Goal: Task Accomplishment & Management: Use online tool/utility

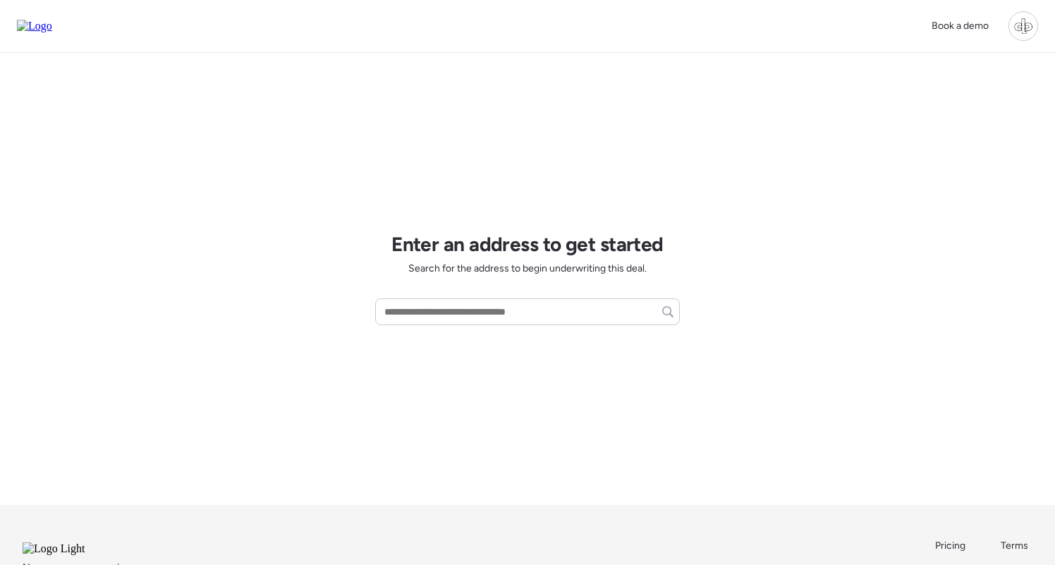
click at [1024, 23] on div at bounding box center [1023, 26] width 30 height 30
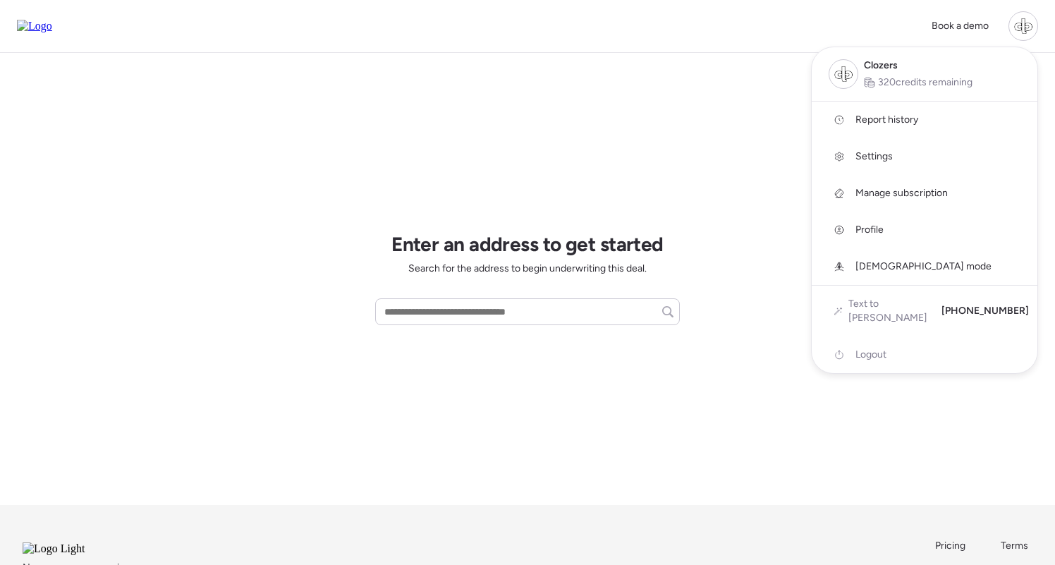
click at [854, 123] on link "Report history" at bounding box center [925, 120] width 226 height 37
click at [770, 124] on div at bounding box center [527, 243] width 1055 height 565
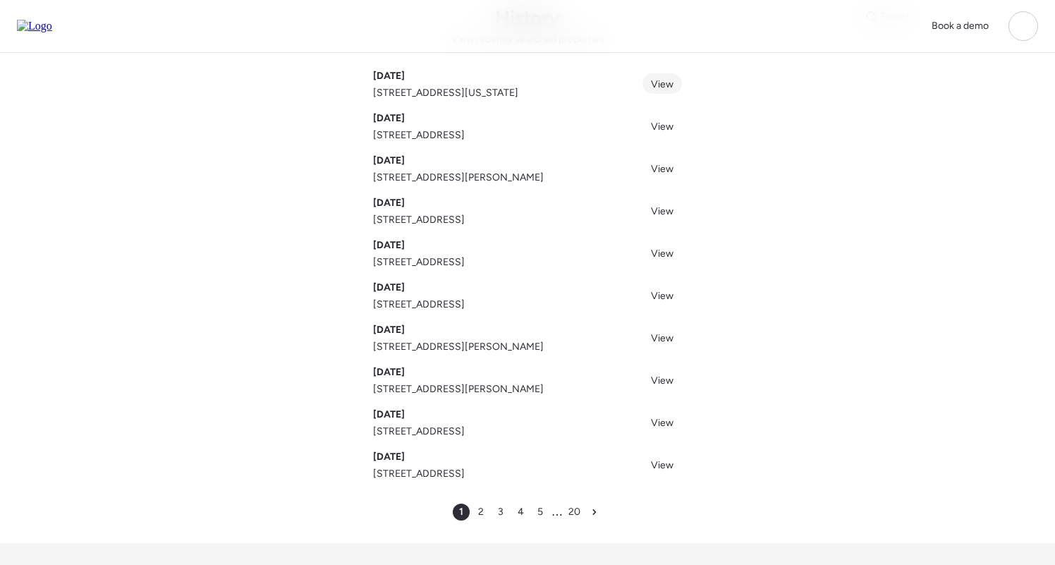
scroll to position [104, 0]
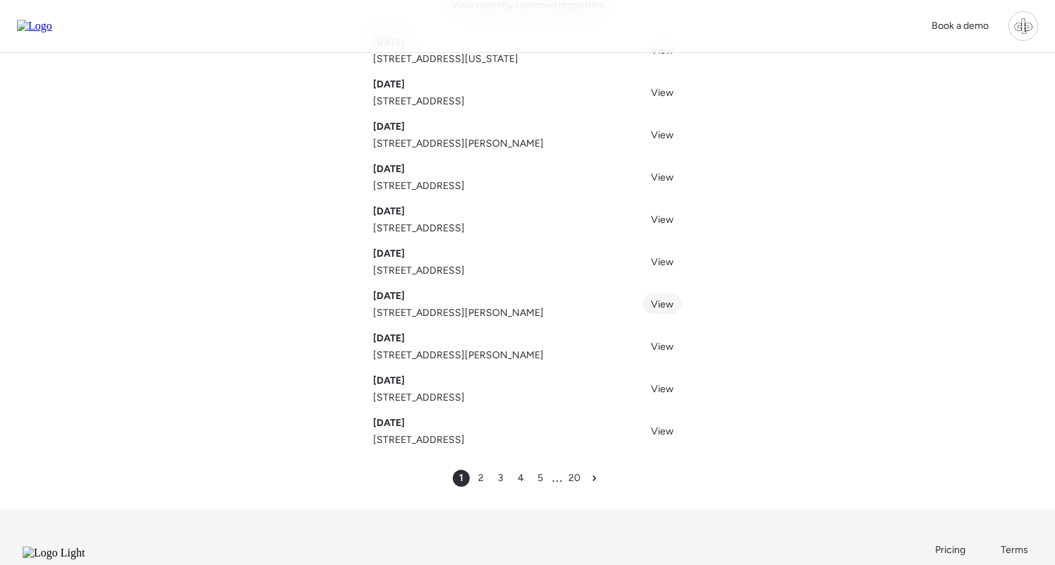
click at [671, 303] on span "View" at bounding box center [662, 304] width 23 height 12
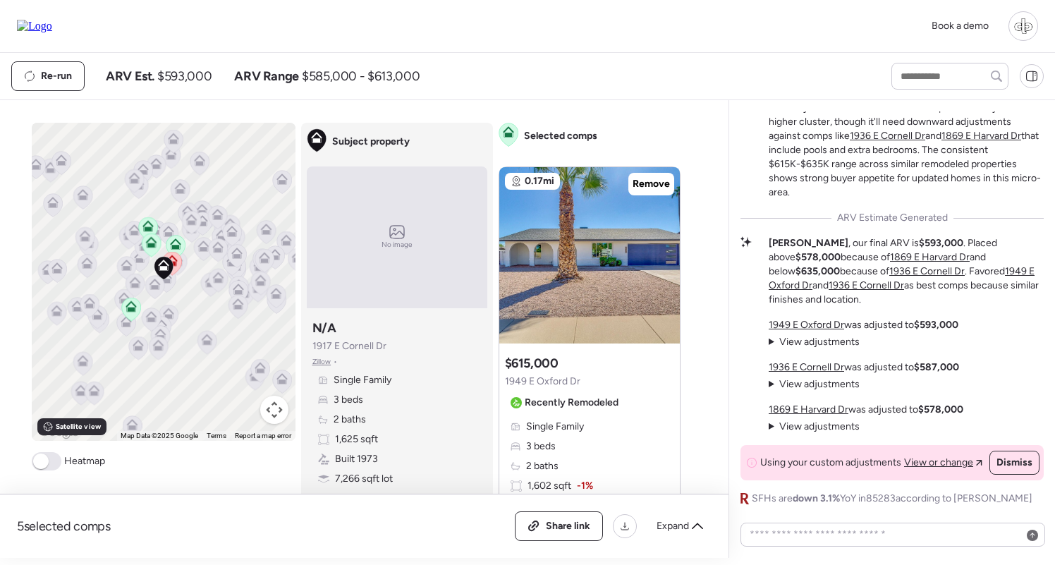
click at [821, 343] on span "View adjustments" at bounding box center [819, 342] width 80 height 12
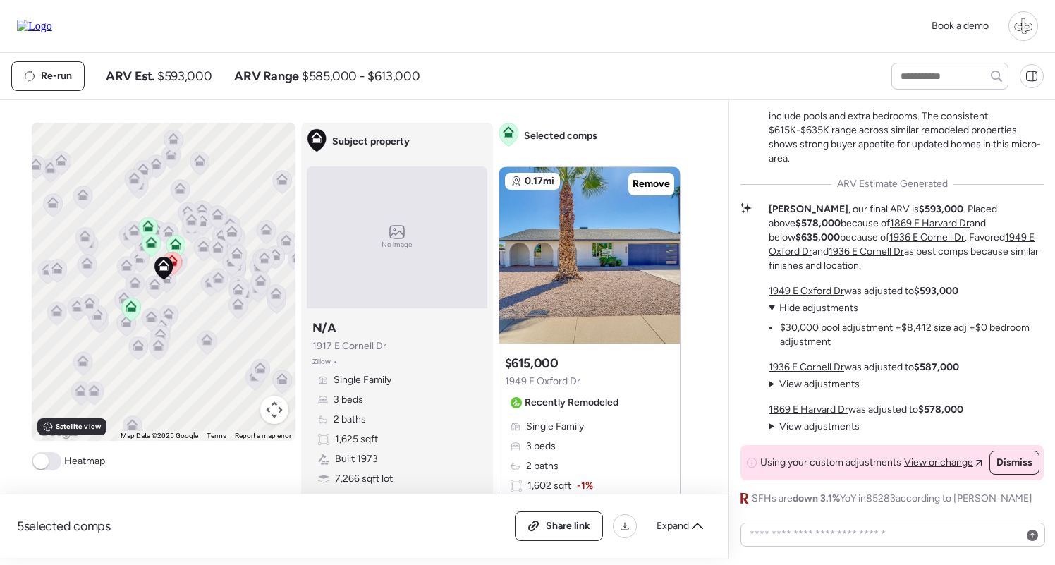
click at [813, 308] on span "Hide adjustments" at bounding box center [818, 308] width 79 height 12
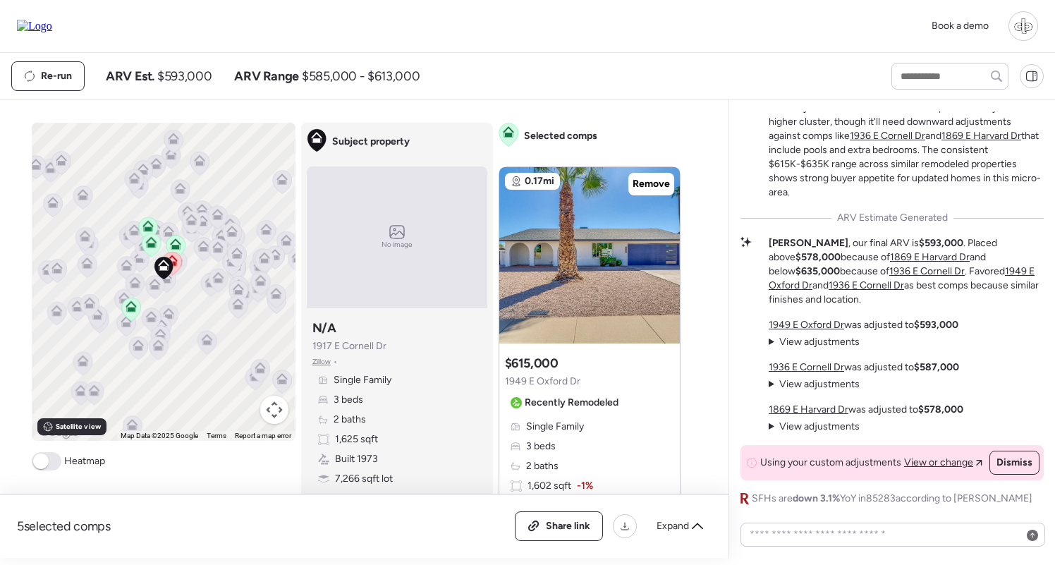
click at [813, 384] on span "View adjustments" at bounding box center [819, 384] width 80 height 12
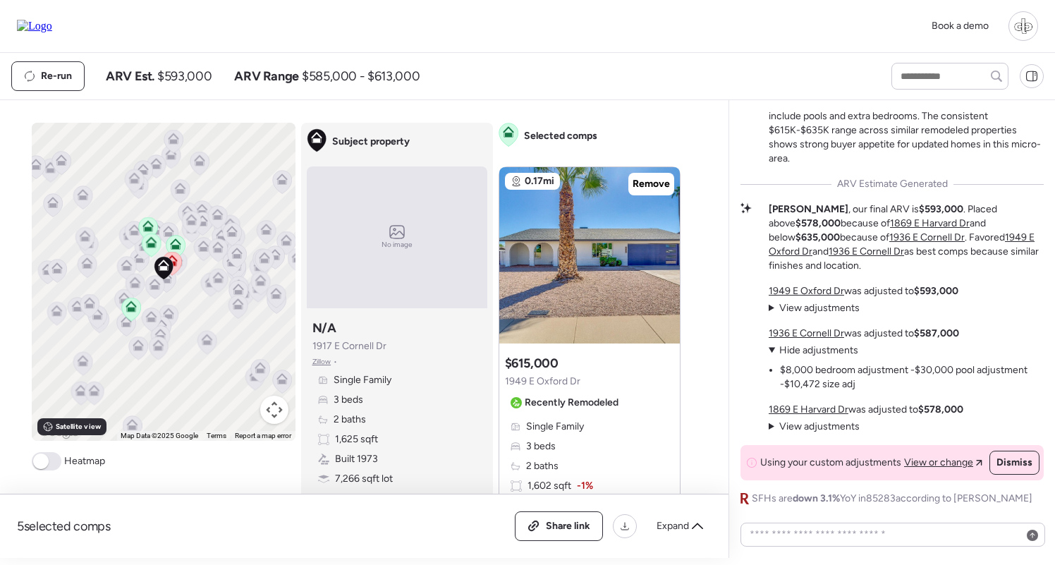
click at [812, 348] on span "Hide adjustments" at bounding box center [818, 350] width 79 height 12
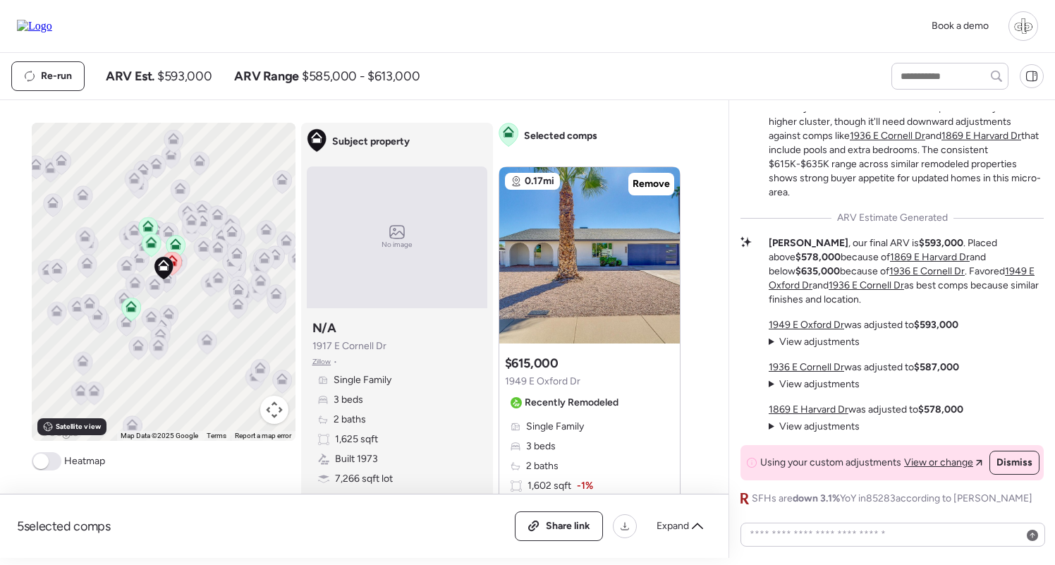
click at [812, 424] on span "View adjustments" at bounding box center [819, 426] width 80 height 12
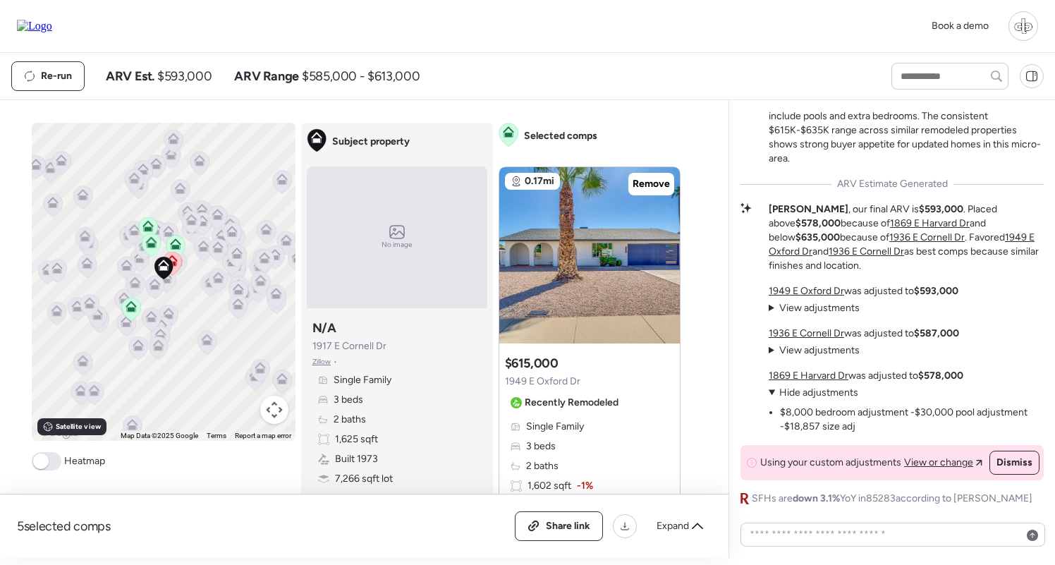
click at [815, 389] on span "Hide adjustments" at bounding box center [818, 392] width 79 height 12
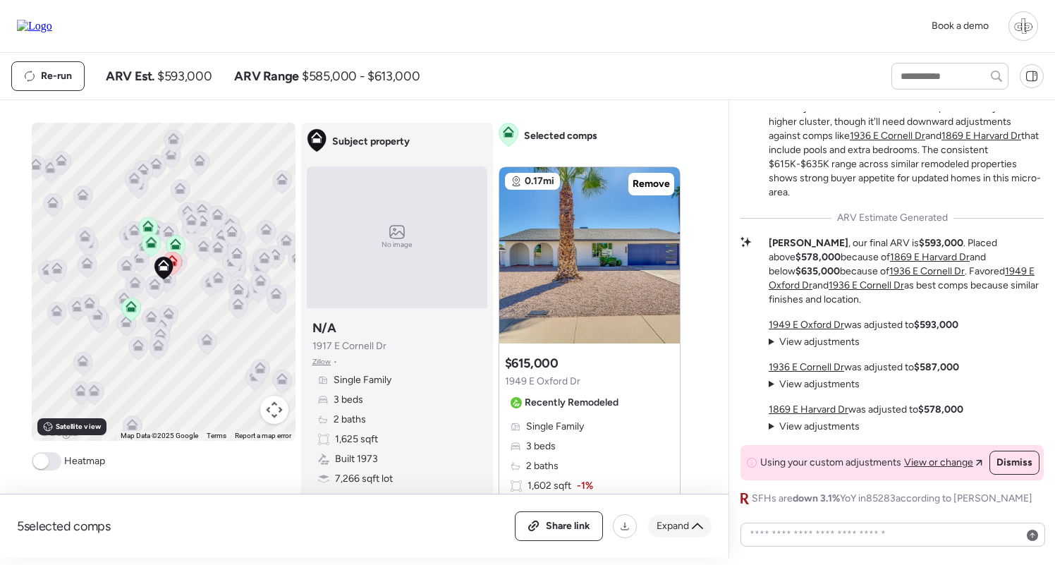
click at [668, 524] on span "Expand" at bounding box center [672, 526] width 32 height 14
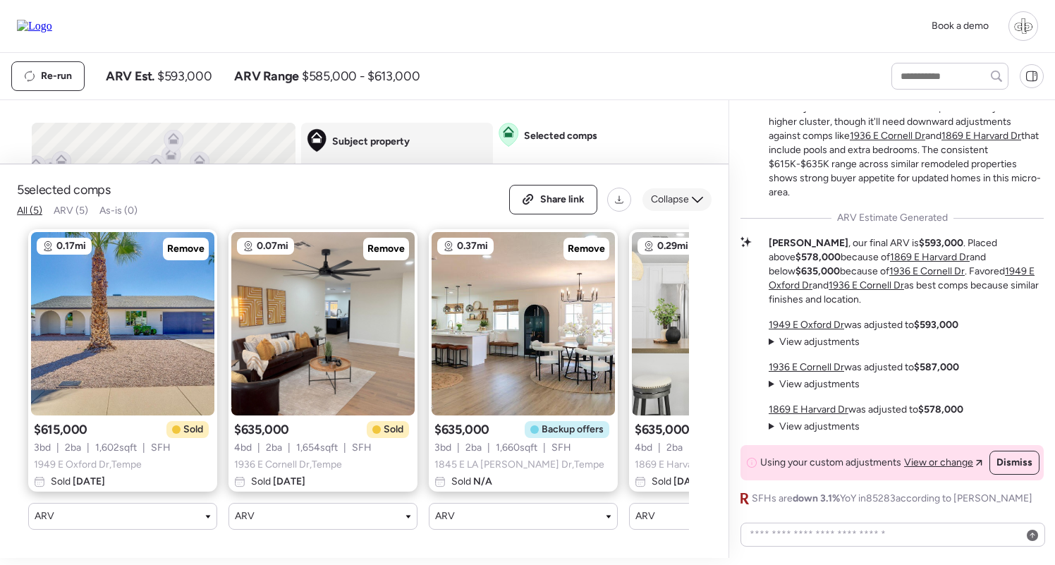
click at [680, 202] on span "Collapse" at bounding box center [670, 199] width 38 height 14
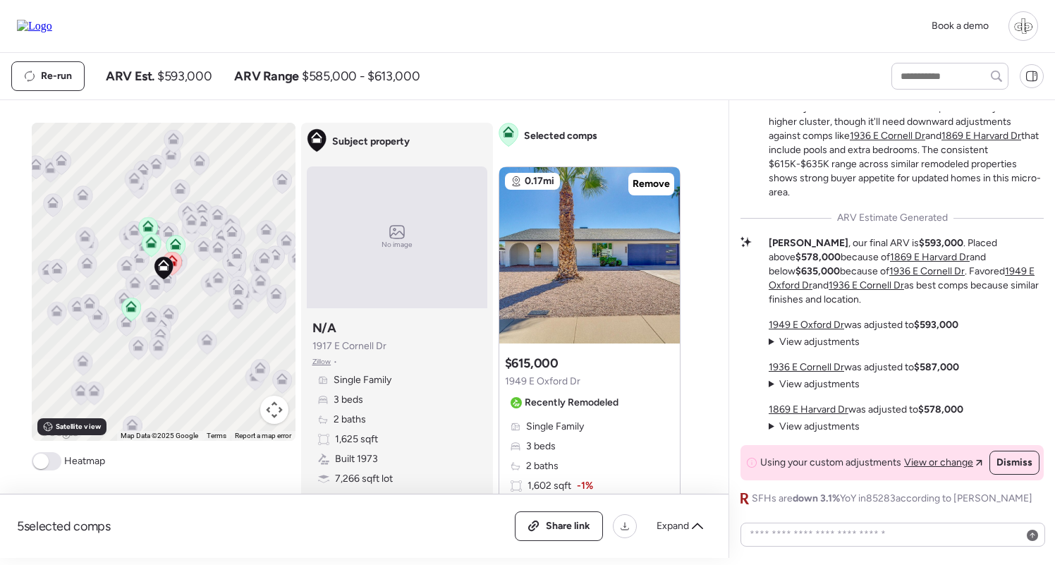
click at [443, 400] on div "Single Family 3 beds 2 baths 1,625 sqft Built 1973 7,266 sqft lot Garage Concre…" at bounding box center [396, 449] width 169 height 152
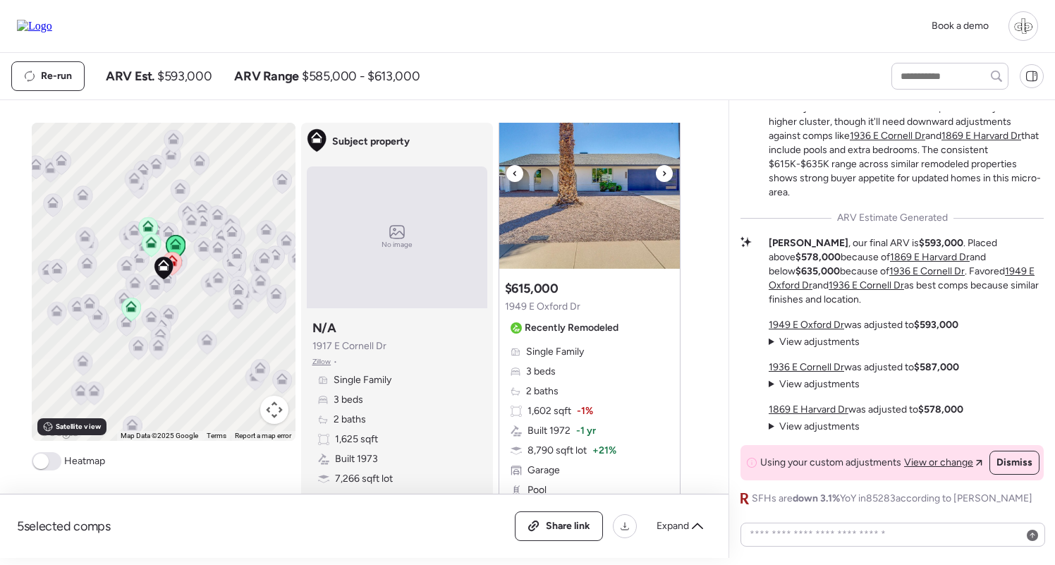
scroll to position [79, 0]
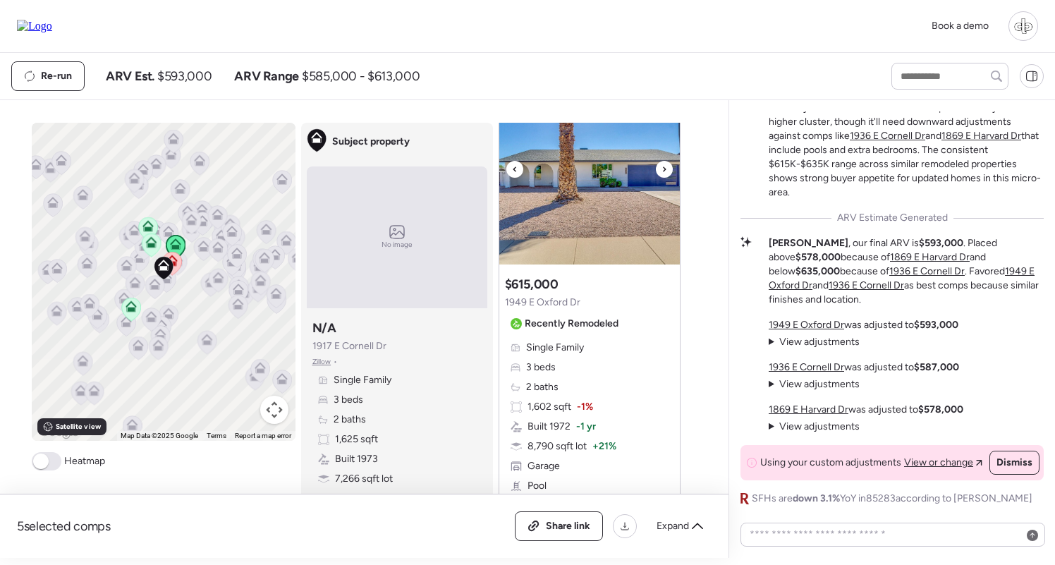
click at [570, 243] on img at bounding box center [589, 176] width 181 height 176
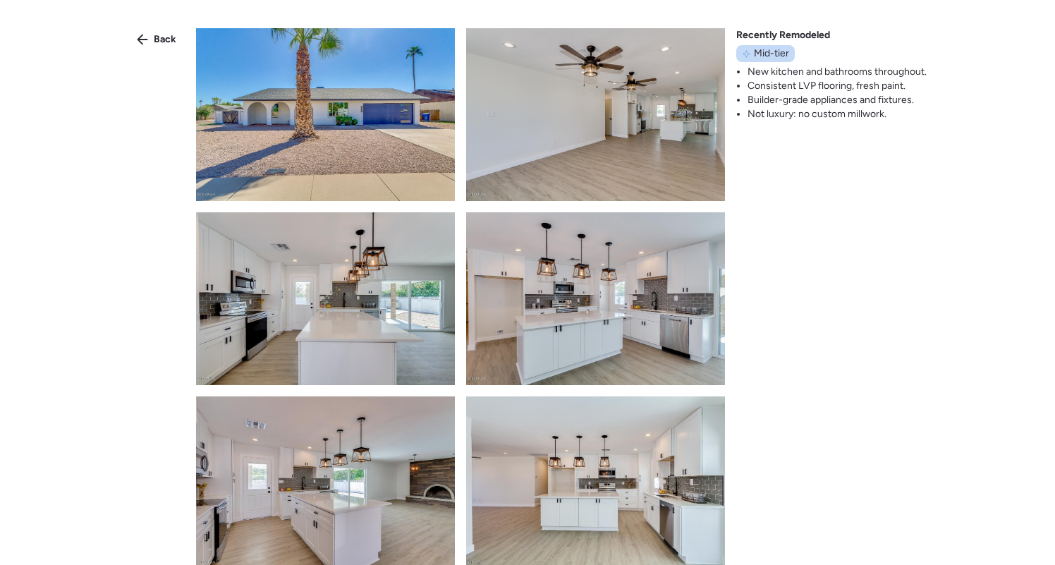
scroll to position [656, 0]
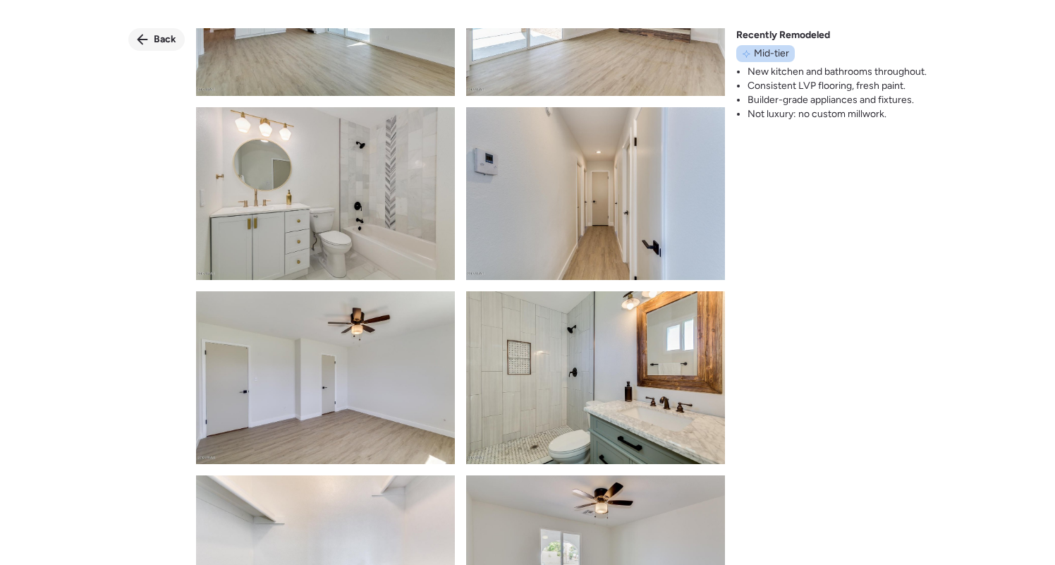
click at [152, 35] on div "Back" at bounding box center [156, 39] width 56 height 23
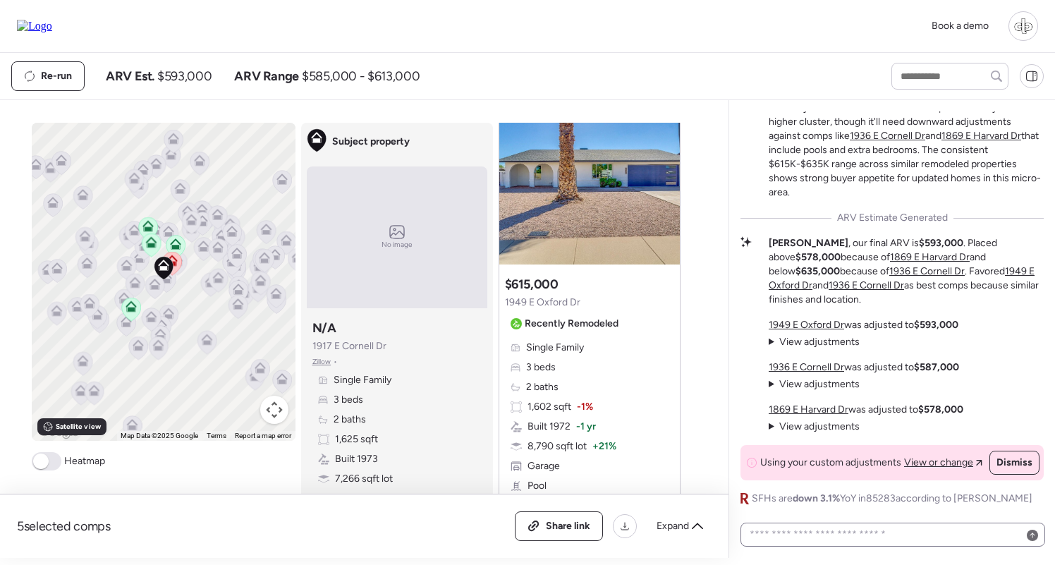
click at [838, 545] on div at bounding box center [892, 534] width 305 height 24
click at [838, 534] on textarea at bounding box center [893, 535] width 292 height 20
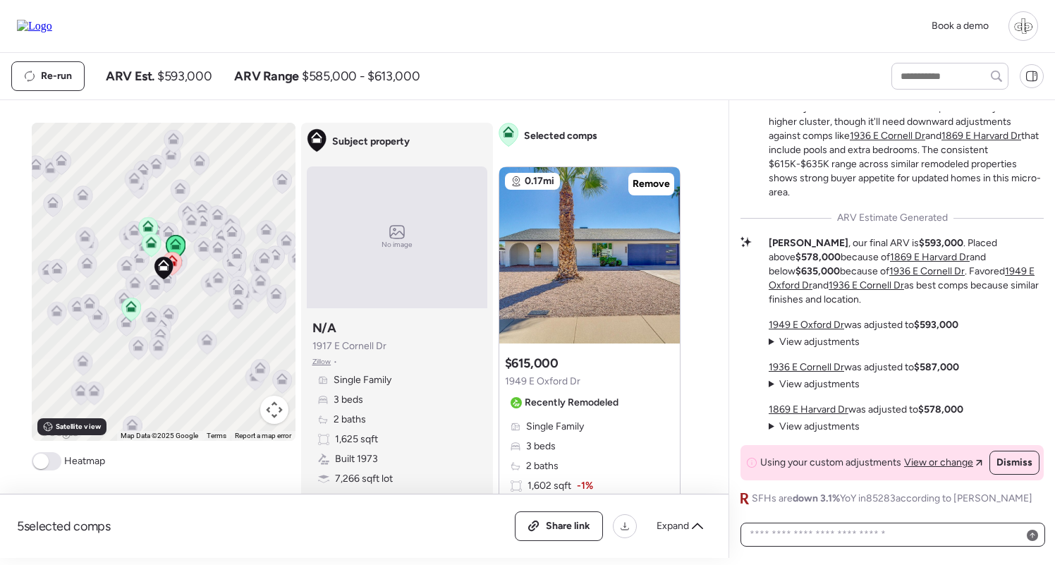
scroll to position [0, 0]
click at [825, 344] on span "View adjustments" at bounding box center [819, 342] width 80 height 12
click at [809, 341] on span "View adjustments" at bounding box center [819, 342] width 80 height 12
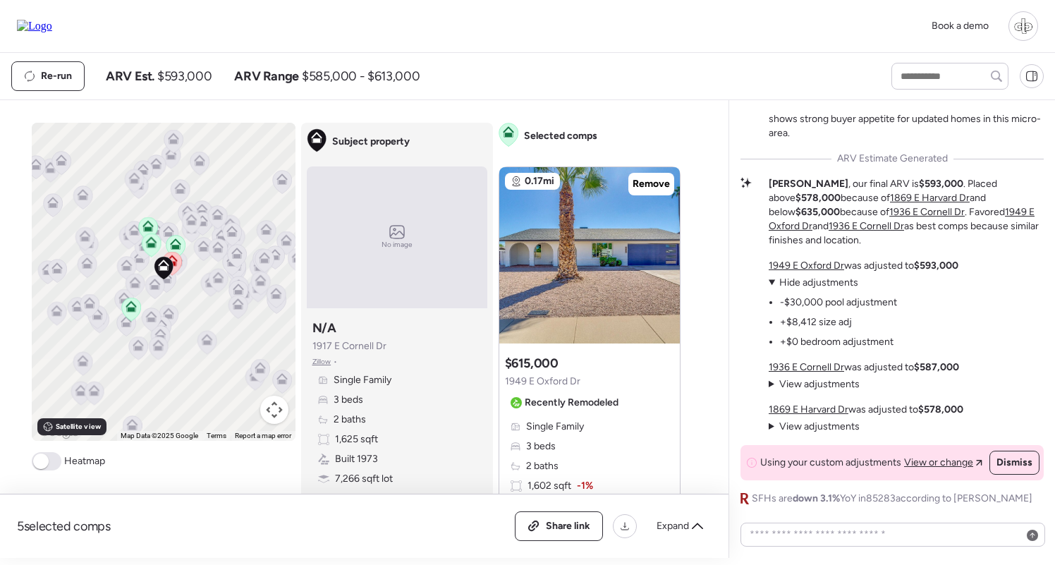
click at [814, 280] on span "Hide adjustments" at bounding box center [818, 282] width 79 height 12
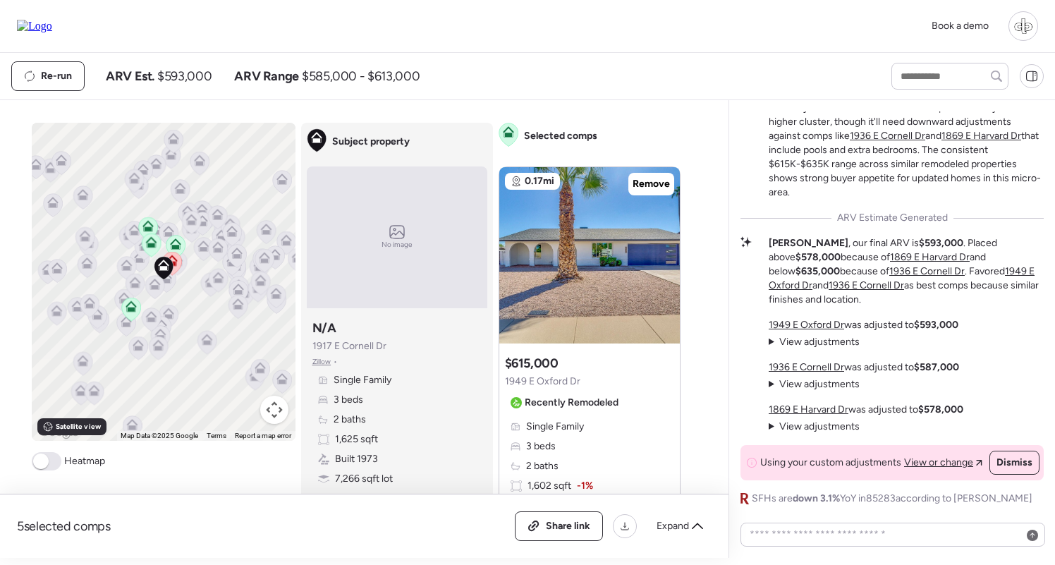
click at [800, 385] on span "View adjustments" at bounding box center [819, 384] width 80 height 12
click at [805, 429] on span "View adjustments" at bounding box center [819, 426] width 80 height 12
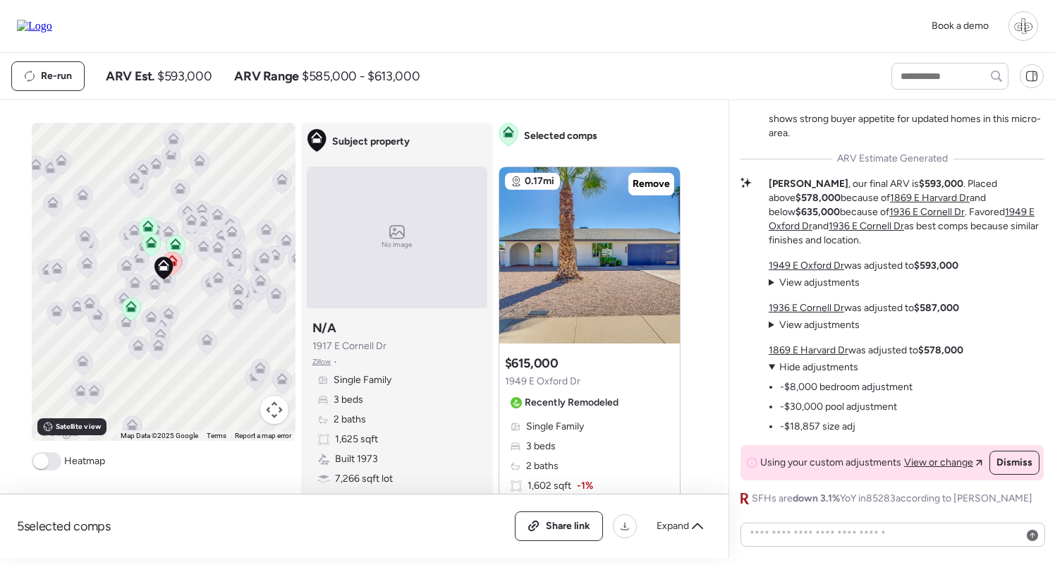
click at [814, 369] on span "Hide adjustments" at bounding box center [818, 367] width 79 height 12
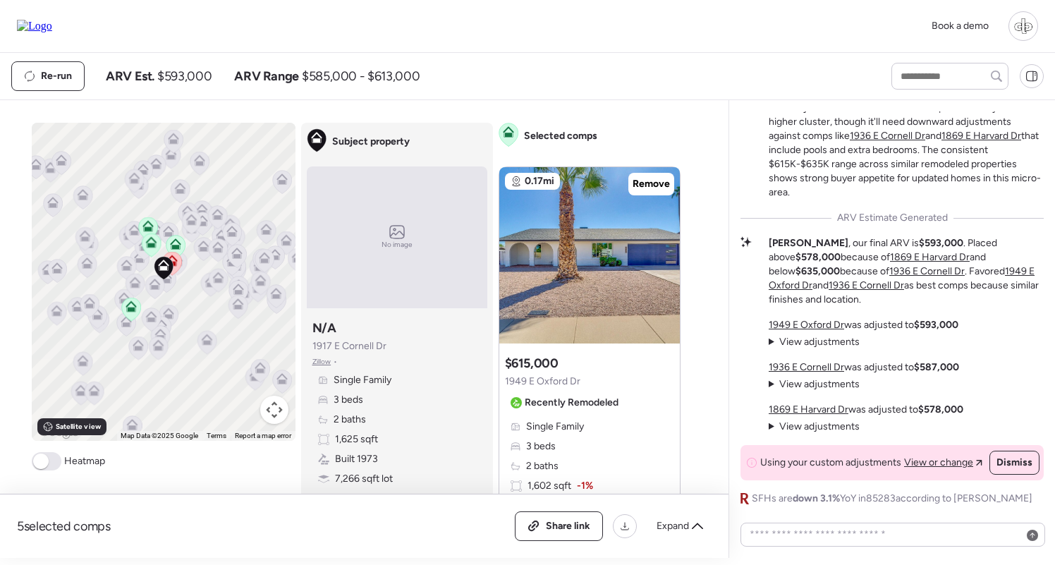
click at [808, 382] on span "View adjustments" at bounding box center [819, 384] width 80 height 12
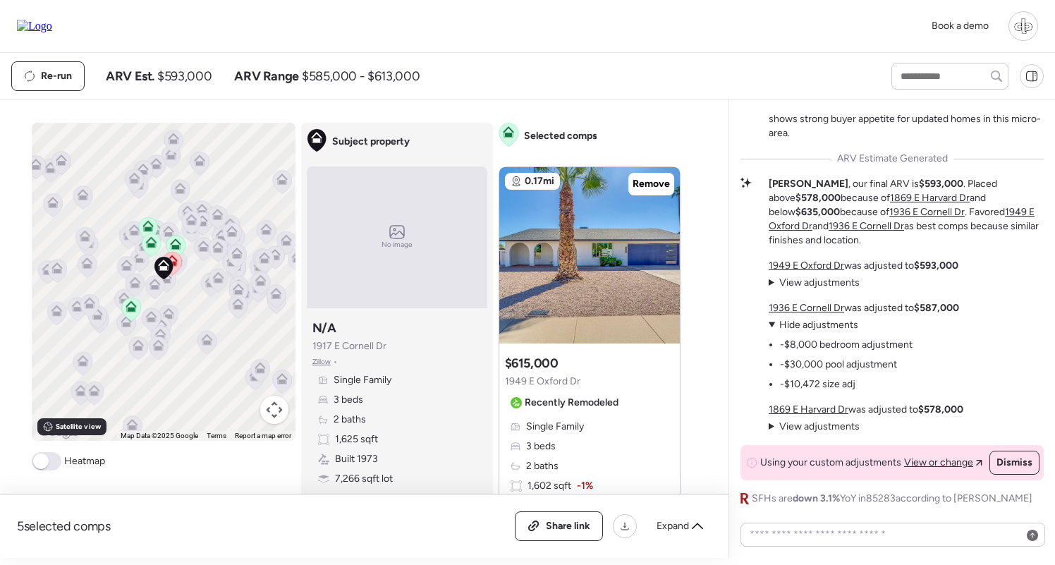
click at [800, 329] on span "Hide adjustments" at bounding box center [818, 325] width 79 height 12
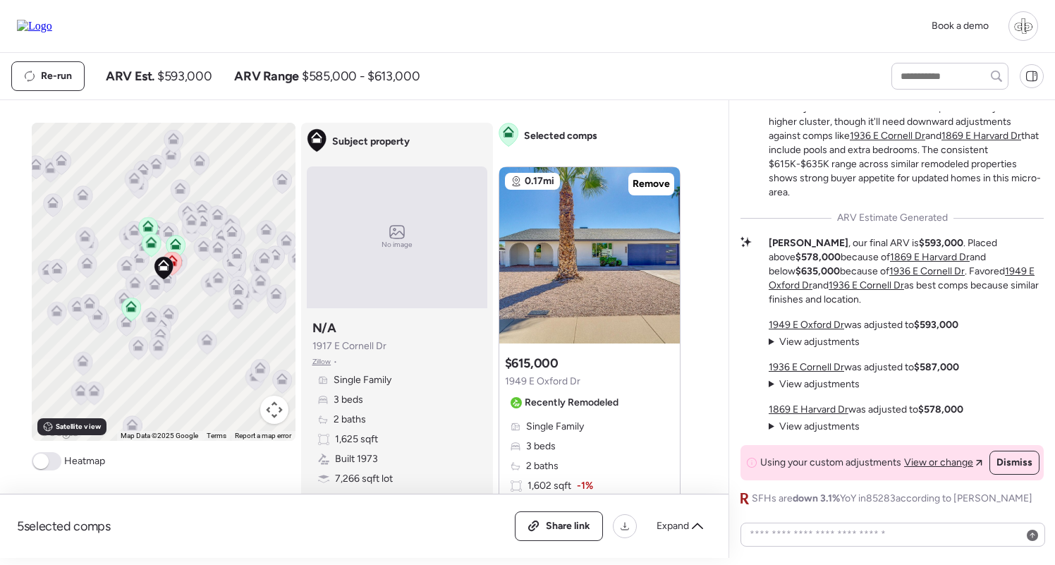
click at [797, 337] on span "View adjustments" at bounding box center [819, 342] width 80 height 12
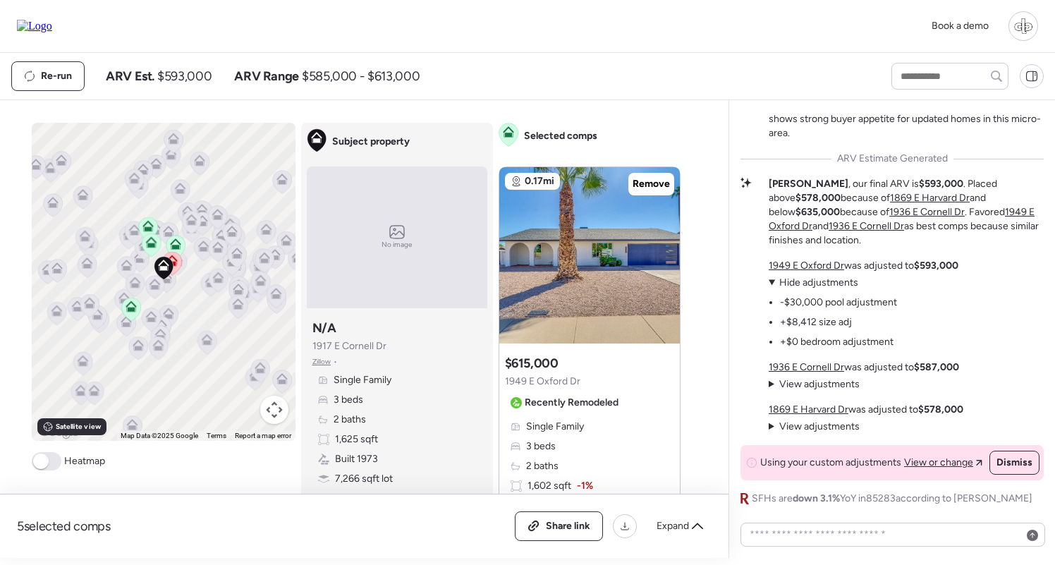
click at [807, 289] on summary "View adjustments Hide adjustments" at bounding box center [833, 283] width 128 height 14
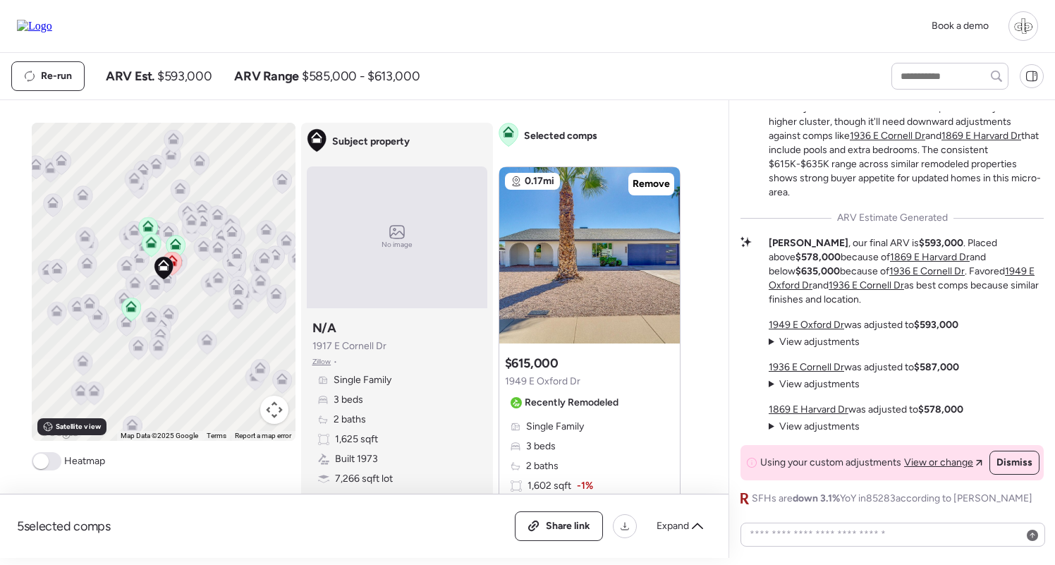
click at [945, 460] on span "View or change" at bounding box center [938, 462] width 69 height 14
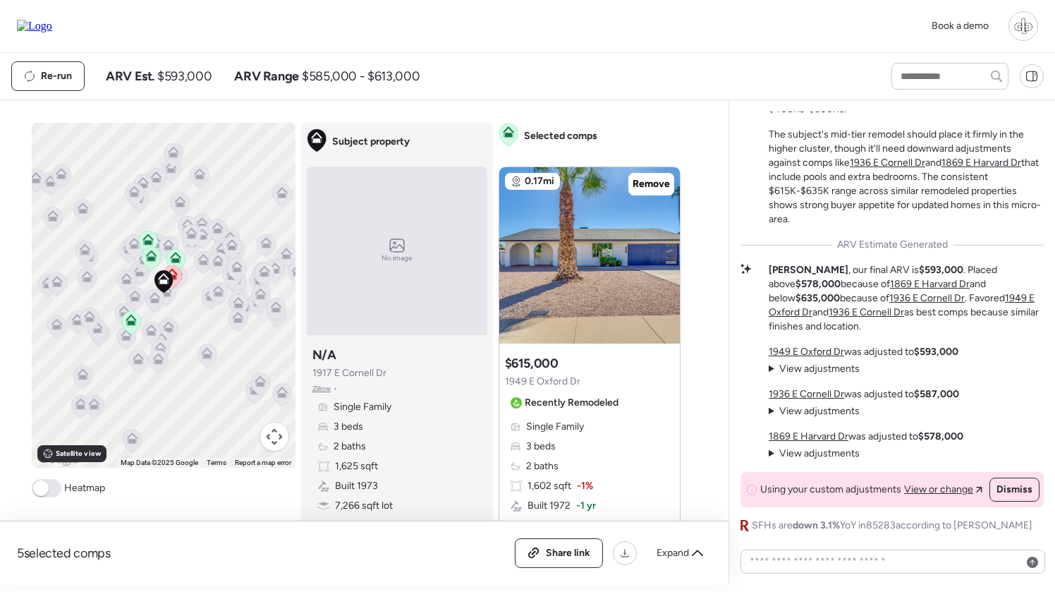
click at [931, 494] on span "View or change" at bounding box center [938, 489] width 69 height 14
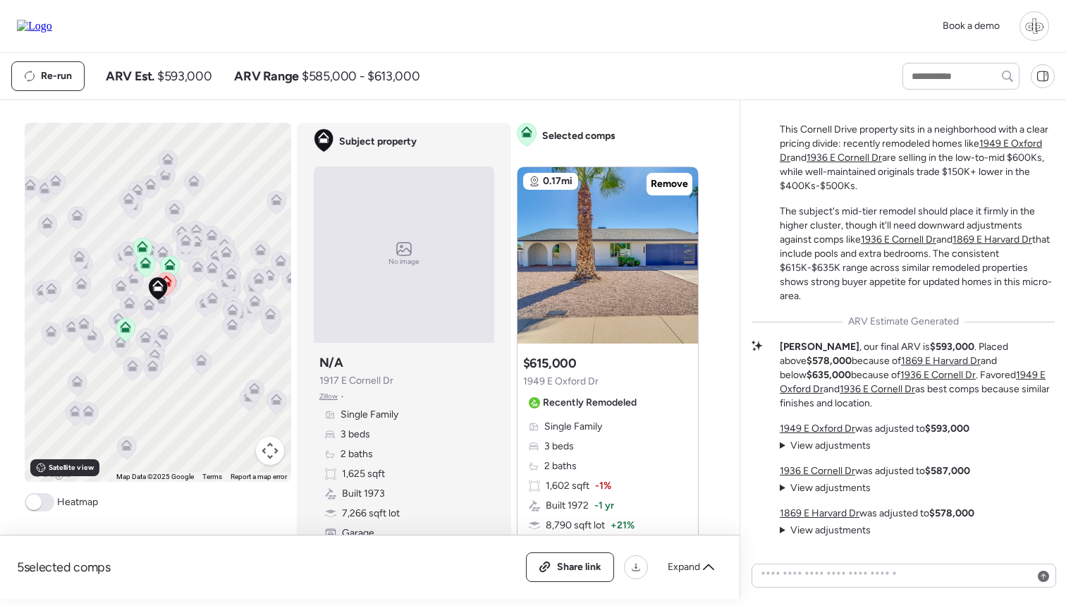
drag, startPoint x: 855, startPoint y: 233, endPoint x: 919, endPoint y: 237, distance: 65.0
click at [907, 233] on p "The subject's mid-tier remodel should place it firmly in the higher cluster, th…" at bounding box center [917, 253] width 275 height 99
click at [860, 221] on p "The subject's mid-tier remodel should place it firmly in the higher cluster, th…" at bounding box center [917, 253] width 275 height 99
drag, startPoint x: 833, startPoint y: 232, endPoint x: 876, endPoint y: 235, distance: 43.8
click at [881, 235] on p "The subject's mid-tier remodel should place it firmly in the higher cluster, th…" at bounding box center [917, 253] width 275 height 99
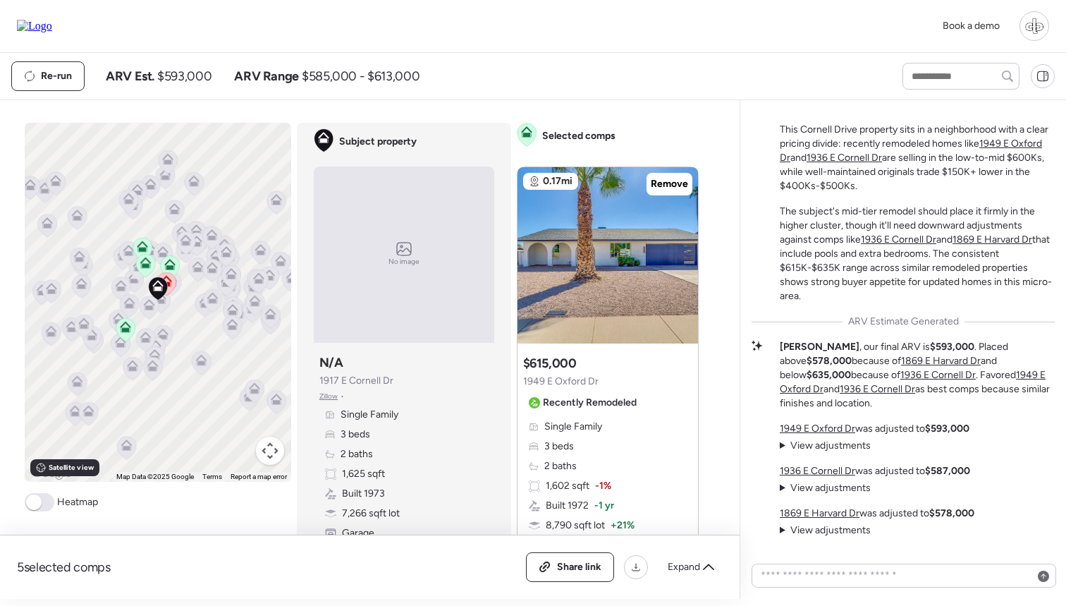
click at [816, 278] on p "The subject's mid-tier remodel should place it firmly in the higher cluster, th…" at bounding box center [917, 253] width 275 height 99
click at [500, 404] on div "Subject property No image Subject property N/A 1917 E Cornell Dr Zillow • Singl…" at bounding box center [404, 347] width 214 height 448
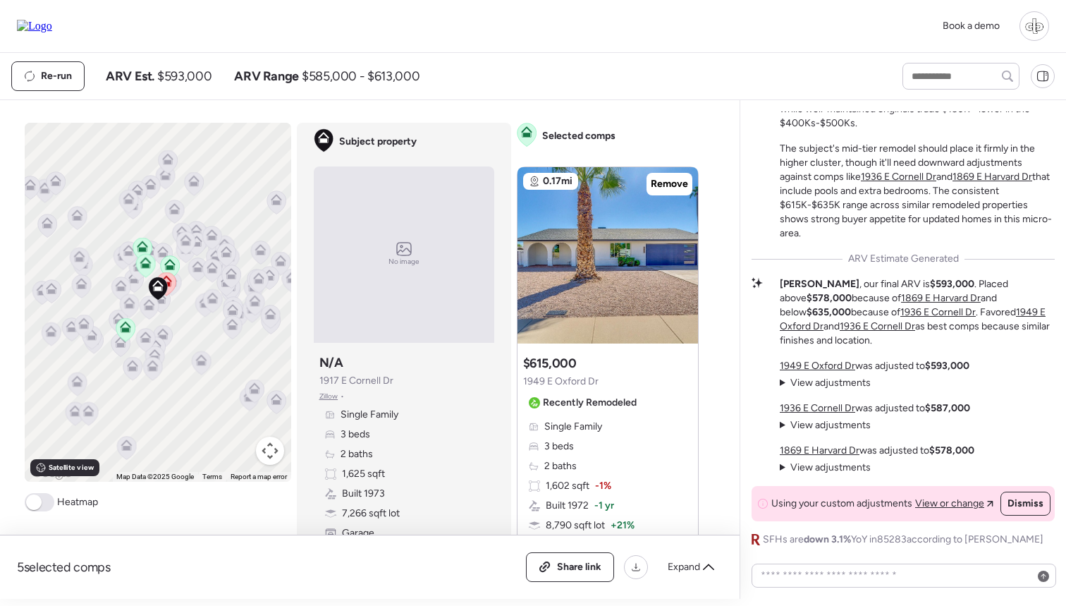
drag, startPoint x: 33, startPoint y: 171, endPoint x: 327, endPoint y: 398, distance: 371.9
click at [327, 398] on span "Zillow" at bounding box center [328, 396] width 19 height 11
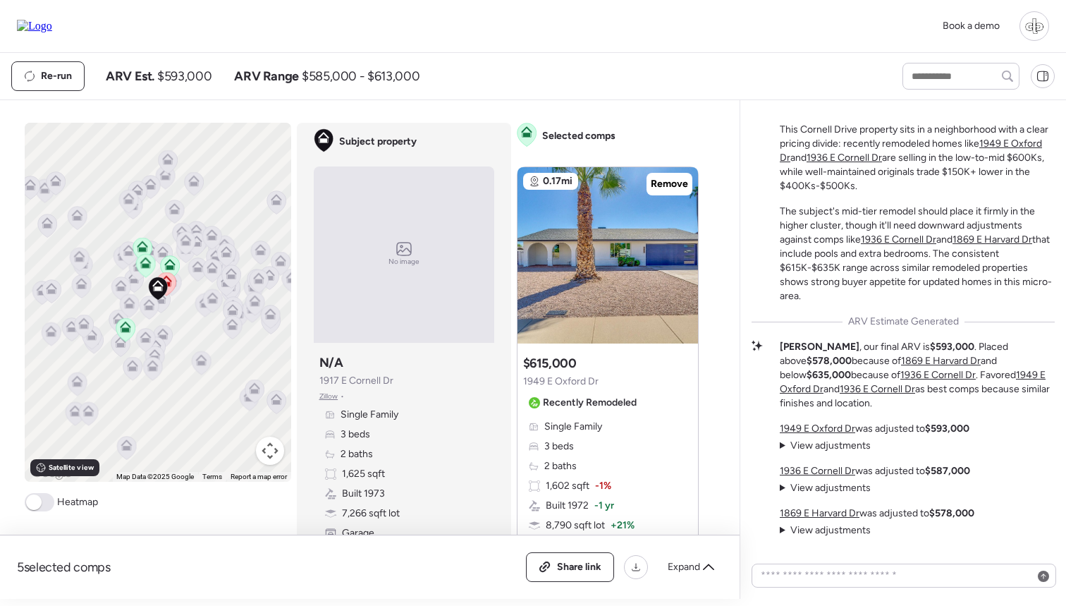
click at [508, 129] on div "Subject property No image Subject property N/A 1917 E Cornell Dr Zillow • Singl…" at bounding box center [404, 347] width 214 height 448
drag, startPoint x: 319, startPoint y: 381, endPoint x: 408, endPoint y: 380, distance: 88.9
click at [408, 380] on div "Subject property N/A [STREET_ADDRESS][PERSON_NAME] • Single Family 3 beds 2 bat…" at bounding box center [404, 456] width 181 height 217
click at [407, 380] on div "Subject property N/A [STREET_ADDRESS][PERSON_NAME] • Single Family 3 beds 2 bat…" at bounding box center [404, 456] width 181 height 217
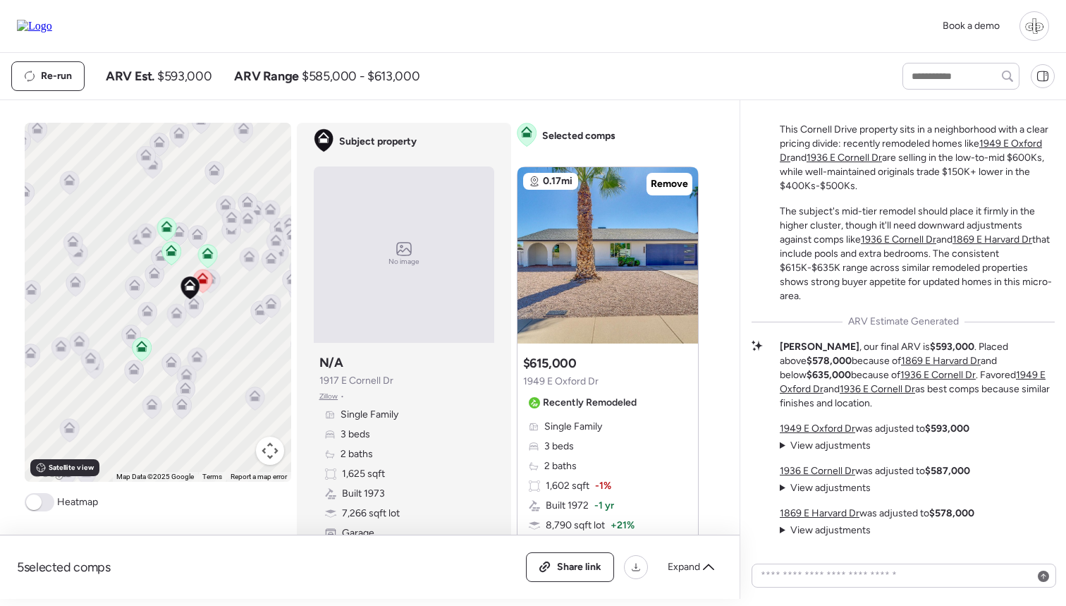
drag, startPoint x: 237, startPoint y: 317, endPoint x: 220, endPoint y: 319, distance: 17.0
click at [220, 319] on div "To activate drag with keyboard, press Alt + Enter. Once in keyboard drag state,…" at bounding box center [158, 302] width 267 height 359
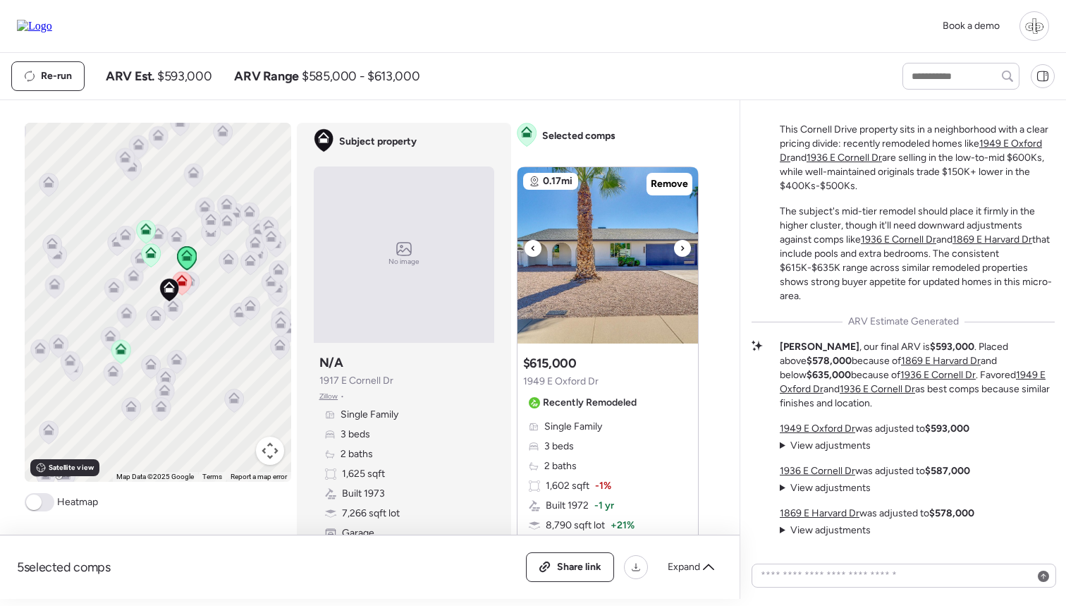
click at [602, 269] on img at bounding box center [608, 255] width 181 height 176
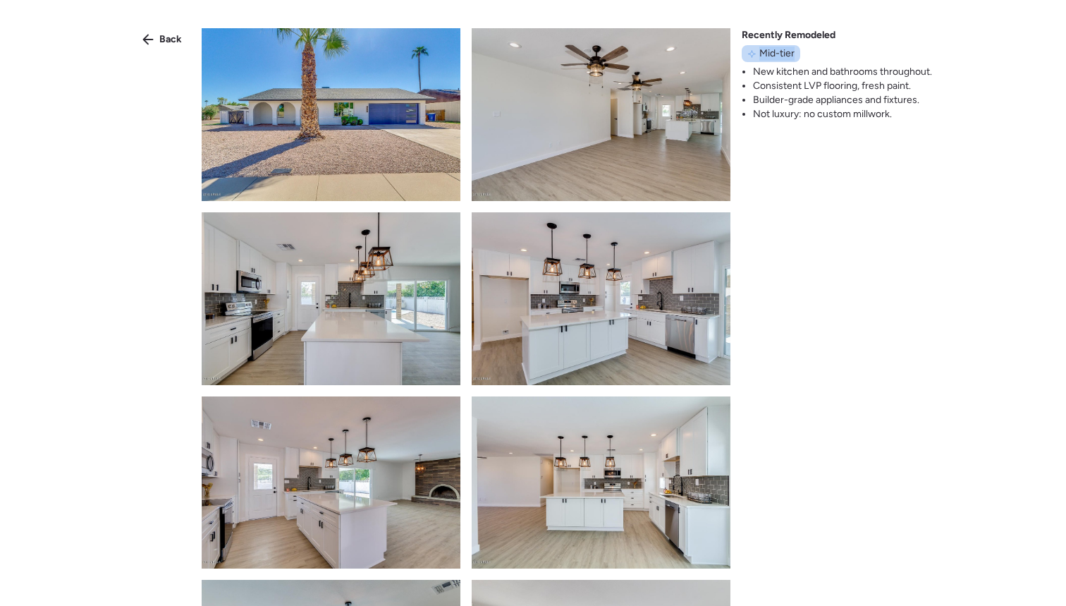
drag, startPoint x: 757, startPoint y: 54, endPoint x: 798, endPoint y: 53, distance: 40.9
click at [798, 53] on div "Mid-tier" at bounding box center [771, 53] width 59 height 17
click at [159, 41] on span "Back" at bounding box center [170, 39] width 23 height 14
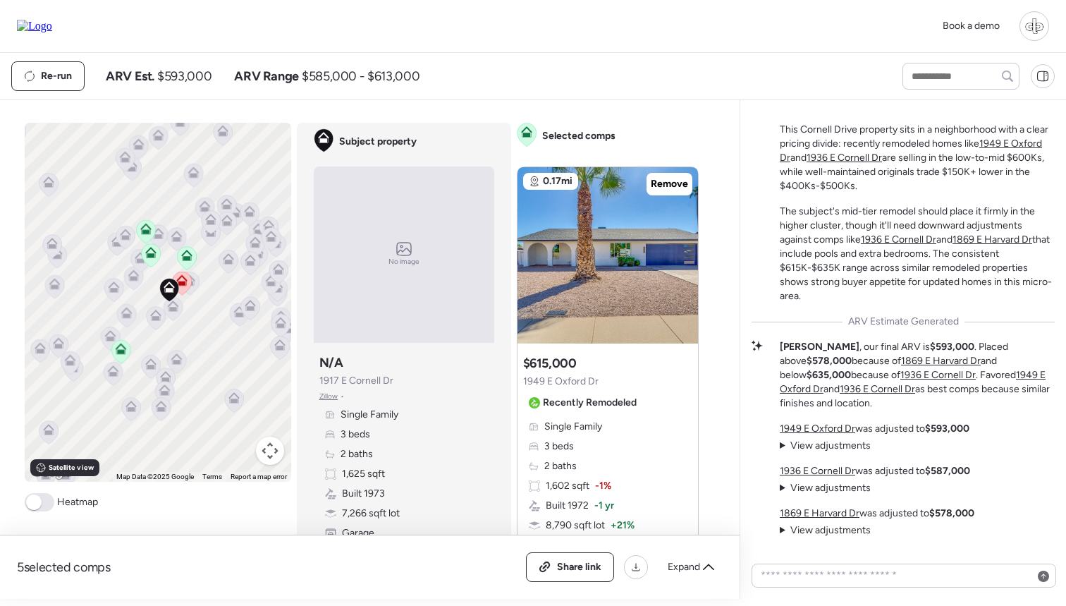
click at [209, 227] on icon at bounding box center [210, 221] width 19 height 23
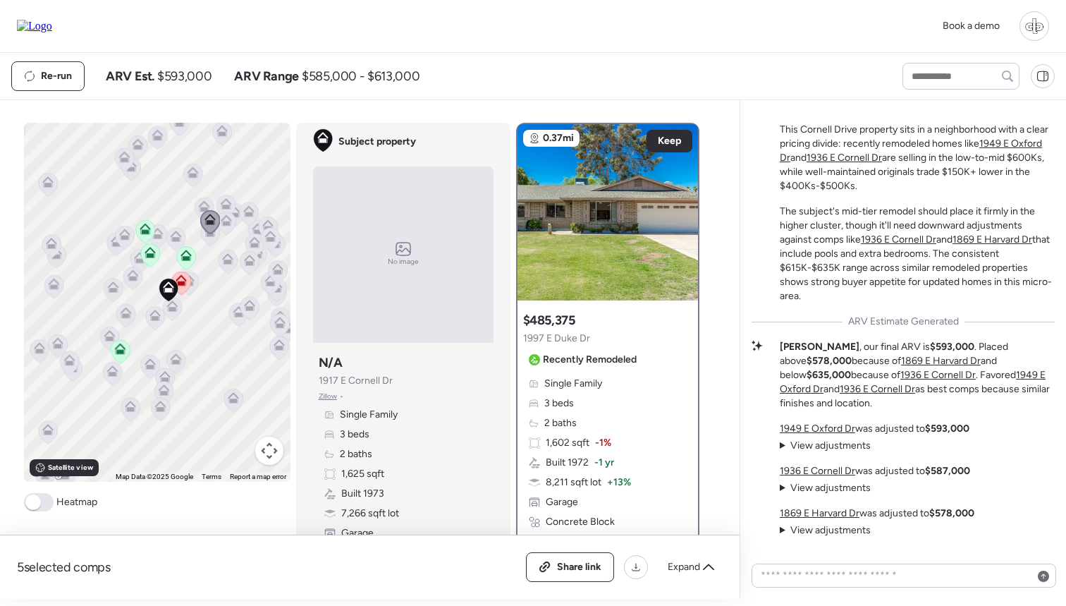
click at [222, 255] on icon at bounding box center [227, 258] width 11 height 11
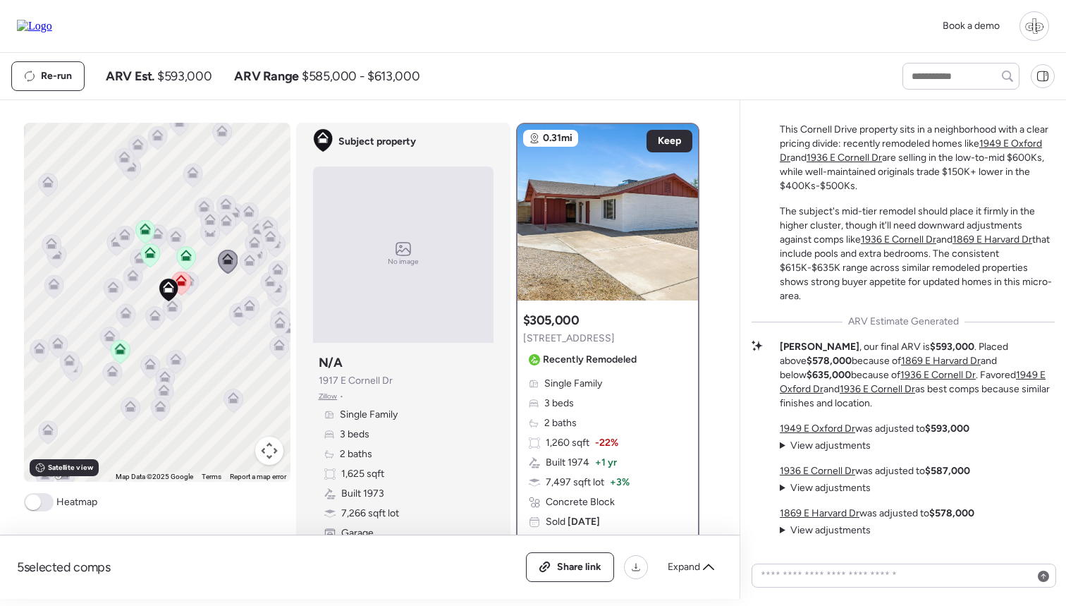
click at [244, 307] on icon at bounding box center [249, 305] width 11 height 11
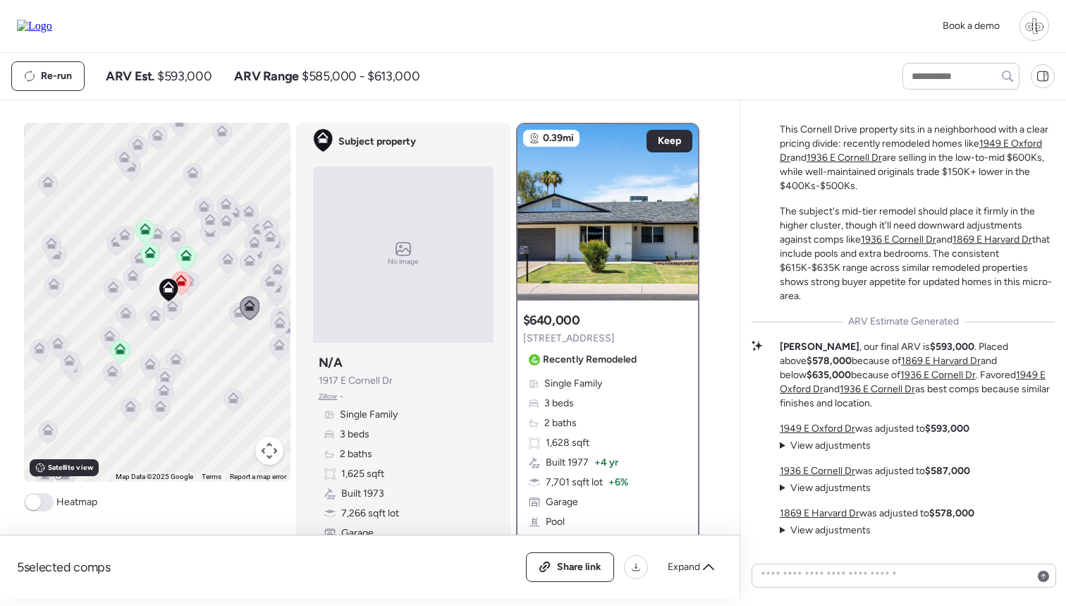
click at [276, 348] on icon at bounding box center [278, 347] width 9 height 4
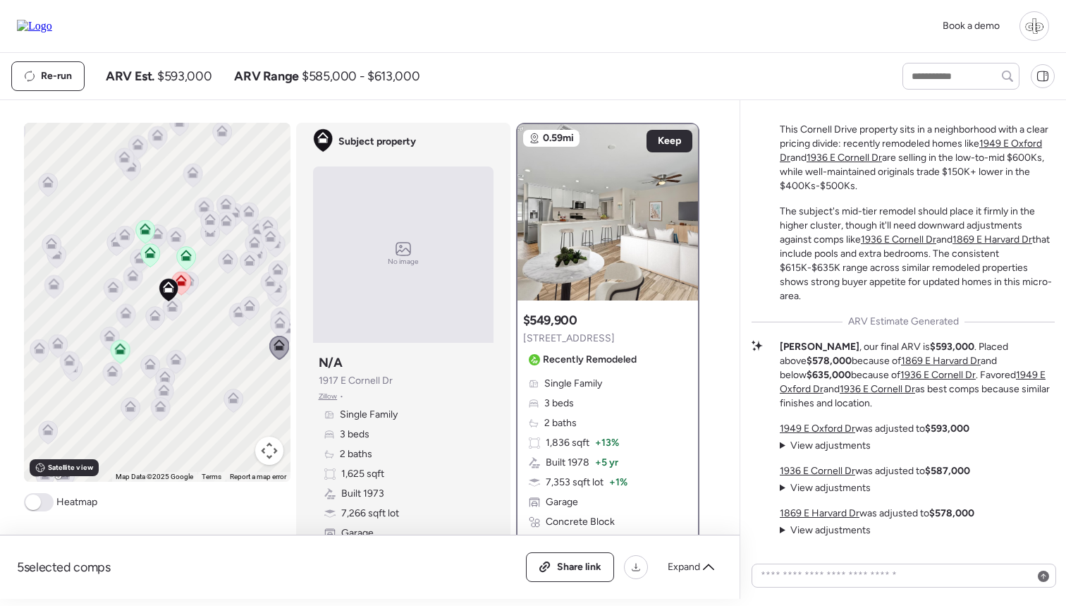
click at [246, 212] on icon at bounding box center [248, 210] width 11 height 11
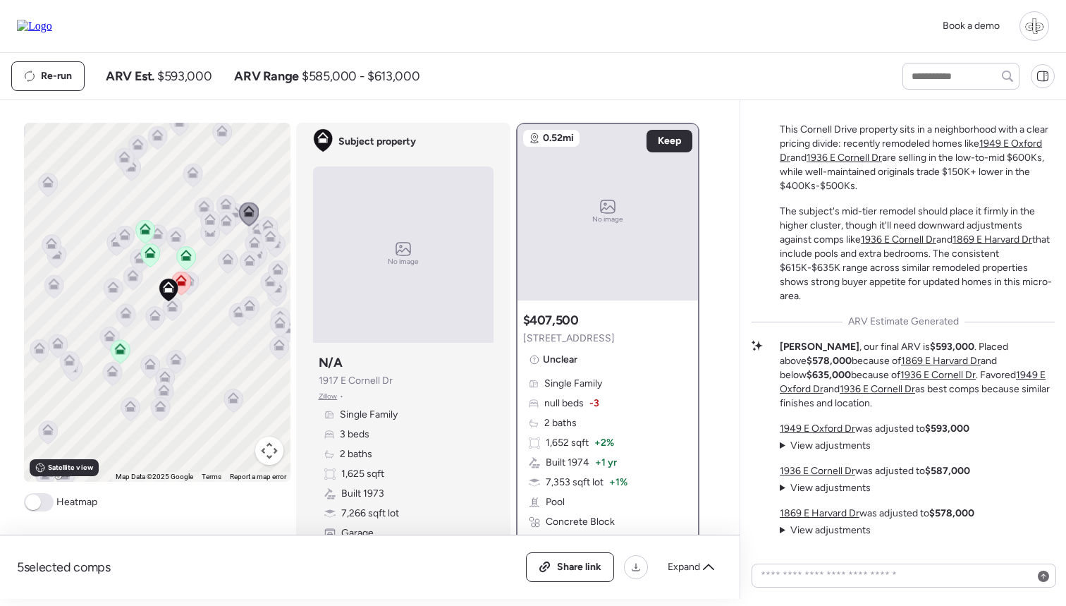
click at [202, 206] on icon at bounding box center [203, 205] width 11 height 11
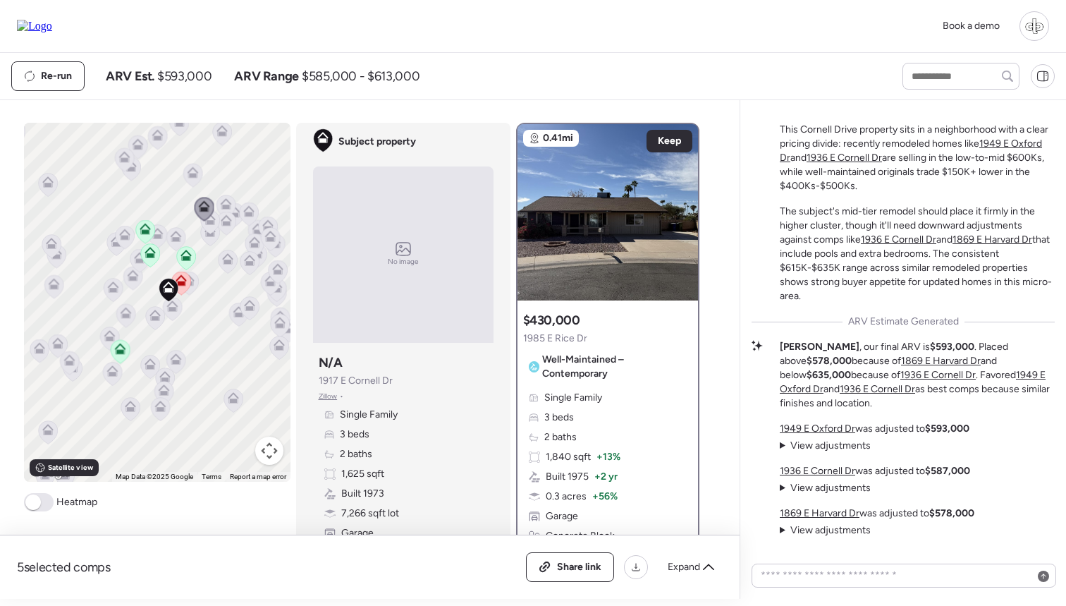
click at [181, 283] on icon at bounding box center [180, 283] width 9 height 4
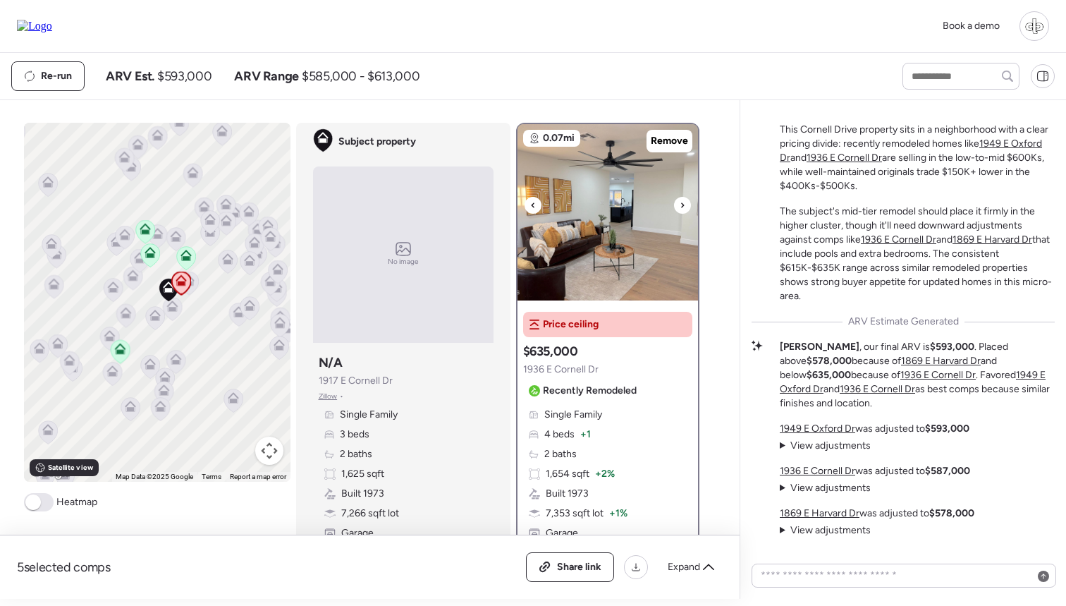
click at [716, 52] on div "Book a demo" at bounding box center [533, 26] width 1066 height 53
drag, startPoint x: 314, startPoint y: 381, endPoint x: 403, endPoint y: 380, distance: 88.9
click at [403, 380] on div "Subject property N/A [STREET_ADDRESS][PERSON_NAME] • Single Family 3 beds 2 bat…" at bounding box center [403, 456] width 181 height 217
click at [402, 380] on div "Subject property N/A [STREET_ADDRESS][PERSON_NAME] • Single Family 3 beds 2 bat…" at bounding box center [403, 456] width 181 height 217
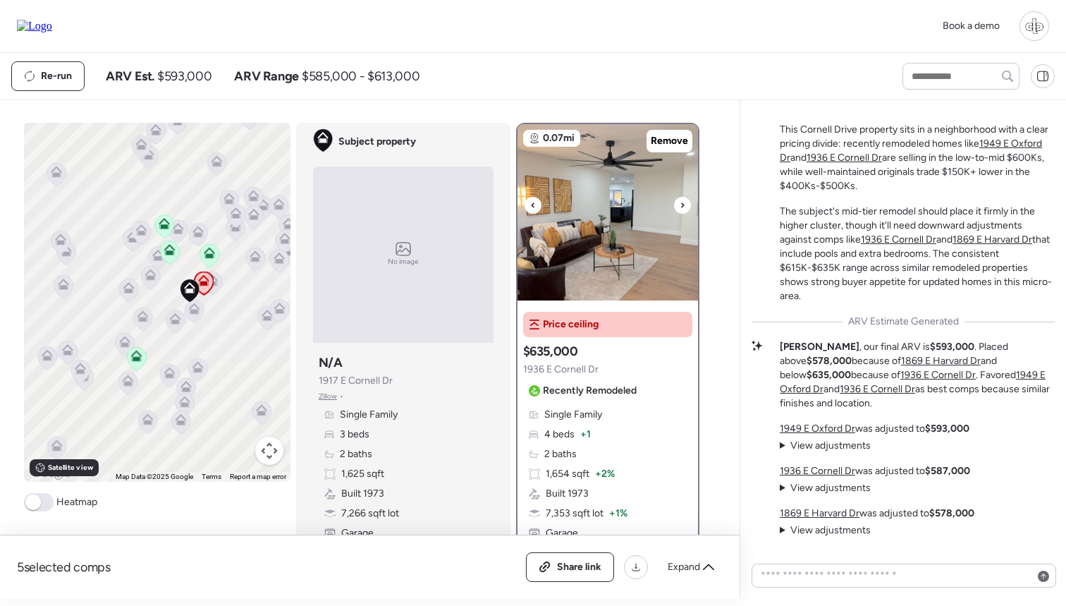
click at [601, 198] on img at bounding box center [608, 212] width 181 height 176
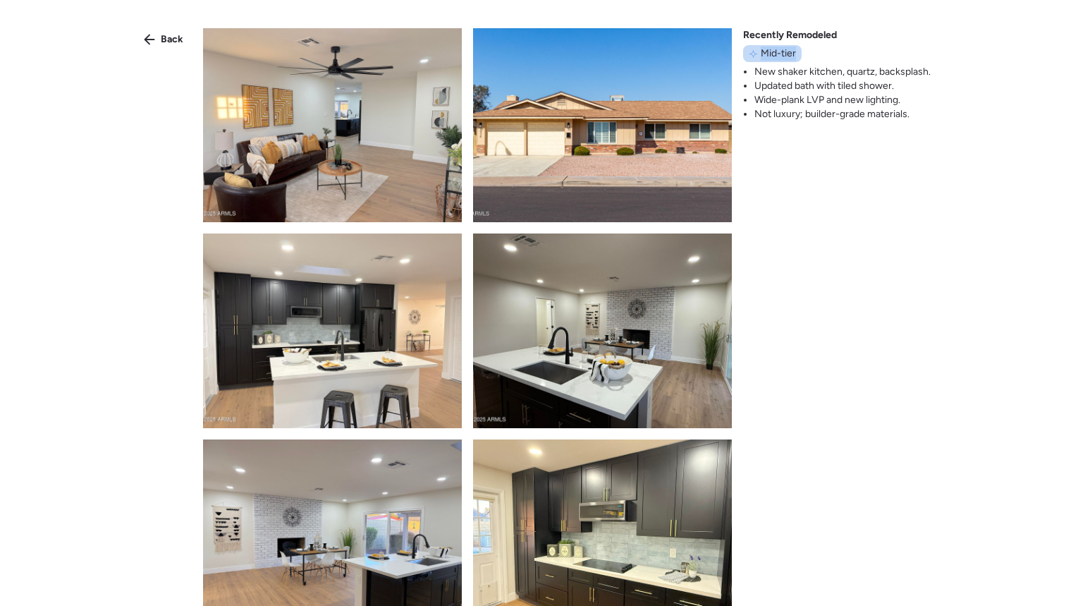
drag, startPoint x: 762, startPoint y: 54, endPoint x: 804, endPoint y: 56, distance: 41.7
click at [804, 56] on div "Recently Remodeled Mid-tier New shaker kitchen, quartz, backsplash. Updated bat…" at bounding box center [837, 74] width 188 height 93
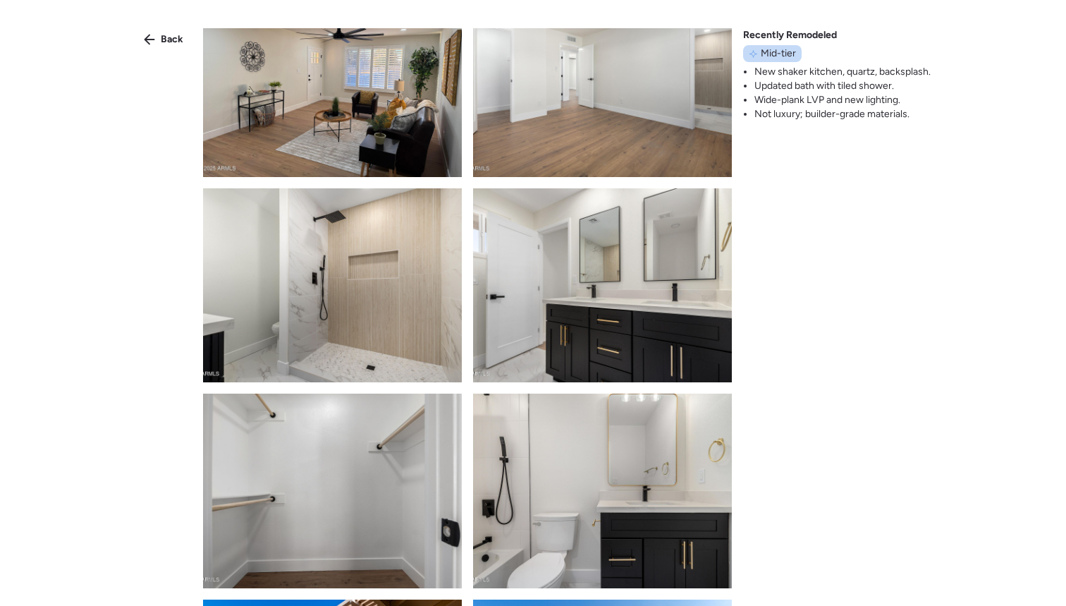
scroll to position [669, 0]
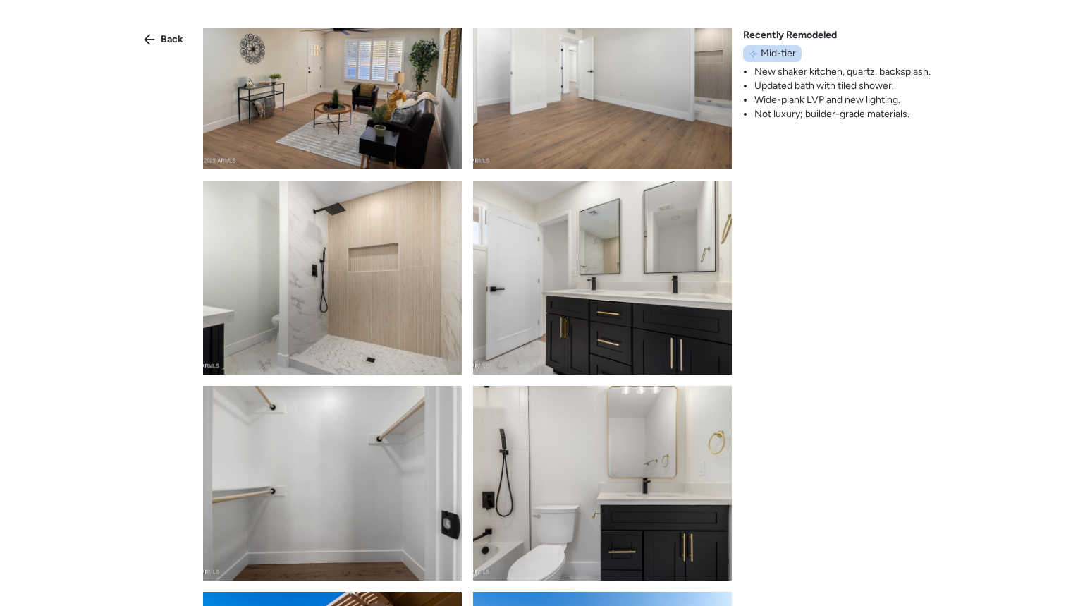
click at [835, 351] on div "Back Recently Remodeled Mid-tier New shaker kitchen, quartz, backsplash. Update…" at bounding box center [533, 328] width 1066 height 656
click at [154, 37] on icon at bounding box center [149, 39] width 11 height 11
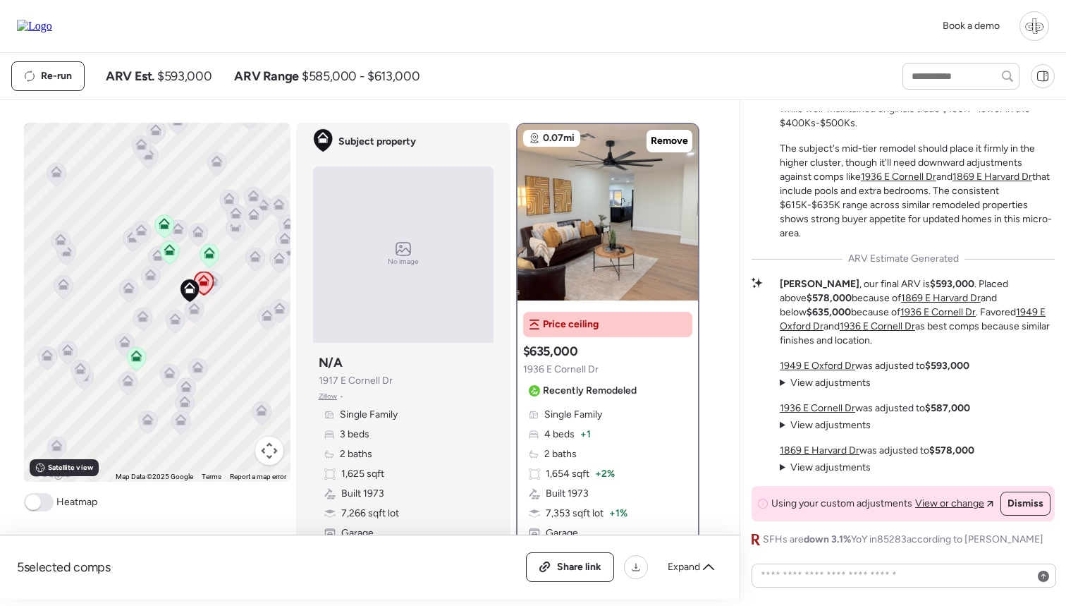
scroll to position [0, 0]
click at [133, 356] on icon at bounding box center [135, 355] width 11 height 11
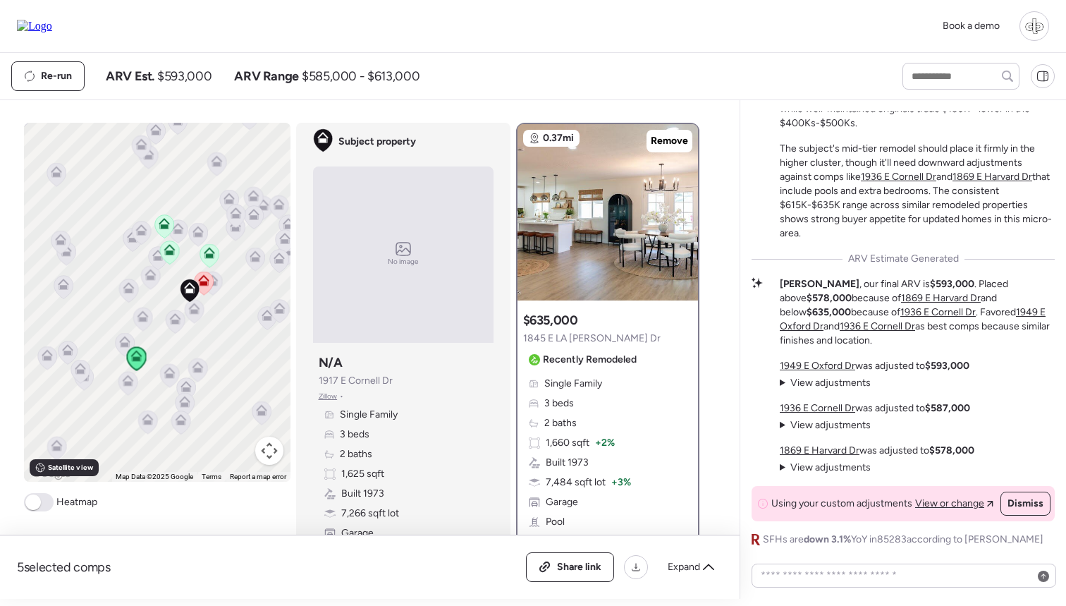
click at [167, 252] on icon at bounding box center [168, 252] width 9 height 4
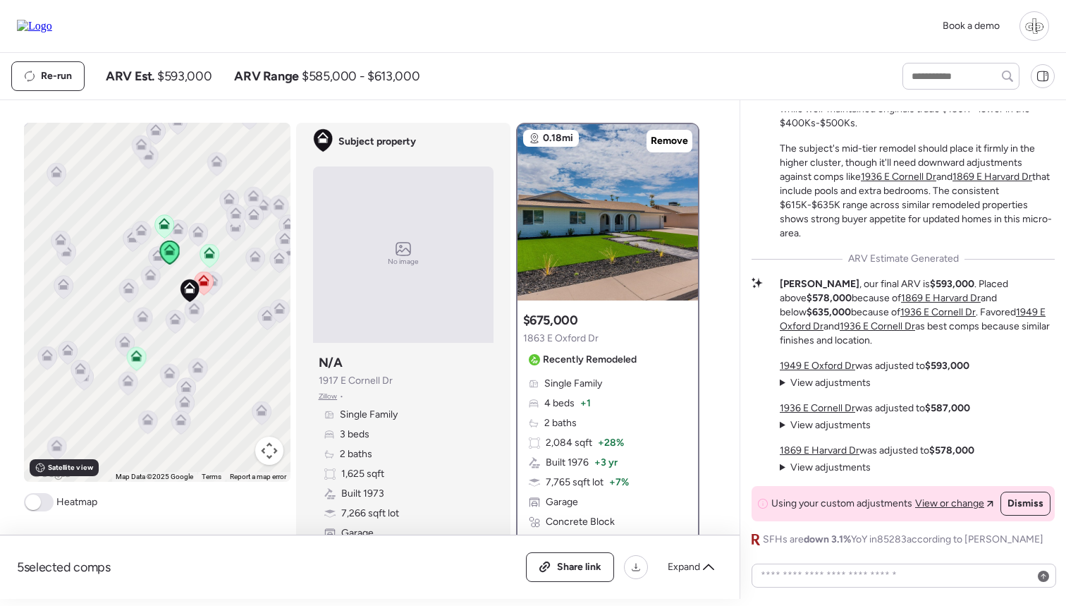
click at [164, 225] on icon at bounding box center [163, 226] width 9 height 4
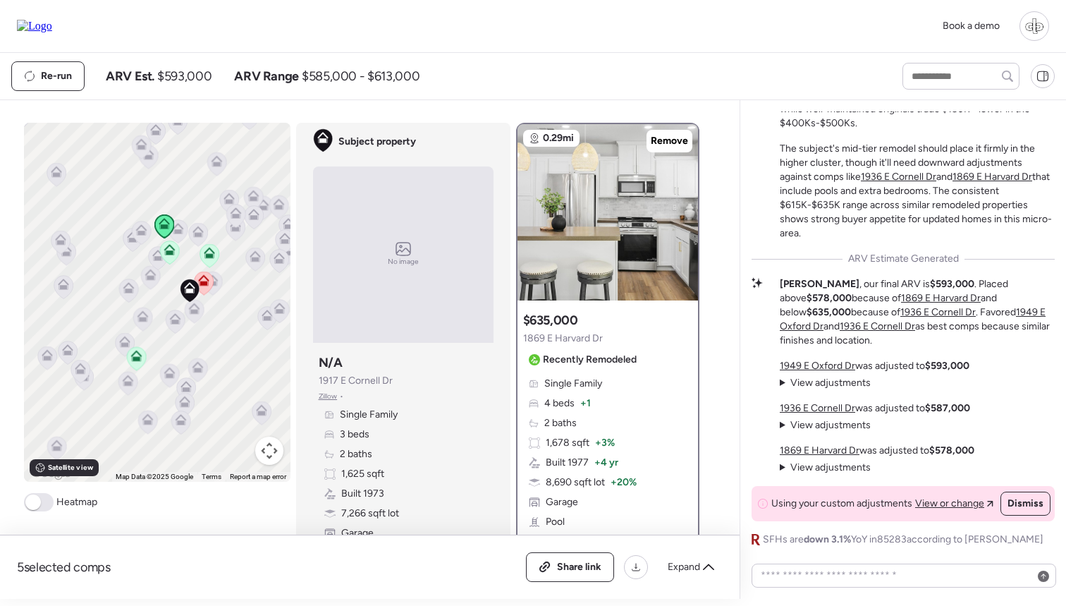
click at [807, 384] on span "View adjustments" at bounding box center [830, 383] width 80 height 12
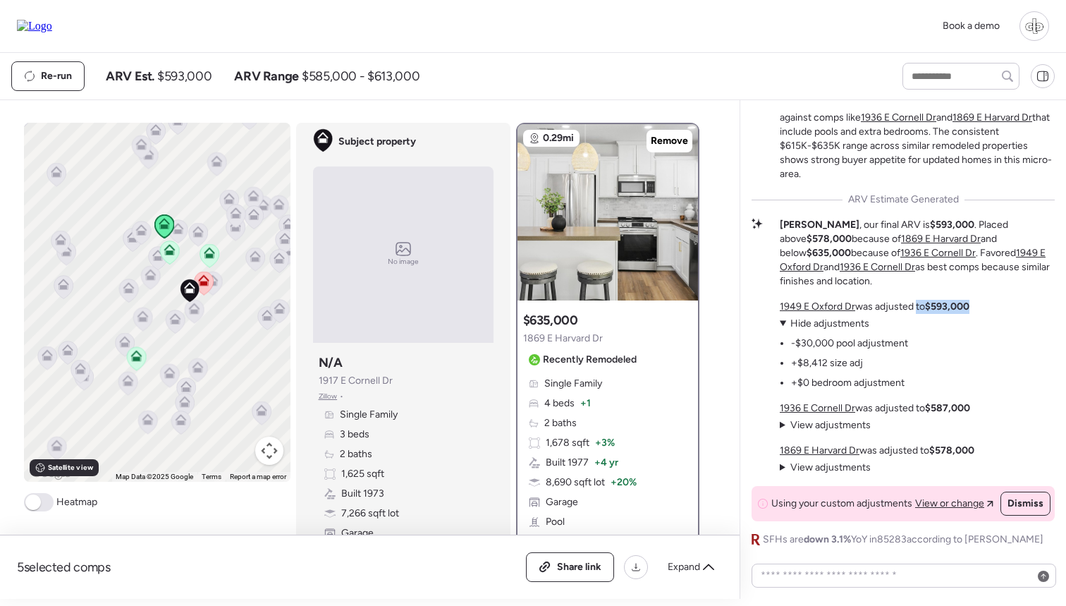
drag, startPoint x: 915, startPoint y: 308, endPoint x: 977, endPoint y: 308, distance: 62.0
click at [974, 308] on div "1949 E Oxford Dr was adjusted to $593,000 View adjustments Hide adjustments -$3…" at bounding box center [877, 387] width 195 height 175
click at [929, 283] on p "[PERSON_NAME] , our final ARV is $593,000 . Placed above $578,000 because of [S…" at bounding box center [917, 253] width 275 height 71
click at [811, 326] on span "Hide adjustments" at bounding box center [829, 323] width 79 height 12
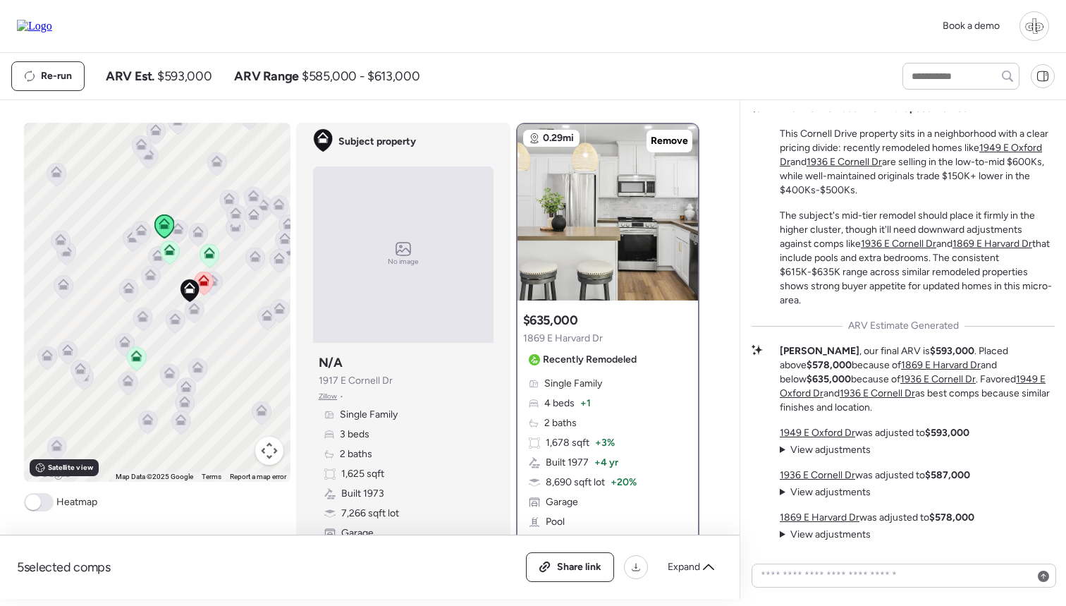
scroll to position [-63, 0]
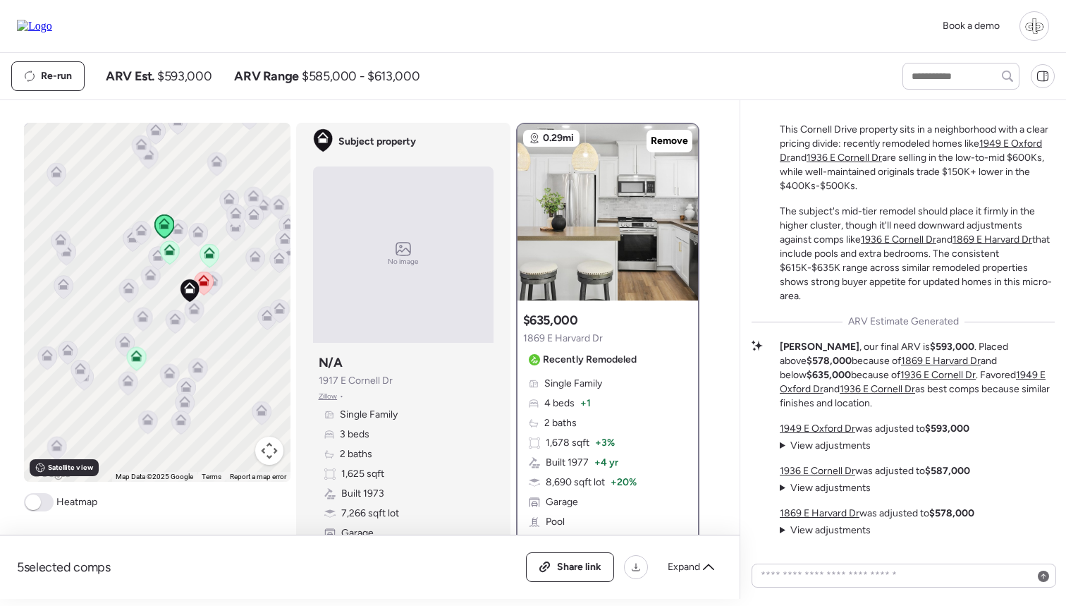
click at [207, 290] on icon at bounding box center [203, 282] width 19 height 23
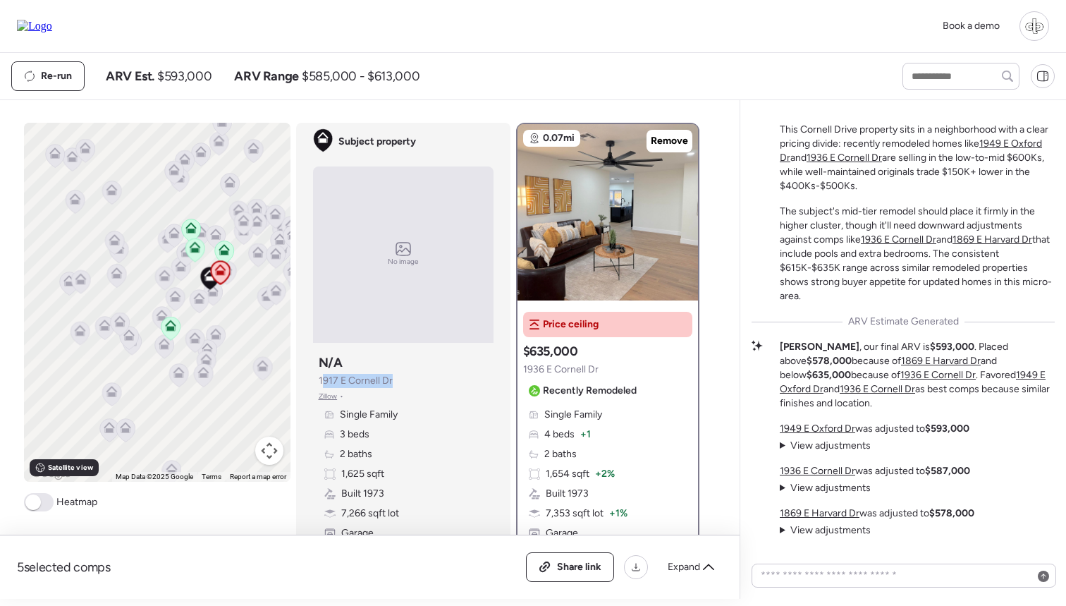
drag, startPoint x: 324, startPoint y: 384, endPoint x: 396, endPoint y: 381, distance: 72.0
click at [396, 381] on div "Subject property N/A [STREET_ADDRESS][PERSON_NAME] • Single Family 3 beds 2 bat…" at bounding box center [403, 456] width 181 height 217
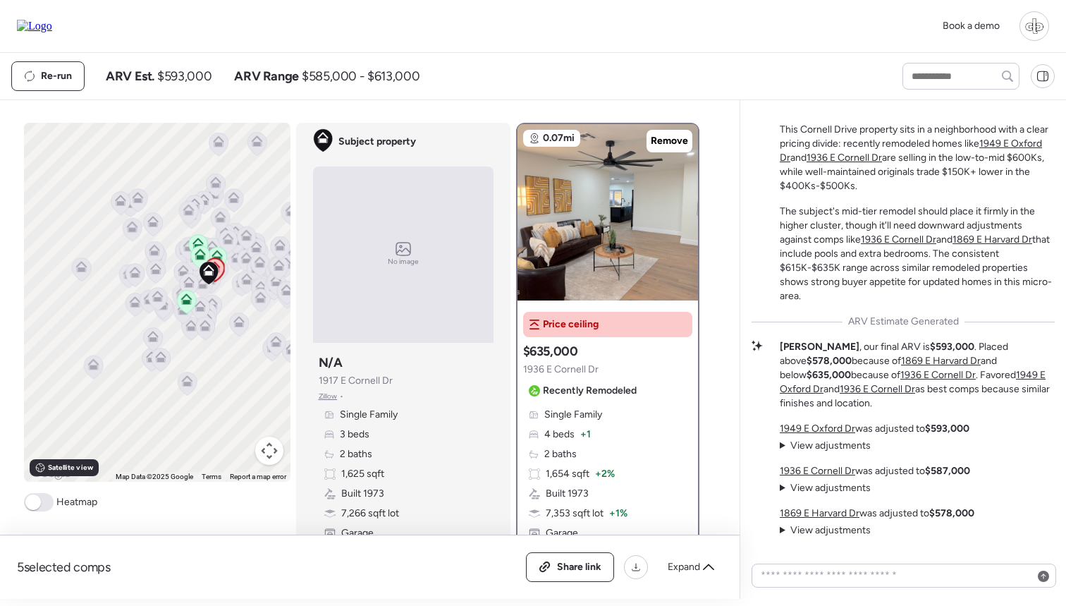
drag, startPoint x: 267, startPoint y: 336, endPoint x: 251, endPoint y: 336, distance: 16.2
click at [251, 336] on div "To navigate, press the arrow keys. To activate drag with keyboard, press Alt + …" at bounding box center [157, 302] width 267 height 359
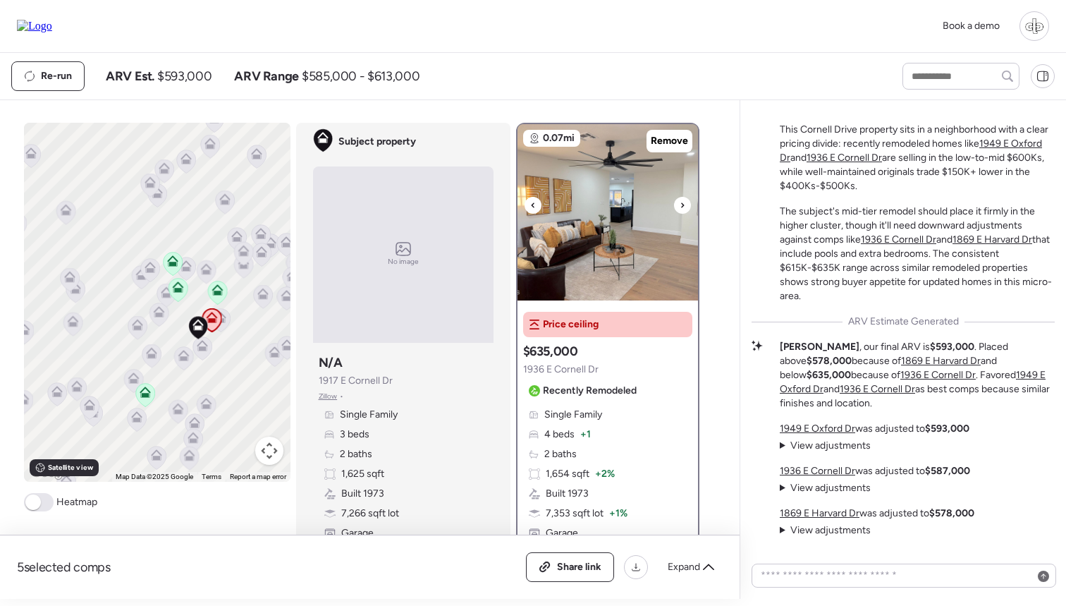
scroll to position [0, 0]
click at [605, 234] on img at bounding box center [608, 212] width 181 height 176
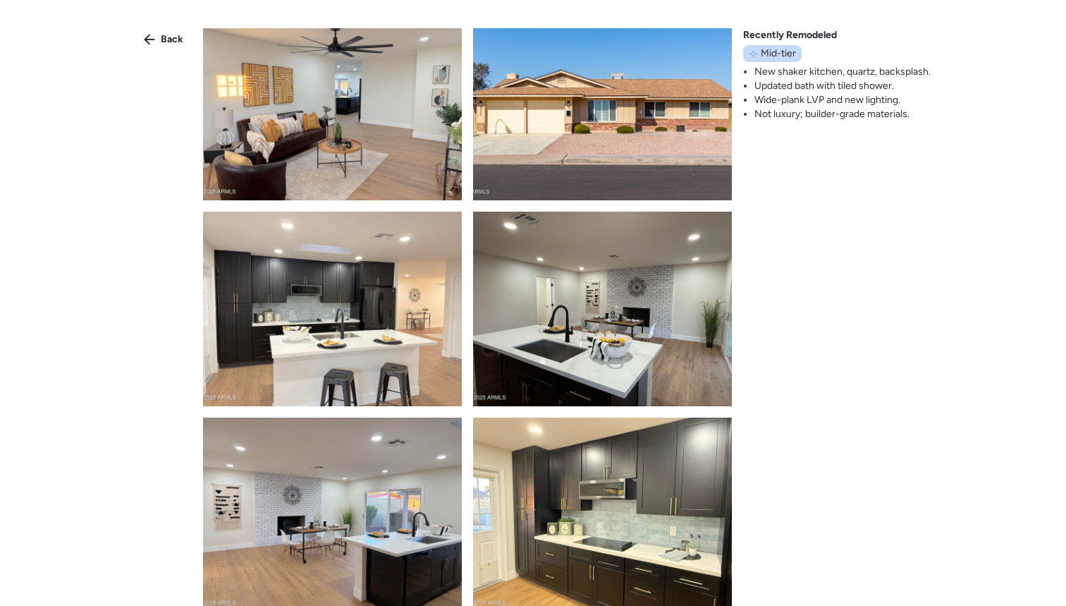
scroll to position [24, 0]
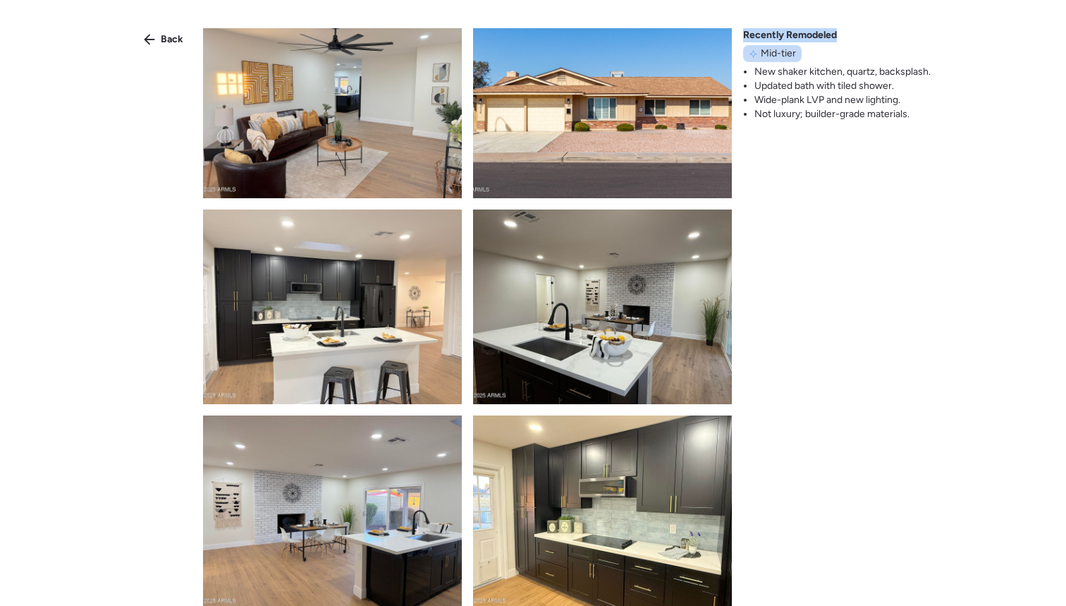
drag, startPoint x: 749, startPoint y: 37, endPoint x: 846, endPoint y: 35, distance: 97.3
click at [846, 35] on div "Recently Remodeled Mid-tier New shaker kitchen, quartz, backsplash. Updated bat…" at bounding box center [837, 74] width 188 height 93
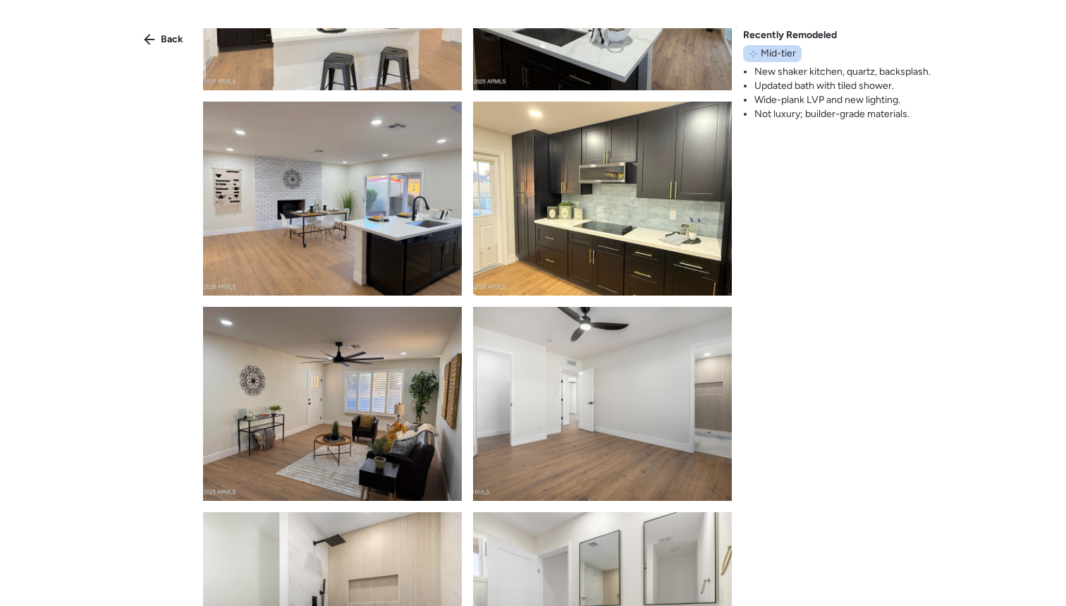
scroll to position [337, 0]
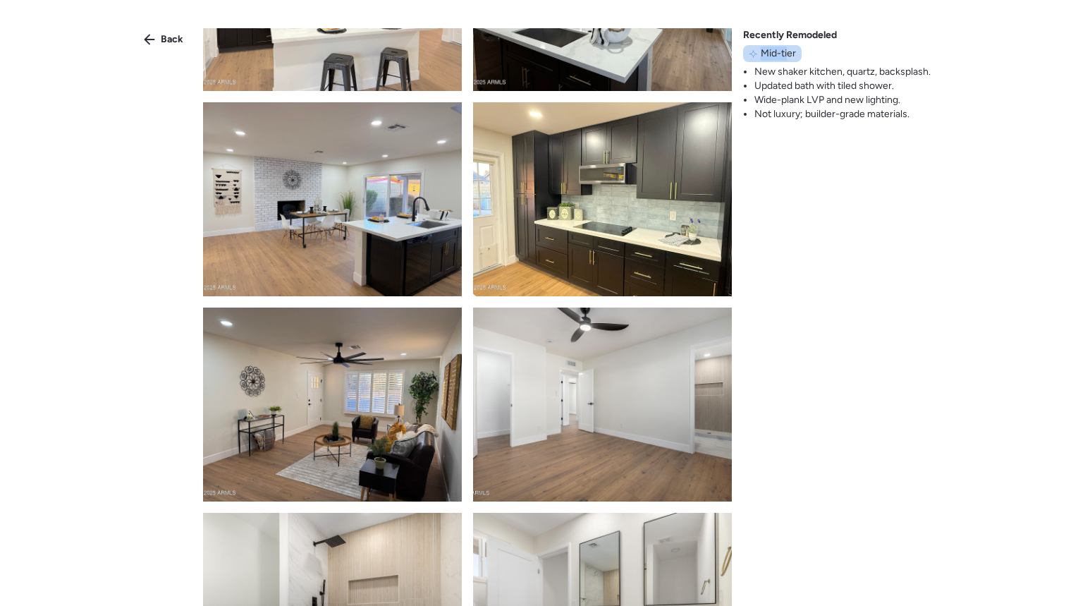
drag, startPoint x: 764, startPoint y: 55, endPoint x: 788, endPoint y: 61, distance: 25.5
click at [793, 56] on span "Mid-tier" at bounding box center [778, 54] width 35 height 14
drag, startPoint x: 769, startPoint y: 83, endPoint x: 826, endPoint y: 123, distance: 69.3
click at [826, 123] on div "Back Recently Remodeled Mid-tier New shaker kitchen, quartz, backsplash. Update…" at bounding box center [533, 328] width 1066 height 656
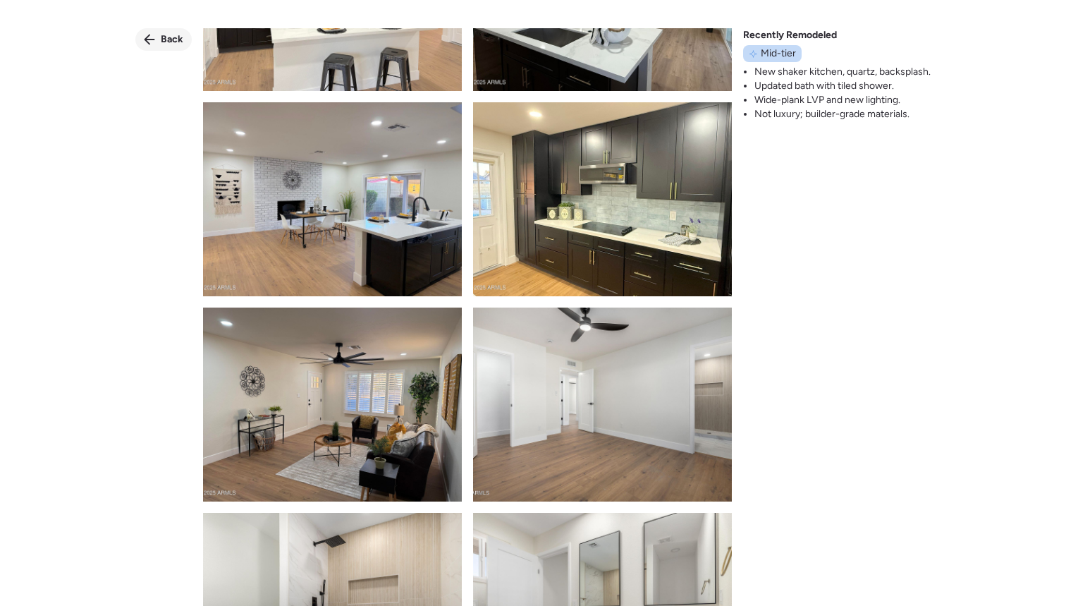
click at [158, 35] on div "Back" at bounding box center [163, 39] width 56 height 23
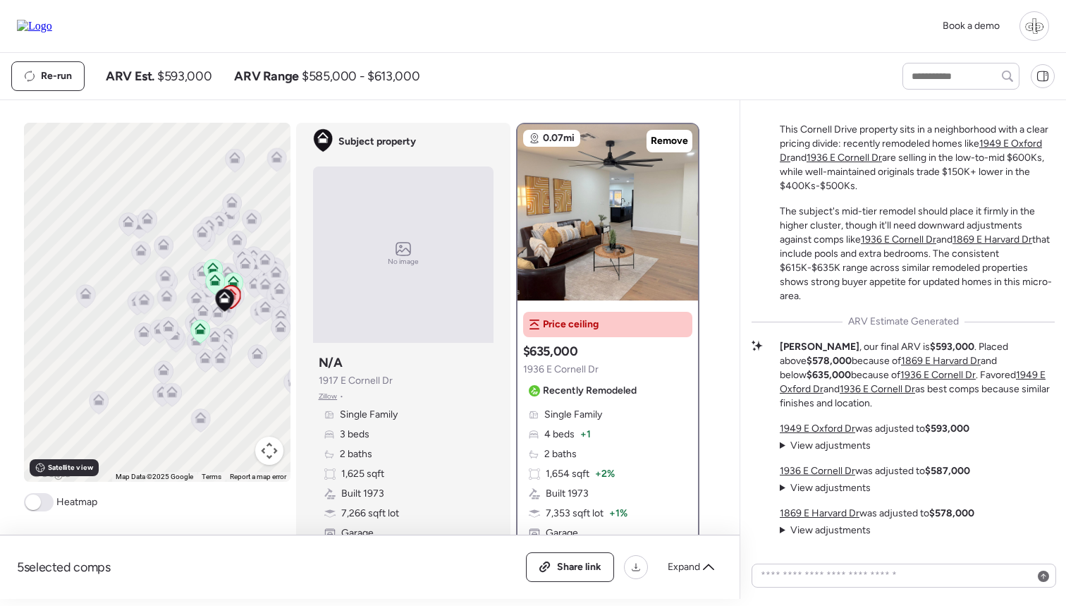
drag, startPoint x: 247, startPoint y: 327, endPoint x: 233, endPoint y: 327, distance: 13.4
click at [233, 327] on div "To activate drag with keyboard, press Alt + Enter. Once in keyboard drag state,…" at bounding box center [157, 302] width 267 height 359
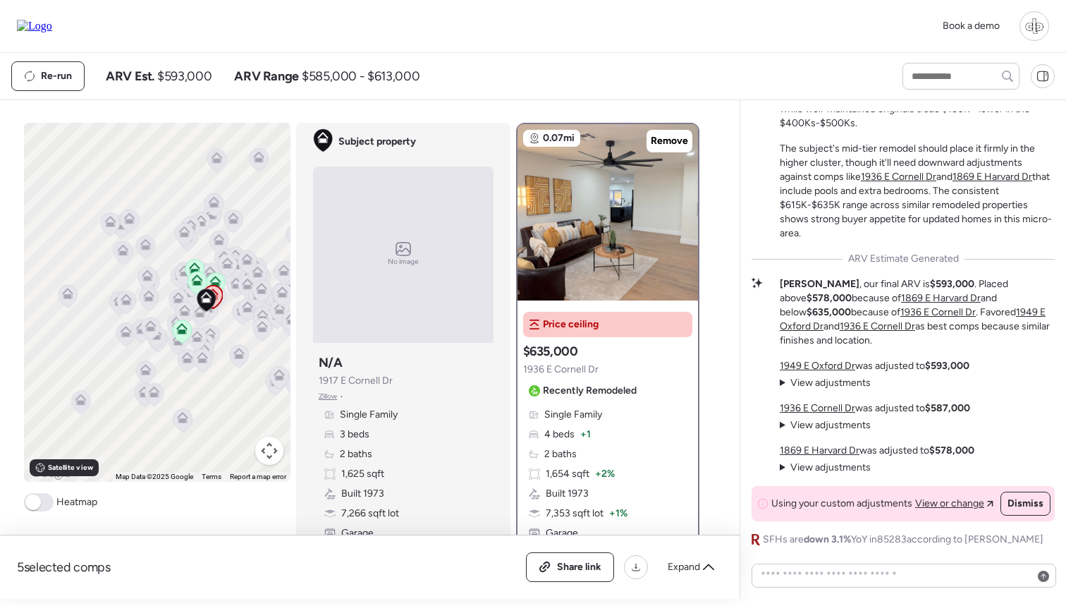
scroll to position [0, 0]
click at [844, 387] on span "View adjustments" at bounding box center [830, 383] width 80 height 12
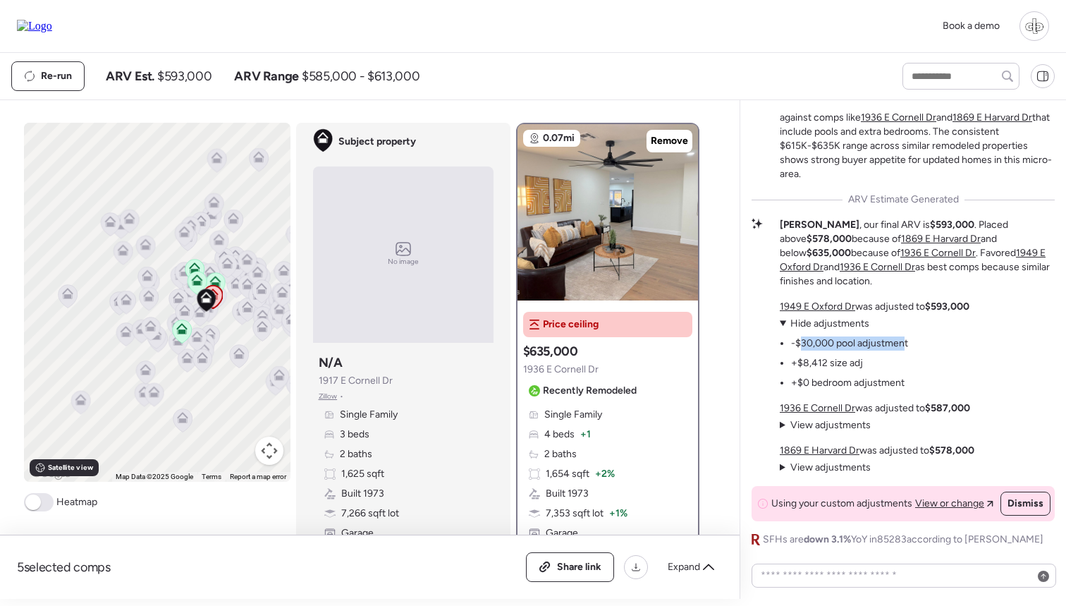
drag, startPoint x: 799, startPoint y: 344, endPoint x: 904, endPoint y: 344, distance: 105.1
click at [904, 344] on li "-$30,000 pool adjustment" at bounding box center [849, 343] width 117 height 14
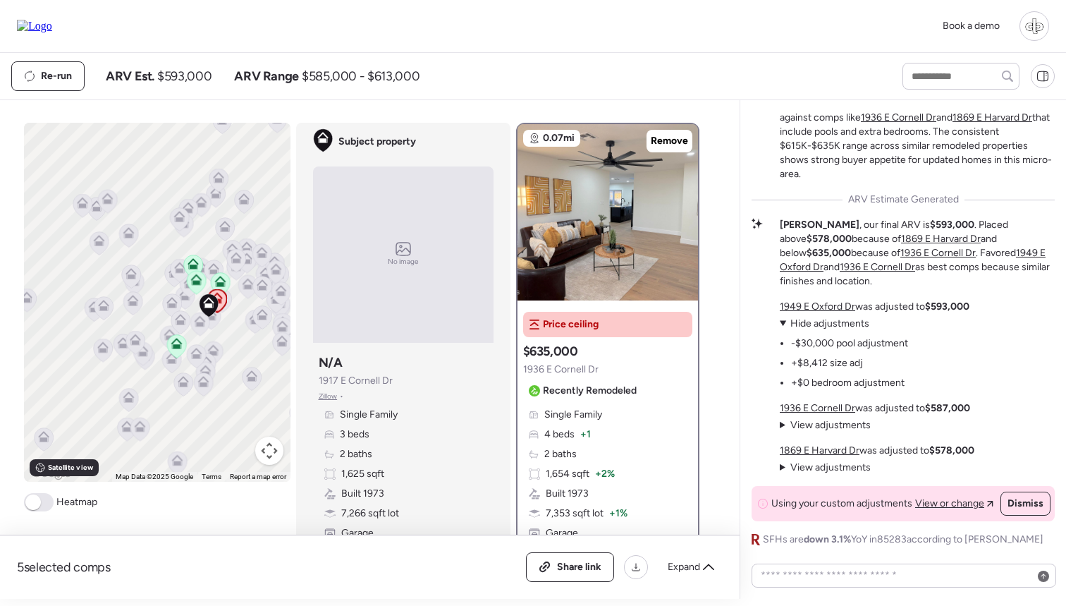
drag, startPoint x: 228, startPoint y: 324, endPoint x: 218, endPoint y: 325, distance: 9.9
click at [218, 325] on div "To activate drag with keyboard, press Alt + Enter. Once in keyboard drag state,…" at bounding box center [157, 302] width 267 height 359
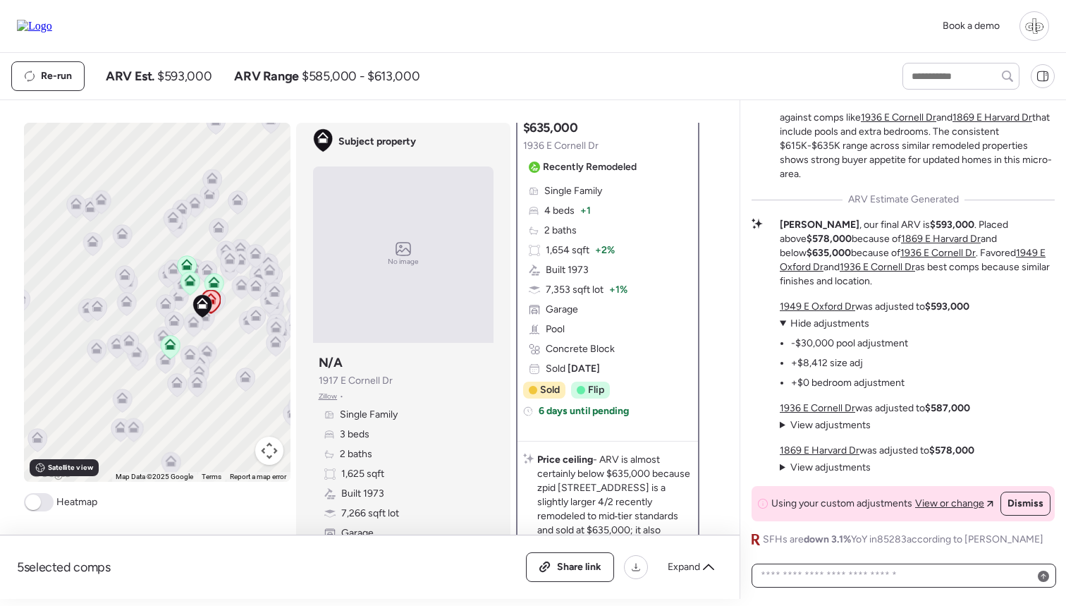
click at [867, 564] on textarea at bounding box center [904, 575] width 292 height 20
type textarea "**********"
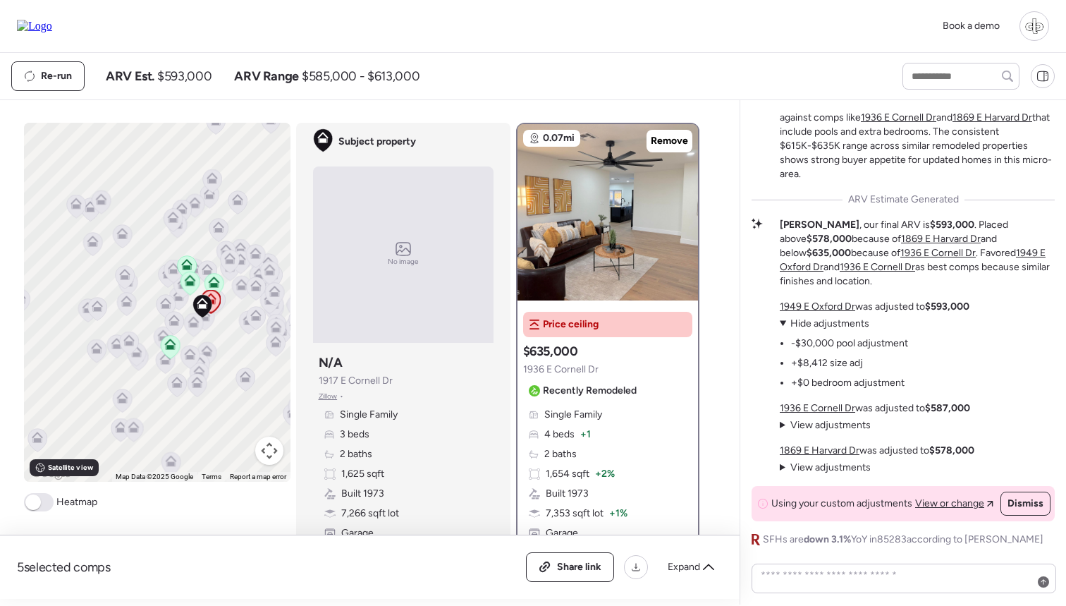
click at [809, 323] on span "Hide adjustments" at bounding box center [829, 323] width 79 height 12
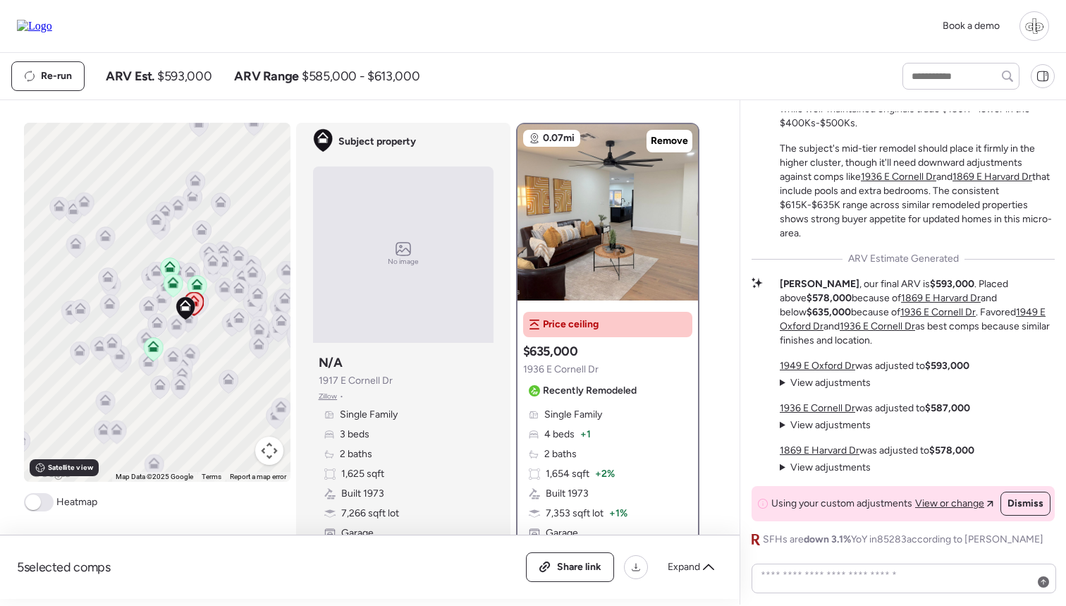
drag, startPoint x: 233, startPoint y: 338, endPoint x: 215, endPoint y: 341, distance: 18.5
click at [215, 341] on div "To activate drag with keyboard, press Alt + Enter. Once in keyboard drag state,…" at bounding box center [157, 302] width 267 height 359
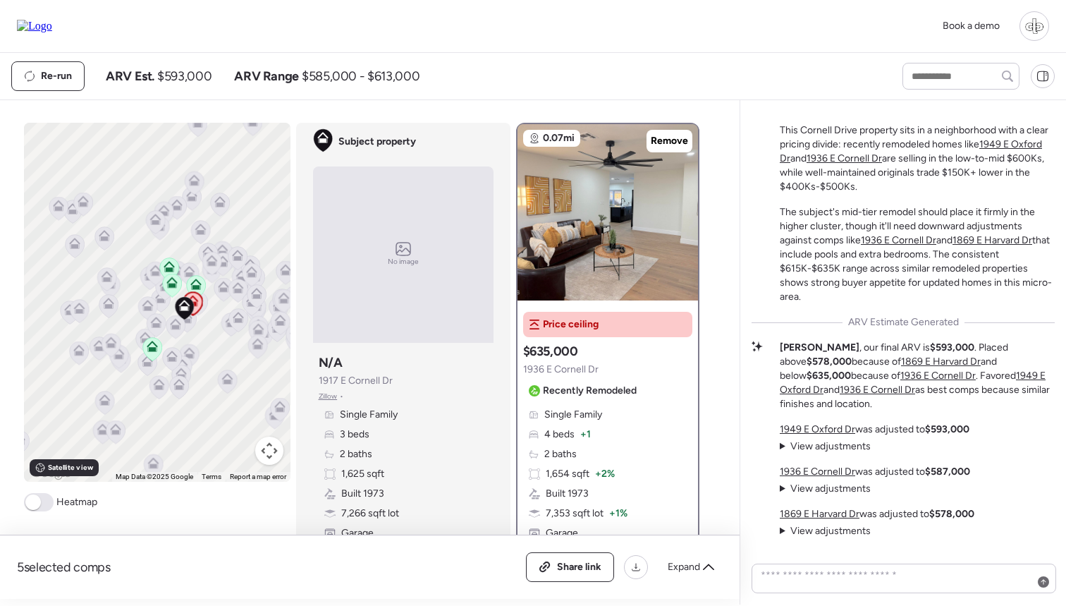
scroll to position [-63, 0]
drag, startPoint x: 317, startPoint y: 381, endPoint x: 415, endPoint y: 381, distance: 98.0
click at [415, 381] on div "Subject property N/A [STREET_ADDRESS][PERSON_NAME] • Single Family 3 beds 2 bat…" at bounding box center [403, 456] width 181 height 217
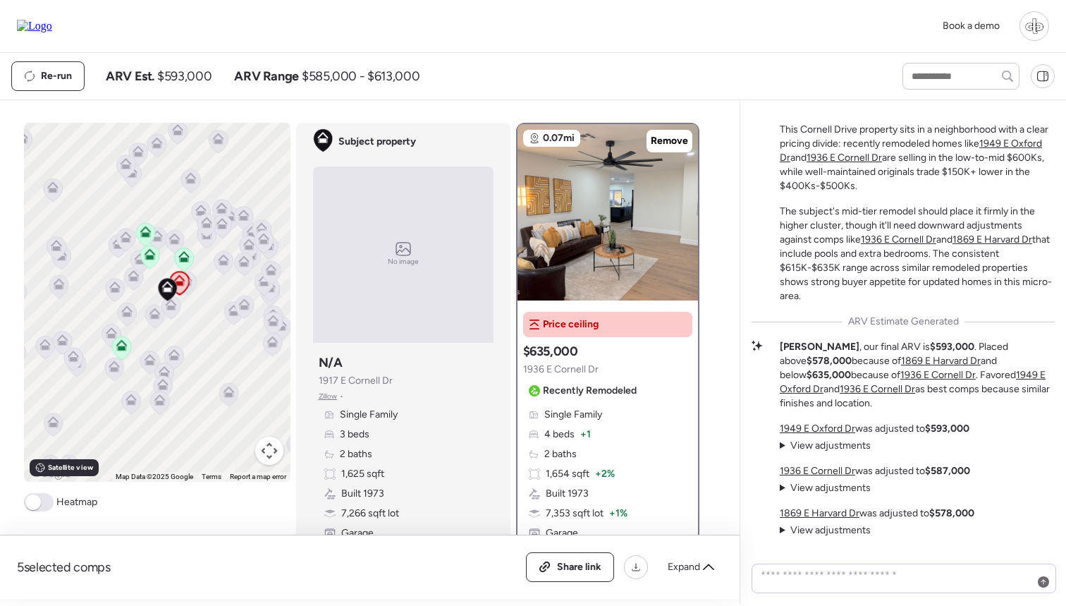
drag, startPoint x: 199, startPoint y: 327, endPoint x: 202, endPoint y: 359, distance: 31.9
click at [202, 359] on div "To activate drag with keyboard, press Alt + Enter. Once in keyboard drag state,…" at bounding box center [157, 302] width 267 height 359
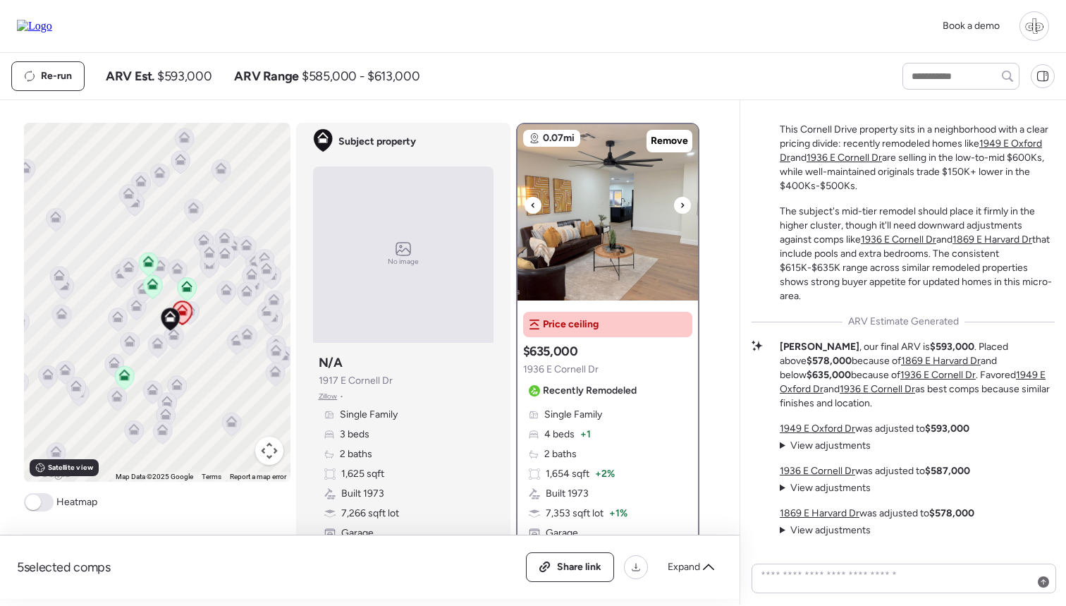
click at [599, 234] on img at bounding box center [608, 212] width 181 height 176
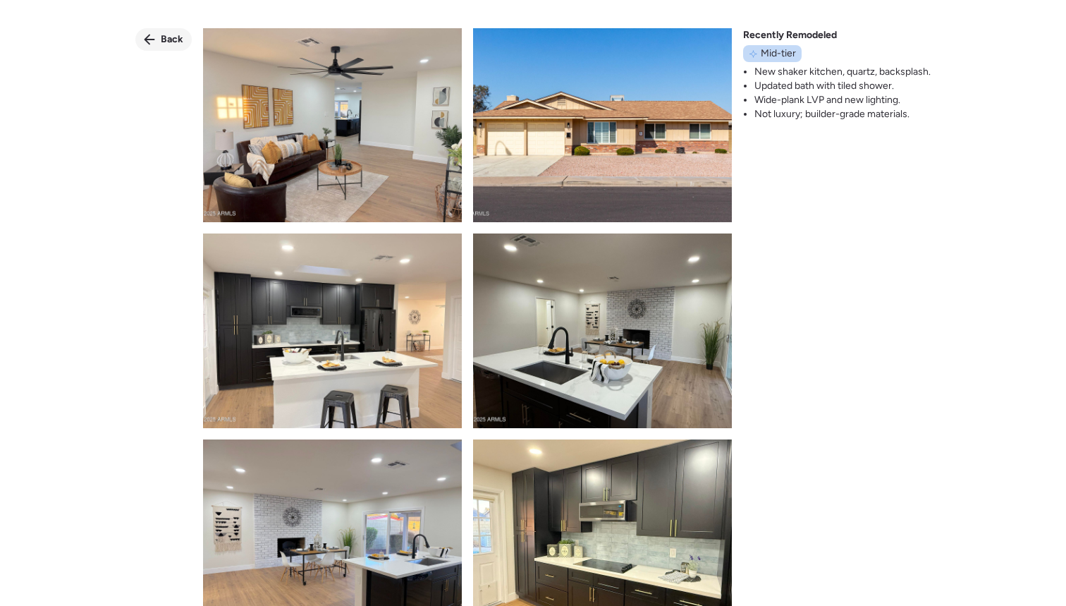
click at [149, 38] on icon at bounding box center [149, 39] width 11 height 11
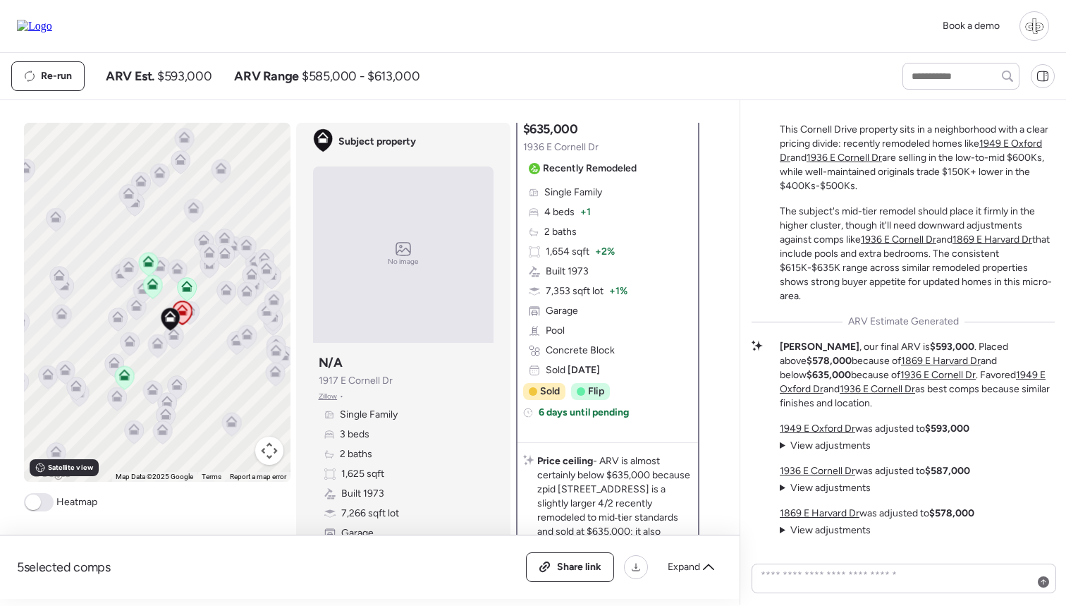
scroll to position [221, 0]
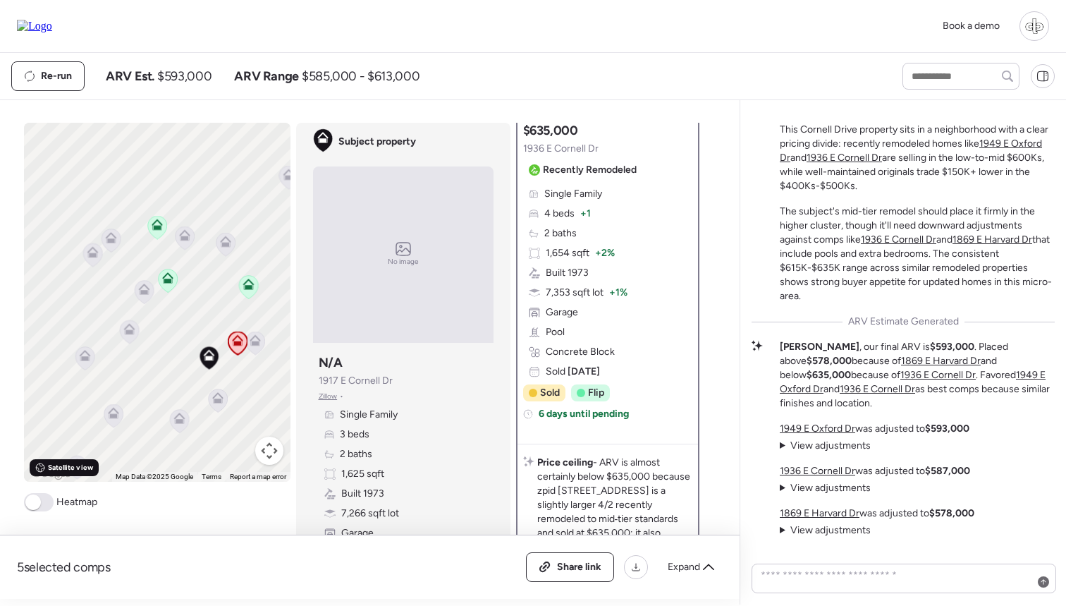
click at [59, 466] on span "Satellite view" at bounding box center [70, 467] width 45 height 11
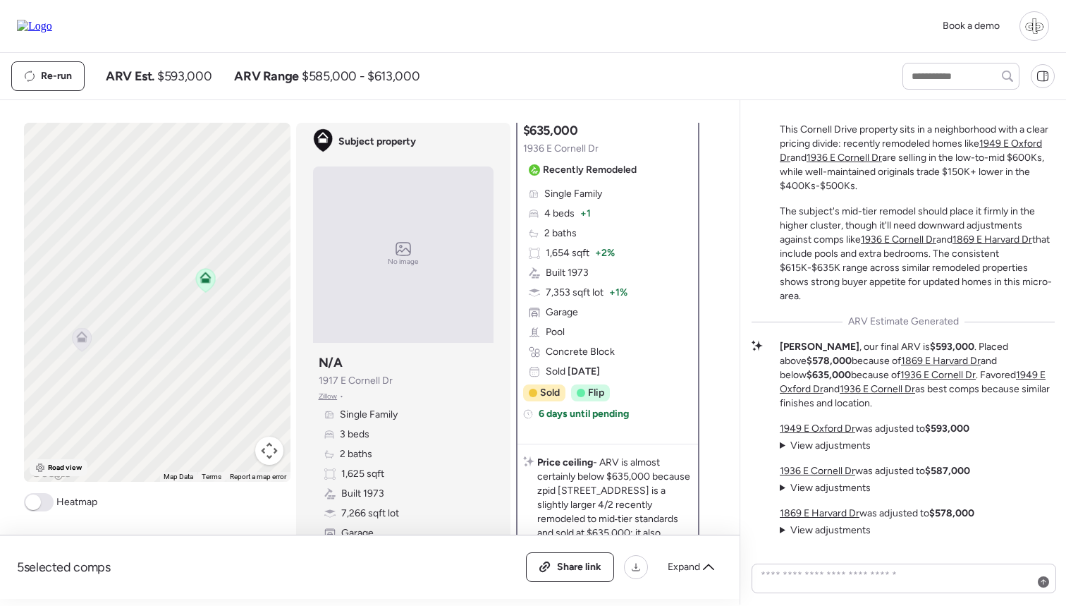
click at [58, 470] on span "Road view" at bounding box center [65, 467] width 35 height 11
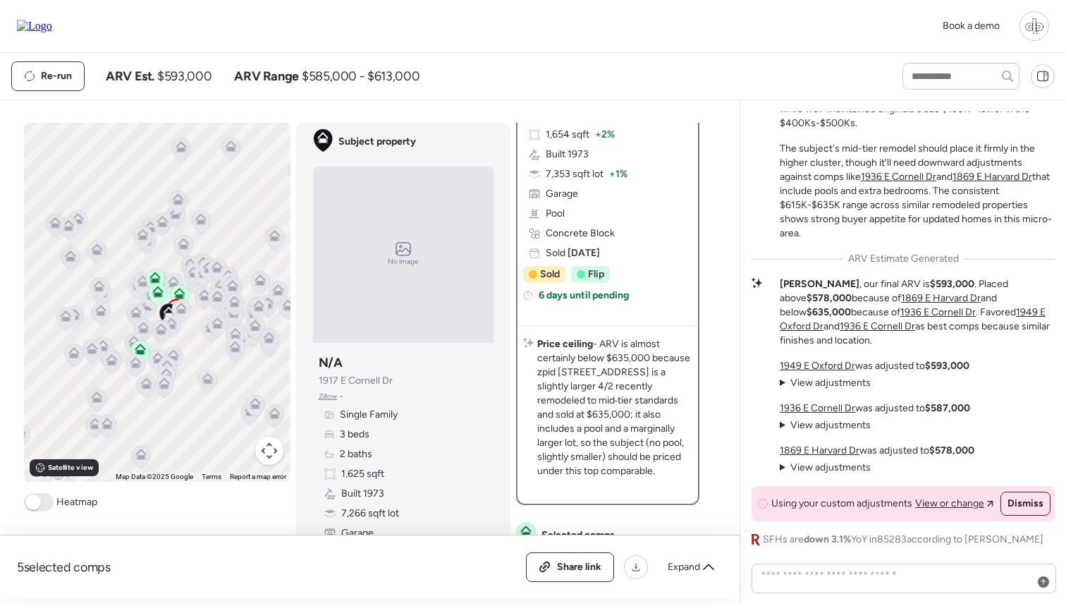
scroll to position [0, 0]
click at [795, 379] on span "View adjustments" at bounding box center [830, 383] width 80 height 12
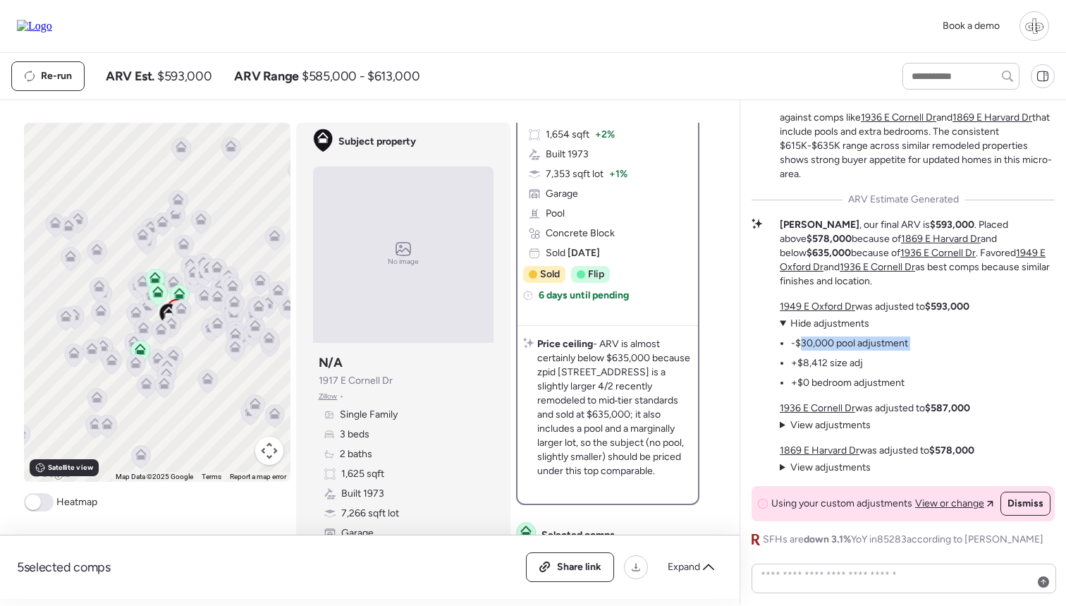
drag, startPoint x: 800, startPoint y: 338, endPoint x: 833, endPoint y: 356, distance: 37.9
click at [833, 356] on ul "-$30,000 pool adjustment +$8,412 size adj +$0 bedroom adjustment" at bounding box center [844, 360] width 128 height 59
drag, startPoint x: 877, startPoint y: 222, endPoint x: 917, endPoint y: 222, distance: 40.2
click at [930, 222] on strong "$593,000" at bounding box center [952, 225] width 44 height 12
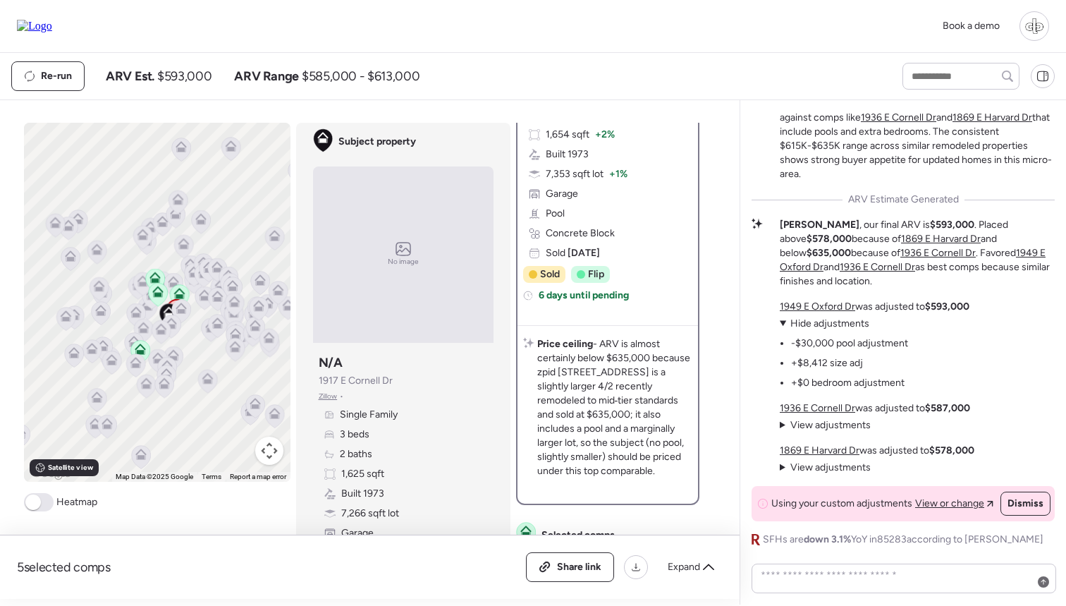
click at [930, 222] on strong "$593,000" at bounding box center [952, 225] width 44 height 12
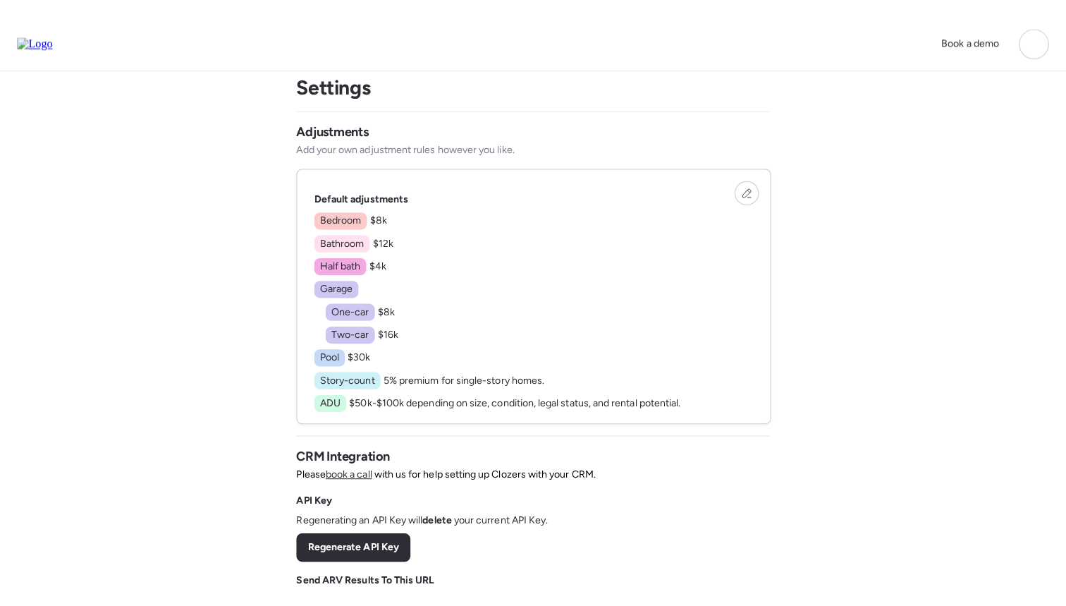
scroll to position [15, 0]
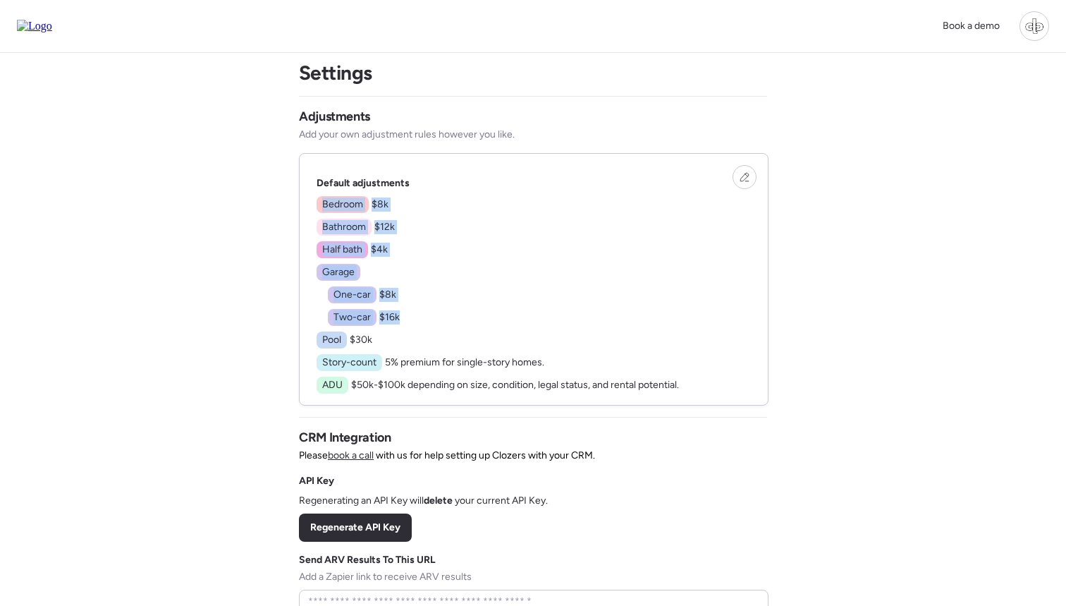
drag, startPoint x: 343, startPoint y: 197, endPoint x: 414, endPoint y: 313, distance: 136.0
click at [414, 313] on div "Bedroom $8k Bathroom $12k Half bath $4k Garage One-car $8k Two-car $16k Pool $3…" at bounding box center [498, 294] width 362 height 197
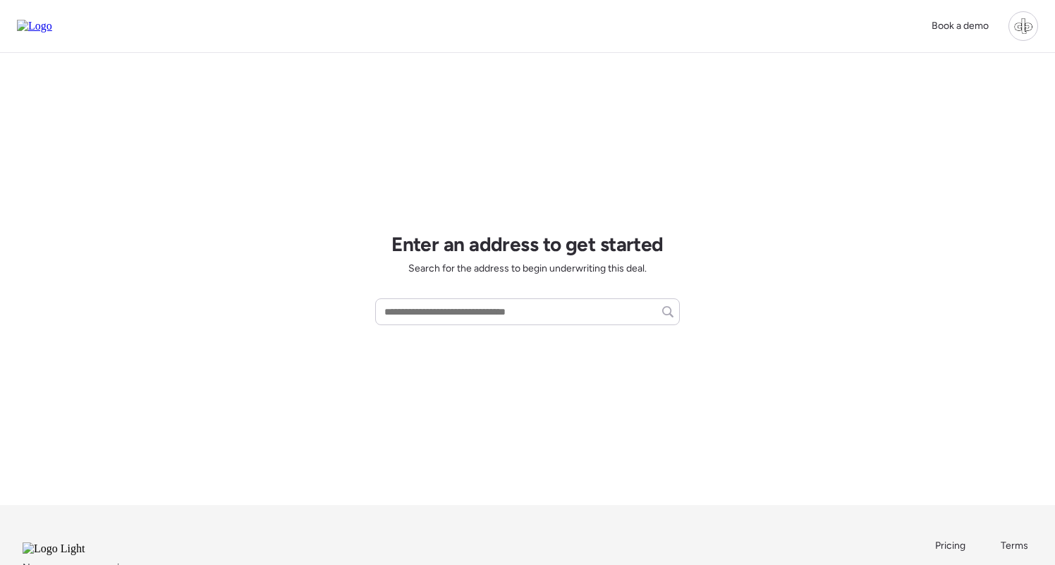
click at [1026, 25] on div at bounding box center [1023, 26] width 30 height 30
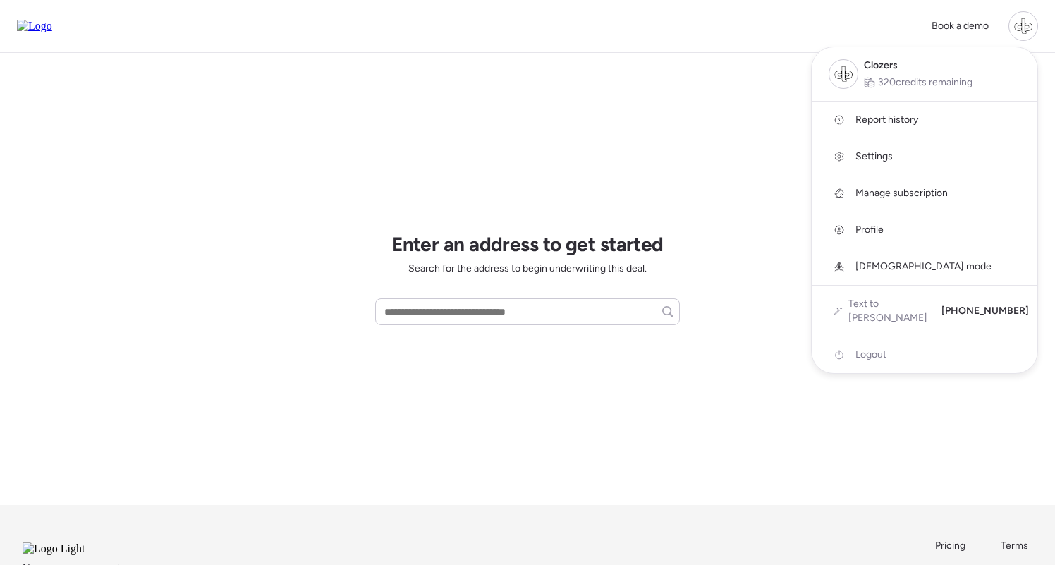
click at [871, 114] on span "Report history" at bounding box center [886, 120] width 63 height 14
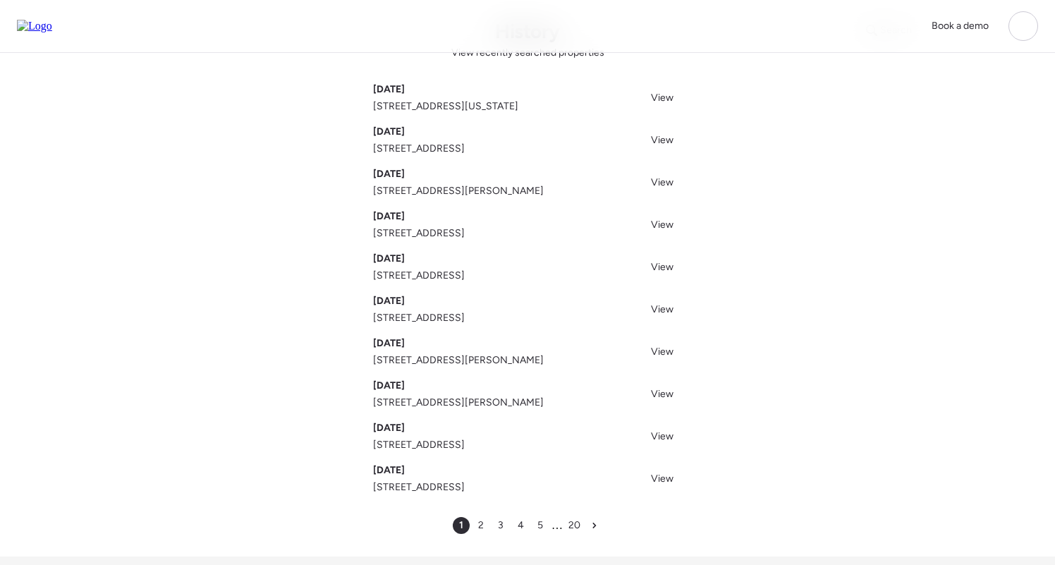
scroll to position [61, 0]
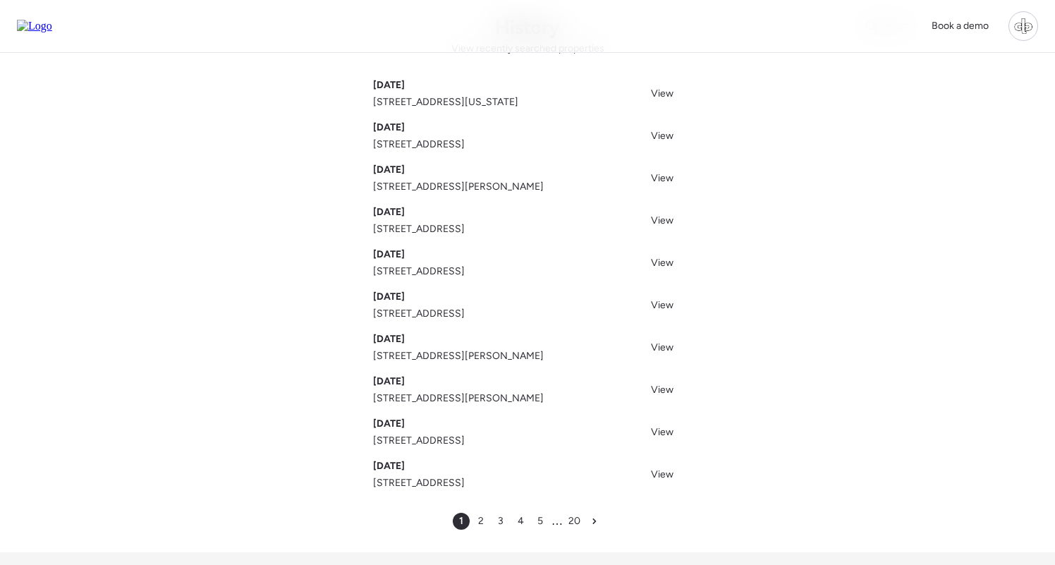
click at [707, 298] on div "Search History View recently searched properties [DATE][GEOGRAPHIC_DATA][STREET…" at bounding box center [527, 272] width 987 height 560
click at [670, 347] on span "View" at bounding box center [662, 347] width 23 height 12
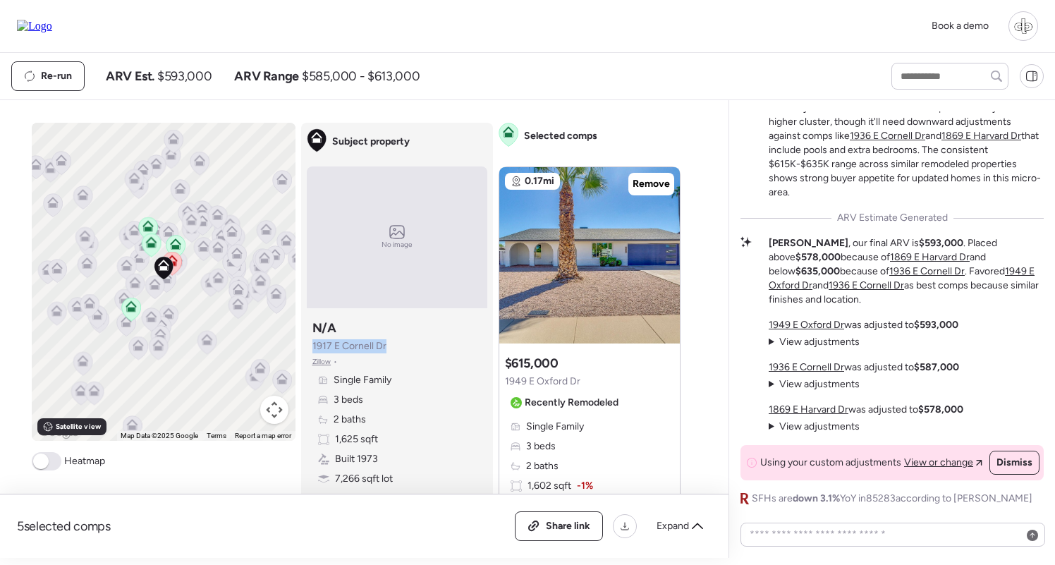
drag, startPoint x: 311, startPoint y: 343, endPoint x: 389, endPoint y: 345, distance: 78.3
click at [389, 345] on div "Subject property N/A [STREET_ADDRESS][PERSON_NAME] • Single Family 3 beds 2 bat…" at bounding box center [397, 422] width 181 height 217
drag, startPoint x: 312, startPoint y: 345, endPoint x: 388, endPoint y: 343, distance: 75.5
click at [388, 343] on div "Subject property N/A [STREET_ADDRESS][PERSON_NAME] • Single Family 3 beds 2 bat…" at bounding box center [397, 422] width 181 height 217
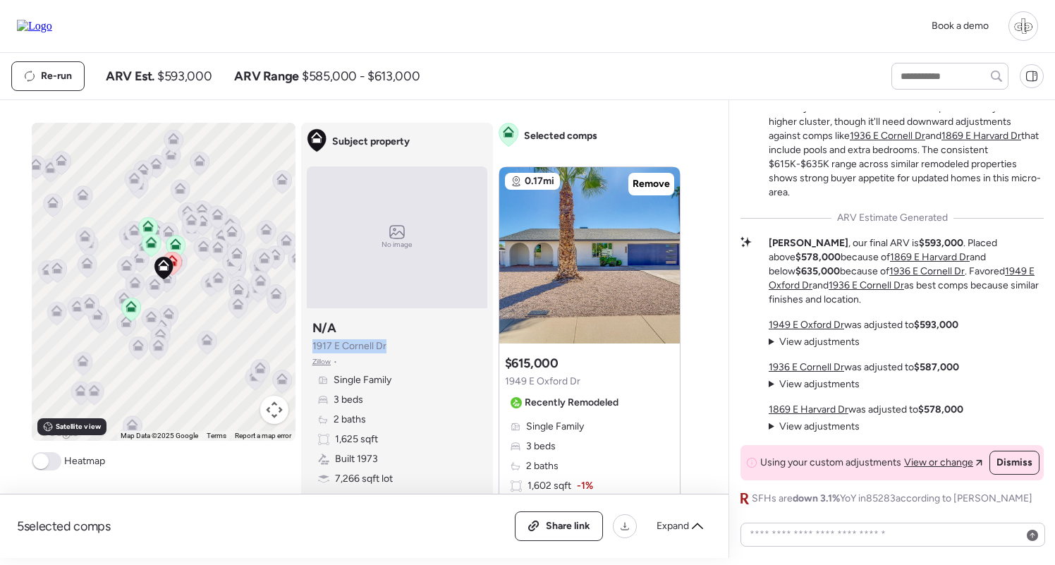
click at [388, 343] on div "Subject property N/A [STREET_ADDRESS][PERSON_NAME] • Single Family 3 beds 2 bat…" at bounding box center [397, 422] width 181 height 217
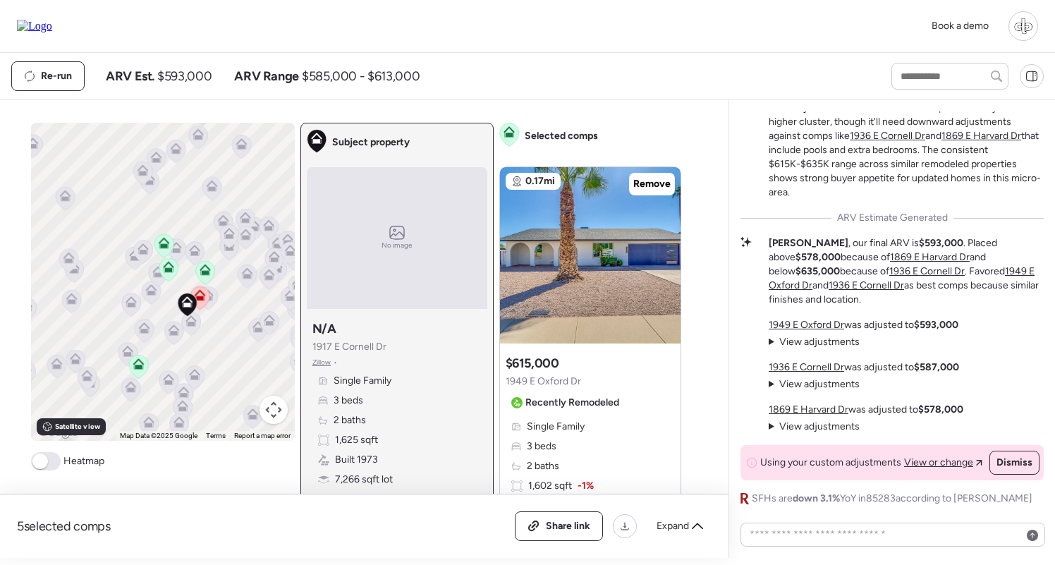
drag, startPoint x: 231, startPoint y: 305, endPoint x: 217, endPoint y: 305, distance: 13.4
click at [217, 305] on div "To activate drag with keyboard, press Alt + Enter. Once in keyboard drag state,…" at bounding box center [163, 282] width 264 height 318
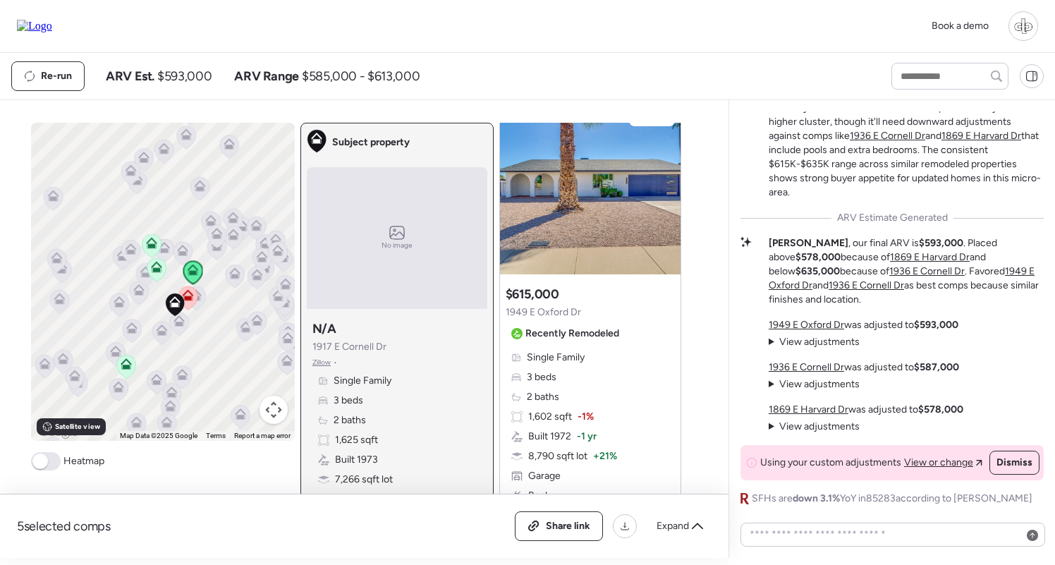
scroll to position [52, 0]
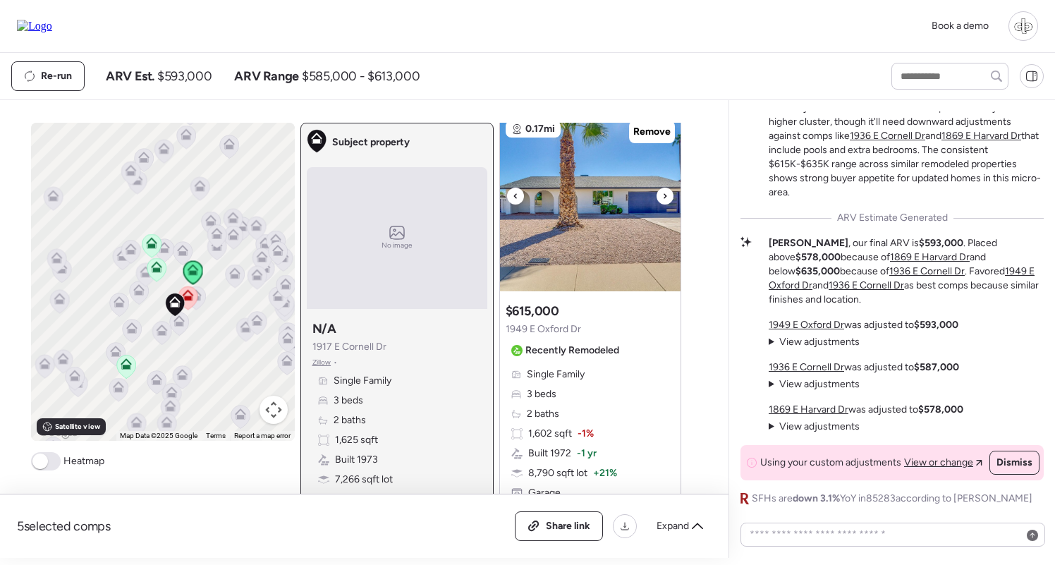
click at [586, 196] on img at bounding box center [590, 203] width 181 height 176
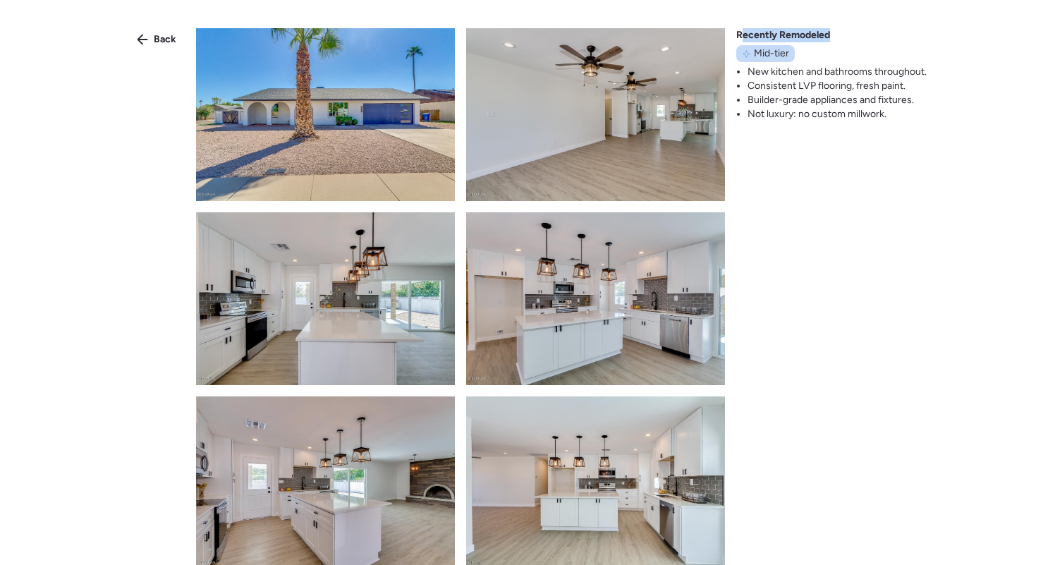
drag, startPoint x: 743, startPoint y: 32, endPoint x: 827, endPoint y: 34, distance: 83.9
click at [827, 34] on span "Recently Remodeled" at bounding box center [783, 35] width 94 height 14
drag, startPoint x: 758, startPoint y: 51, endPoint x: 785, endPoint y: 52, distance: 26.8
click at [785, 52] on span "Mid-tier" at bounding box center [771, 54] width 35 height 14
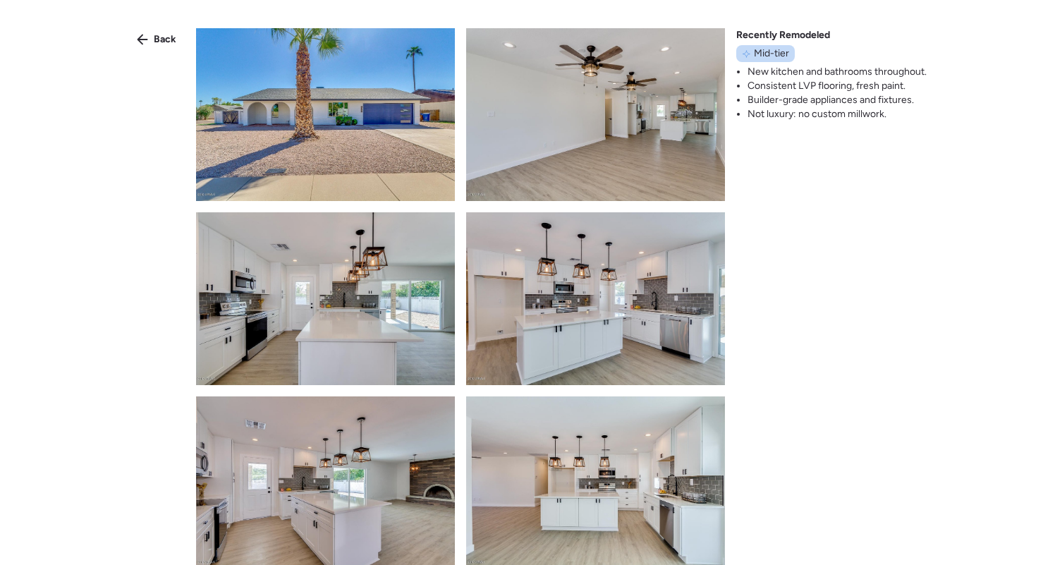
click at [791, 110] on li "Not luxury: no custom millwork." at bounding box center [836, 114] width 179 height 14
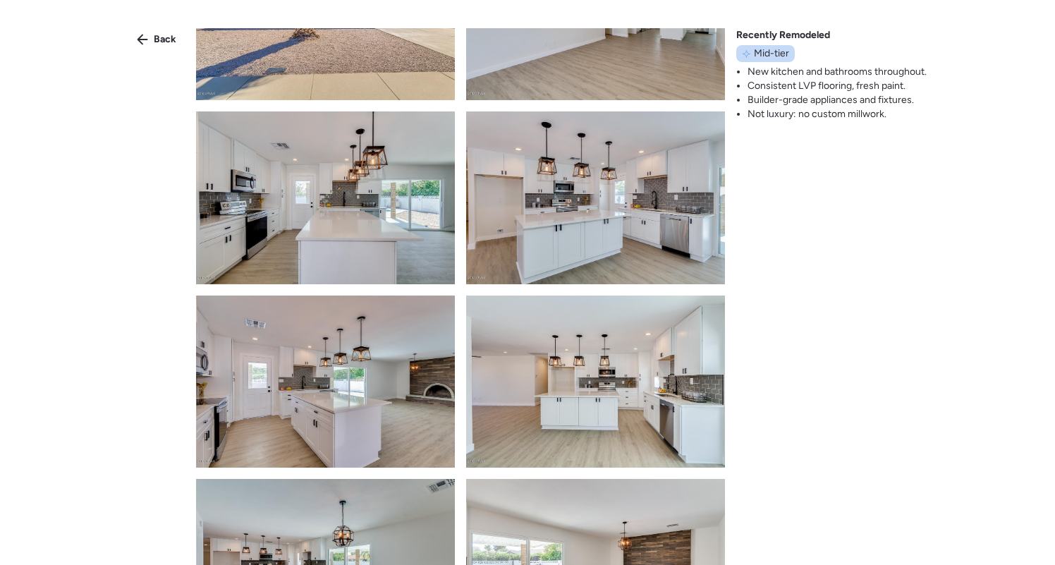
scroll to position [100, 0]
click at [962, 102] on div "Back Recently Remodeled Mid-tier New kitchen and bathrooms throughout. Consiste…" at bounding box center [527, 308] width 1055 height 616
drag, startPoint x: 760, startPoint y: 71, endPoint x: 912, endPoint y: 70, distance: 152.3
click at [912, 70] on li "New kitchen and bathrooms throughout." at bounding box center [836, 72] width 179 height 14
drag, startPoint x: 766, startPoint y: 87, endPoint x: 893, endPoint y: 78, distance: 127.9
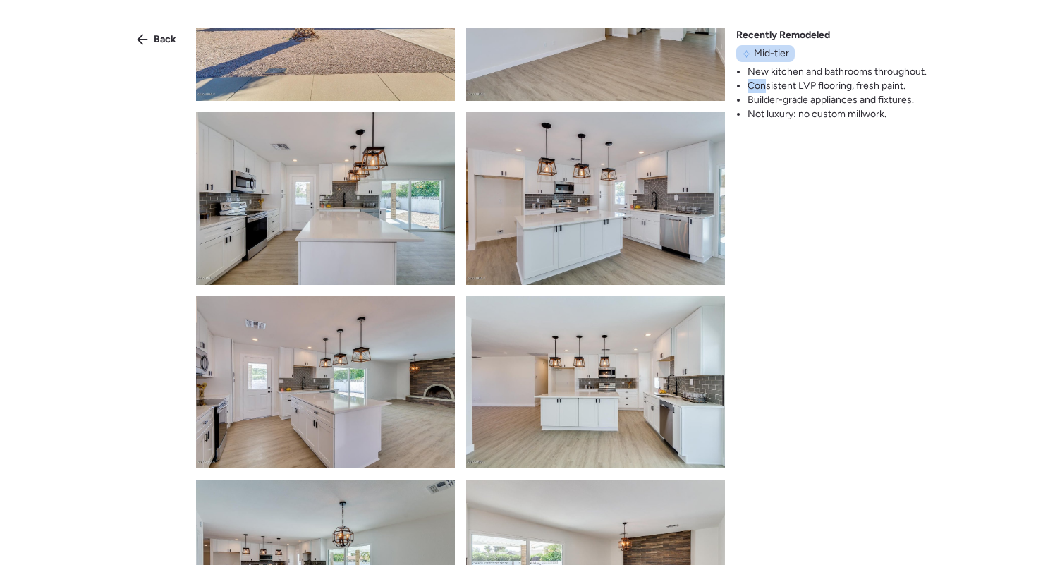
click at [893, 78] on ul "New kitchen and bathrooms throughout. Consistent LVP flooring, fresh paint. Bui…" at bounding box center [831, 93] width 190 height 56
drag, startPoint x: 776, startPoint y: 99, endPoint x: 859, endPoint y: 100, distance: 83.2
click at [859, 100] on li "Builder-grade appliances and fixtures." at bounding box center [836, 100] width 179 height 14
click at [829, 194] on div "Back Recently Remodeled Mid-tier New kitchen and bathrooms throughout. Consiste…" at bounding box center [527, 308] width 1055 height 616
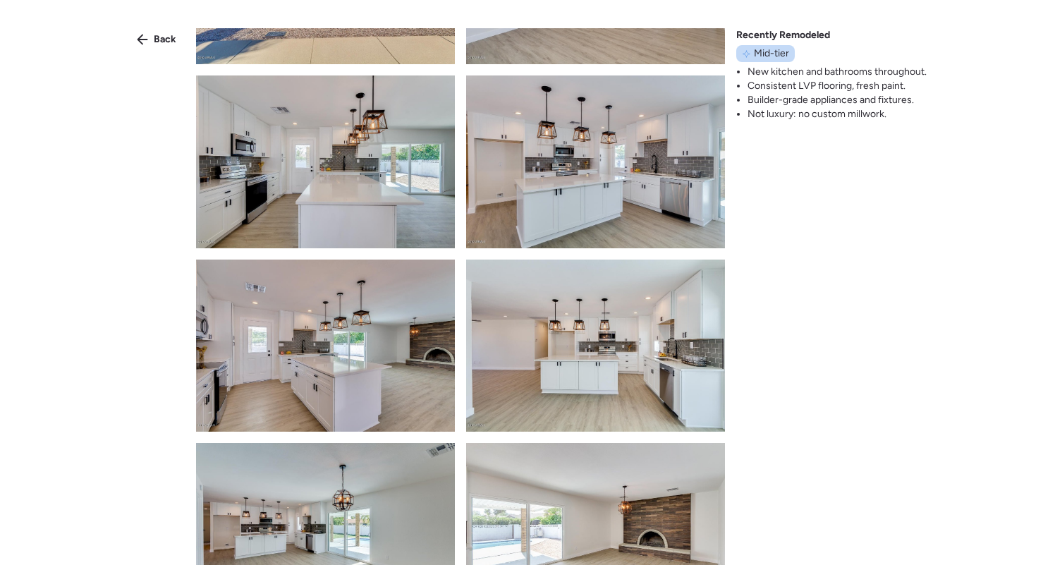
scroll to position [138, 0]
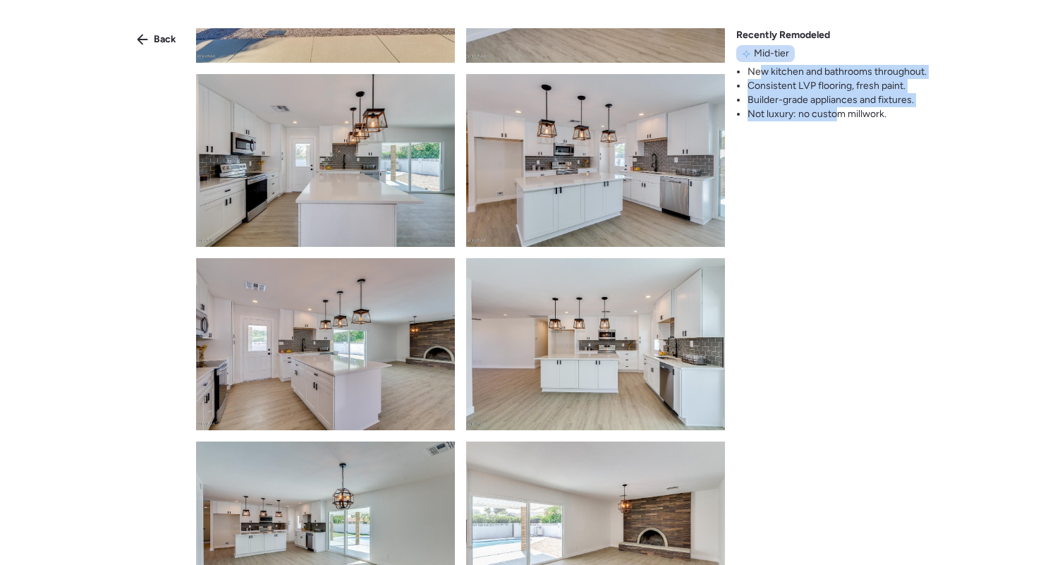
drag, startPoint x: 758, startPoint y: 68, endPoint x: 836, endPoint y: 111, distance: 88.3
click at [836, 111] on ul "New kitchen and bathrooms throughout. Consistent LVP flooring, fresh paint. Bui…" at bounding box center [831, 93] width 190 height 56
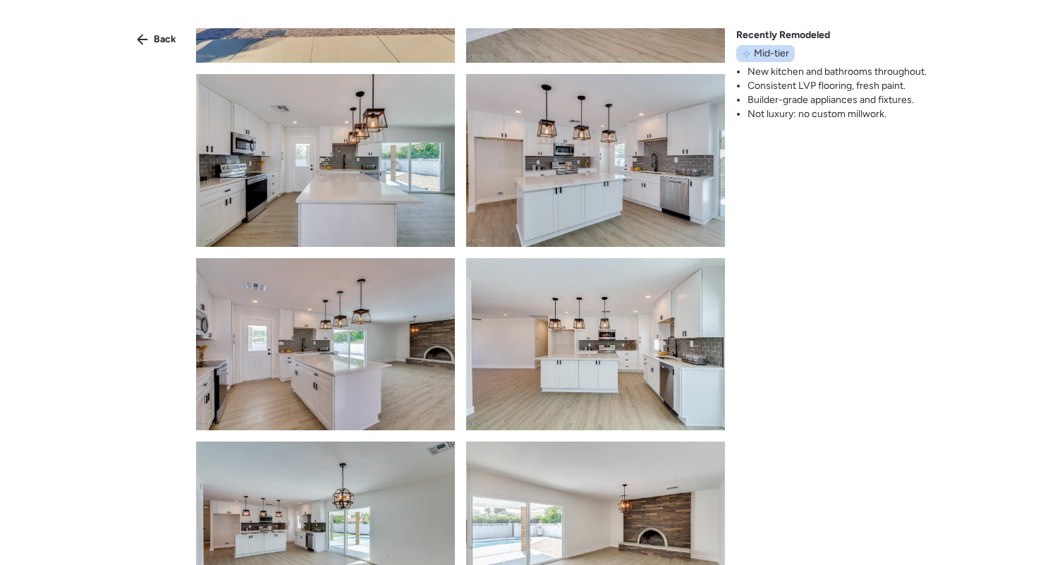
click at [847, 111] on li "Not luxury: no custom millwork." at bounding box center [836, 114] width 179 height 14
click at [583, 163] on img at bounding box center [595, 160] width 259 height 173
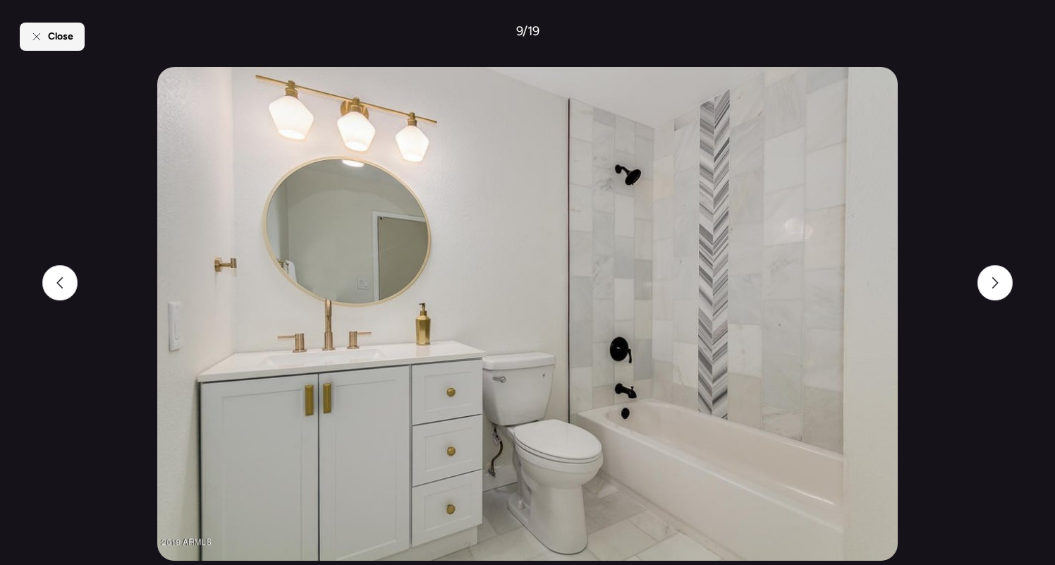
click at [64, 37] on span "Close" at bounding box center [60, 37] width 25 height 14
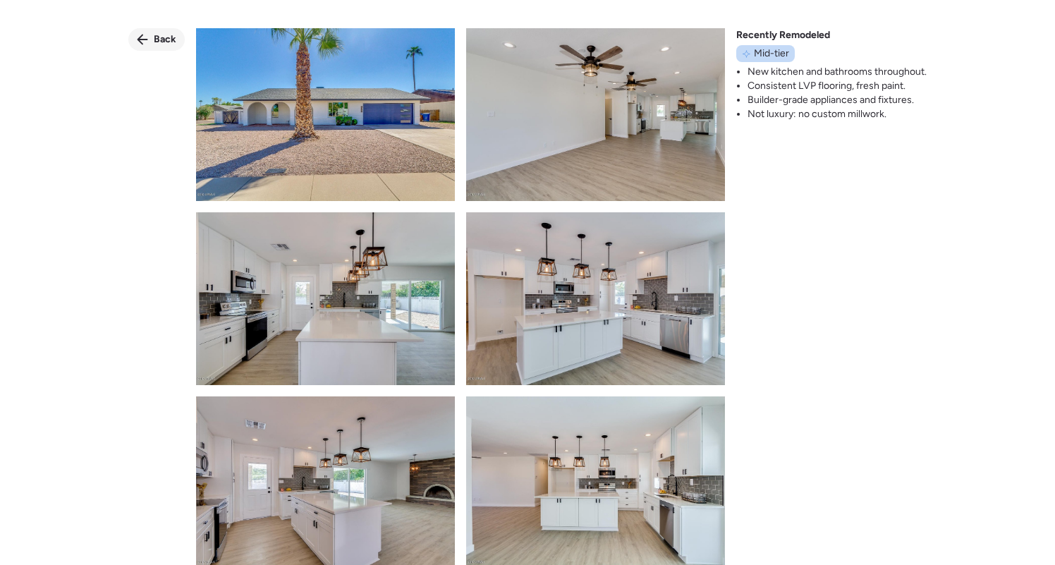
click at [155, 43] on span "Back" at bounding box center [165, 39] width 23 height 14
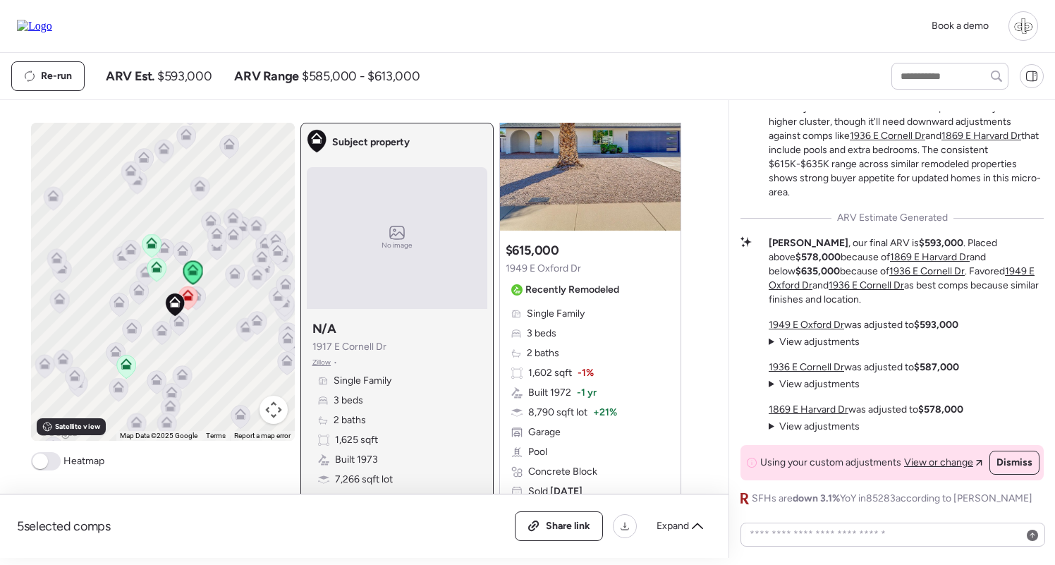
scroll to position [112, 0]
click at [152, 246] on icon at bounding box center [151, 245] width 9 height 4
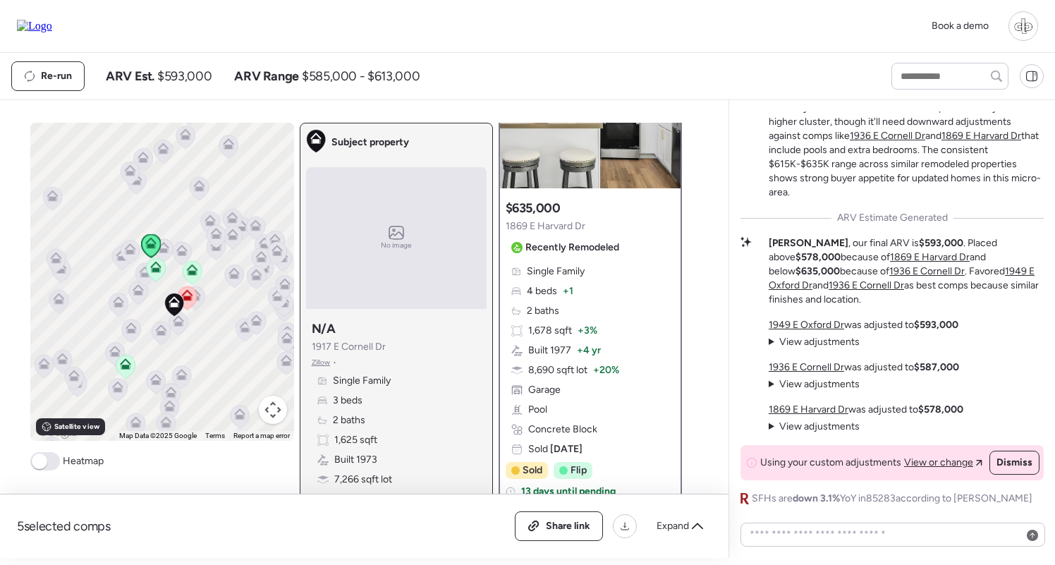
scroll to position [0, 0]
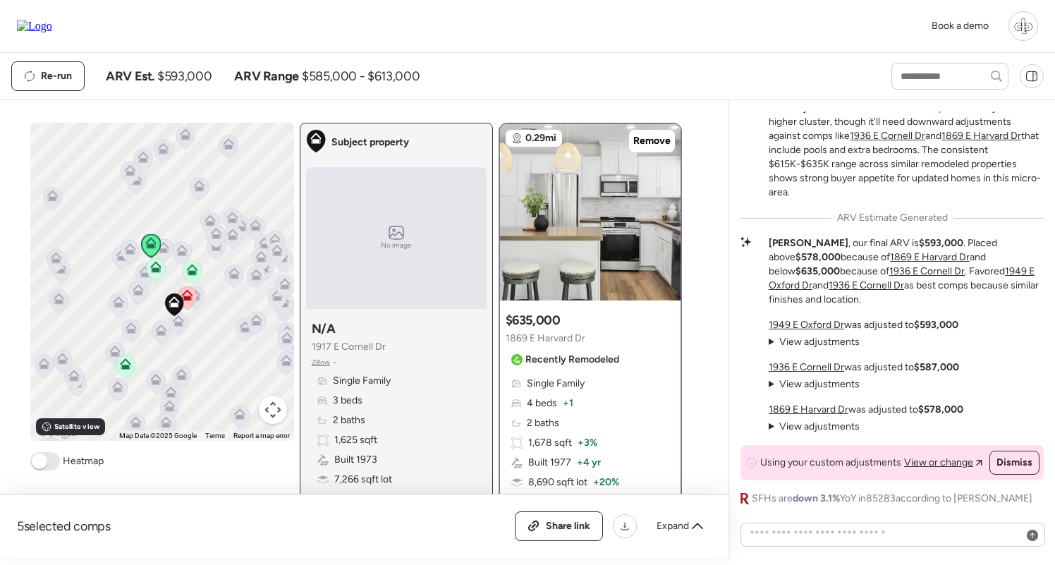
click at [154, 270] on icon at bounding box center [155, 269] width 9 height 4
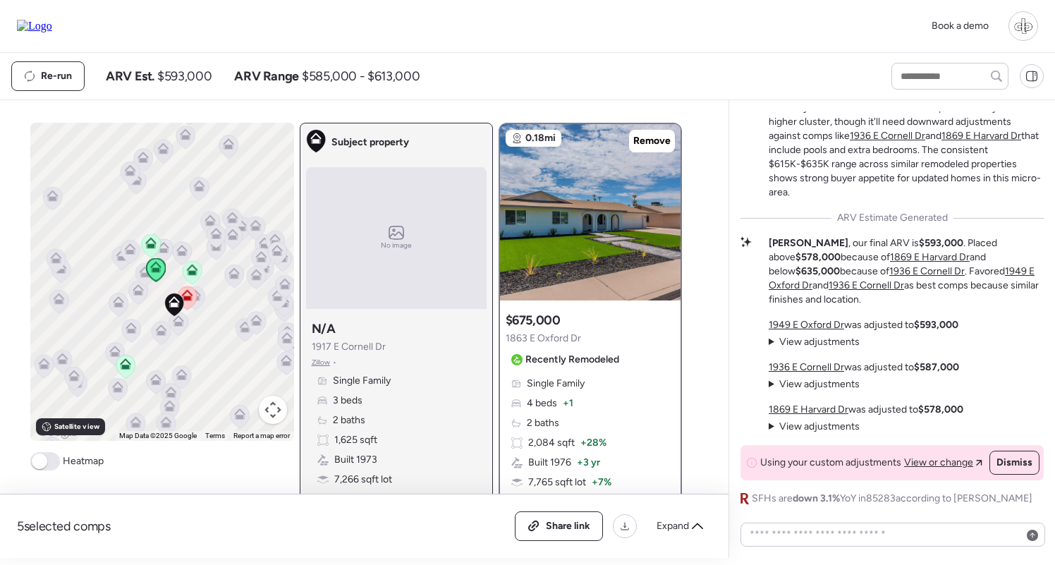
click at [188, 274] on icon at bounding box center [191, 272] width 9 height 4
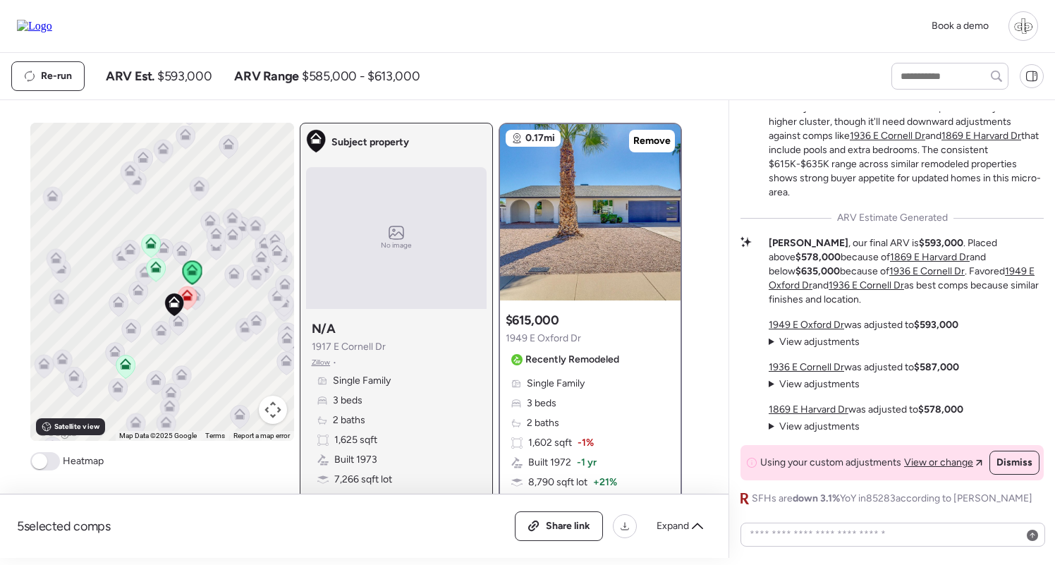
click at [114, 80] on span "ARV Est." at bounding box center [130, 76] width 49 height 17
click at [116, 80] on span "ARV Est." at bounding box center [130, 76] width 49 height 17
click at [116, 81] on span "ARV Est." at bounding box center [130, 76] width 49 height 17
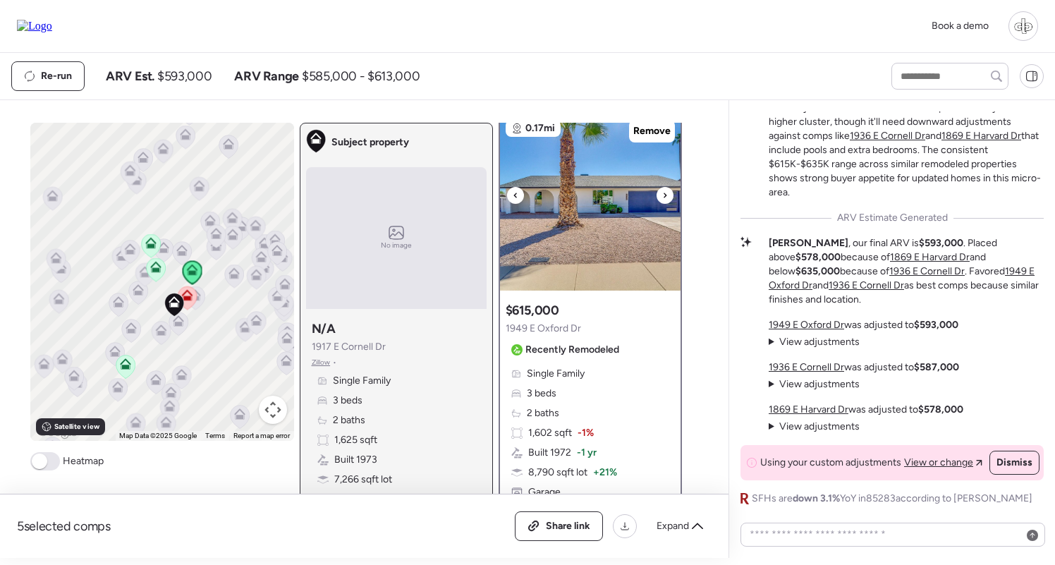
scroll to position [7, 0]
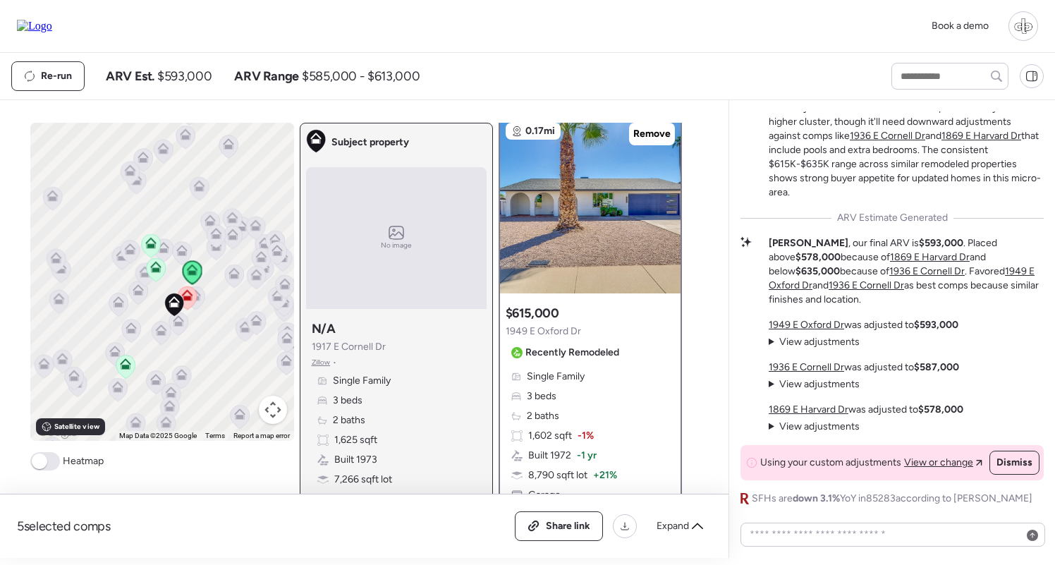
click at [802, 342] on span "View adjustments" at bounding box center [819, 342] width 80 height 12
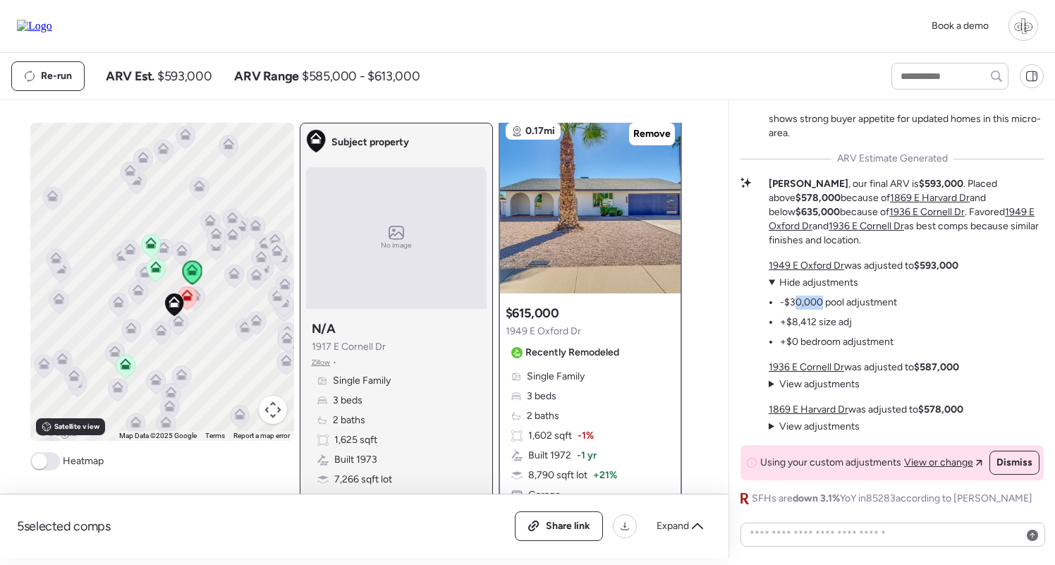
drag, startPoint x: 793, startPoint y: 298, endPoint x: 820, endPoint y: 300, distance: 26.8
click at [820, 300] on li "-$30,000 pool adjustment" at bounding box center [838, 302] width 117 height 14
click at [805, 267] on u "1949 E Oxford Dr" at bounding box center [806, 265] width 75 height 12
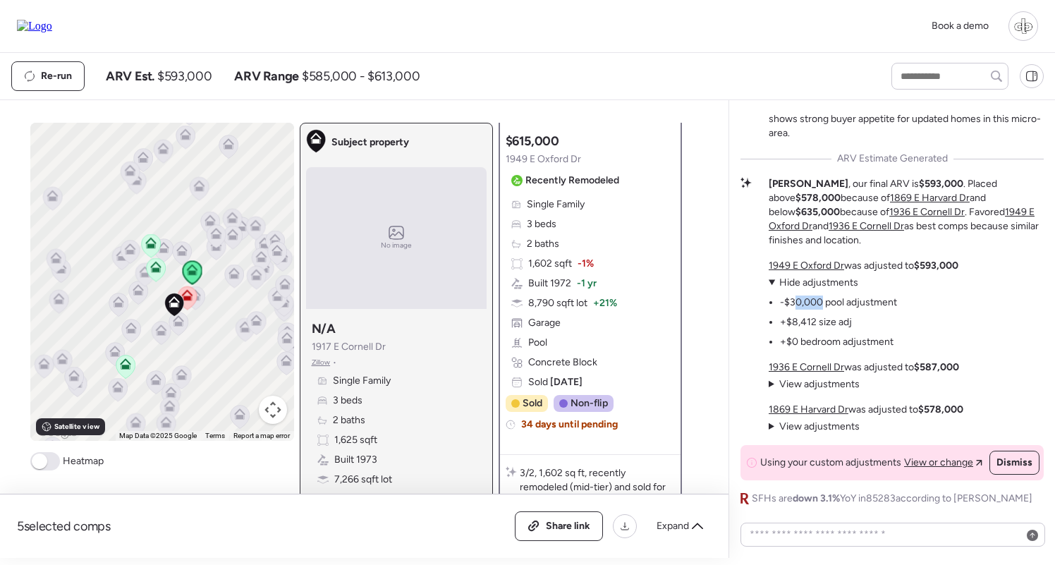
scroll to position [178, 0]
click at [800, 286] on span "Hide adjustments" at bounding box center [818, 282] width 79 height 12
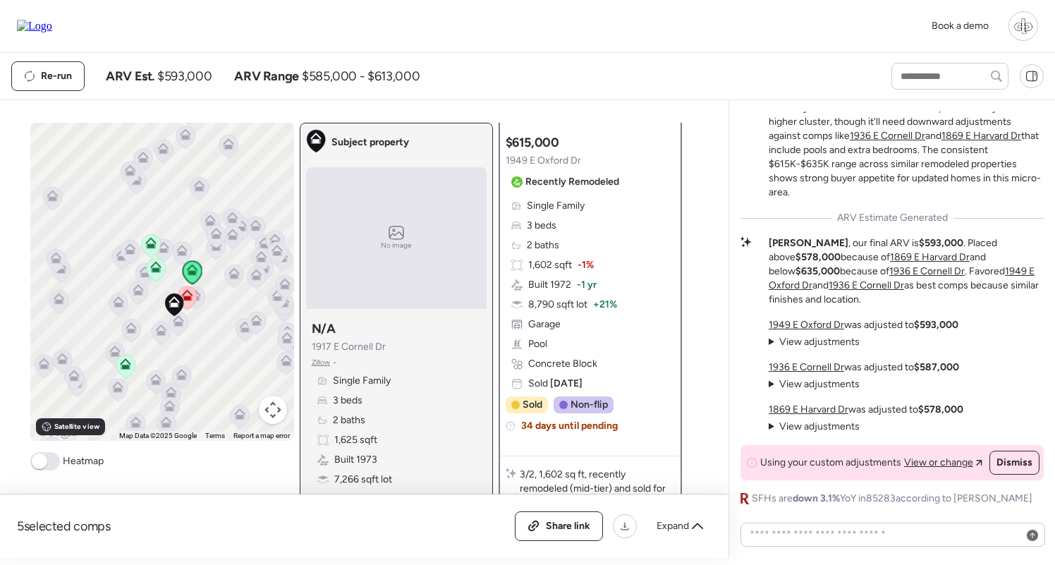
click at [919, 238] on strong "$593,000" at bounding box center [941, 243] width 44 height 12
click at [919, 239] on strong "$593,000" at bounding box center [941, 243] width 44 height 12
click at [833, 243] on p "[PERSON_NAME] , our final ARV is $593,000 . Placed above $578,000 because of [S…" at bounding box center [906, 271] width 275 height 71
click at [819, 535] on textarea at bounding box center [893, 535] width 292 height 20
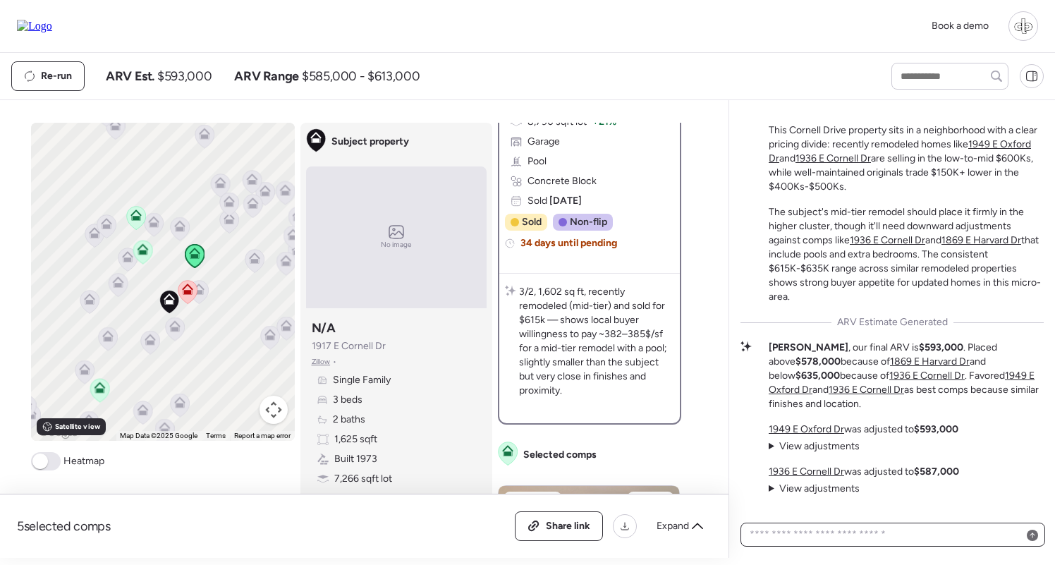
scroll to position [-104, 0]
drag, startPoint x: 874, startPoint y: 346, endPoint x: 884, endPoint y: 346, distance: 10.6
click at [919, 346] on strong "$593,000" at bounding box center [941, 347] width 44 height 12
click at [865, 337] on div "Mid-Tier Remodel in a Two-Speed Market This Cornell Drive property sits in a ne…" at bounding box center [891, 353] width 303 height 512
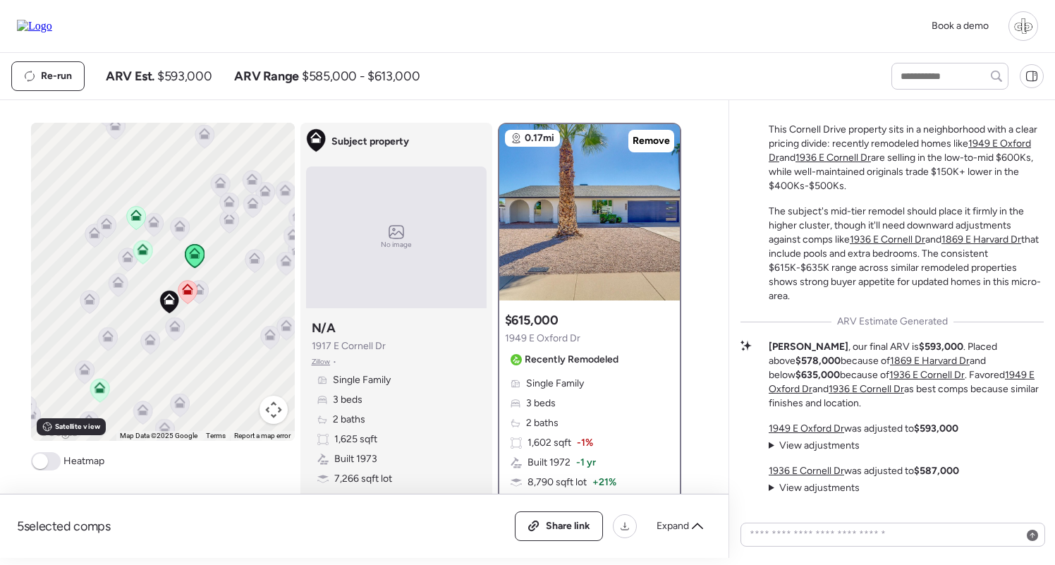
scroll to position [0, 0]
drag, startPoint x: 872, startPoint y: 347, endPoint x: 884, endPoint y: 347, distance: 12.0
click at [919, 347] on strong "$593,000" at bounding box center [941, 347] width 44 height 12
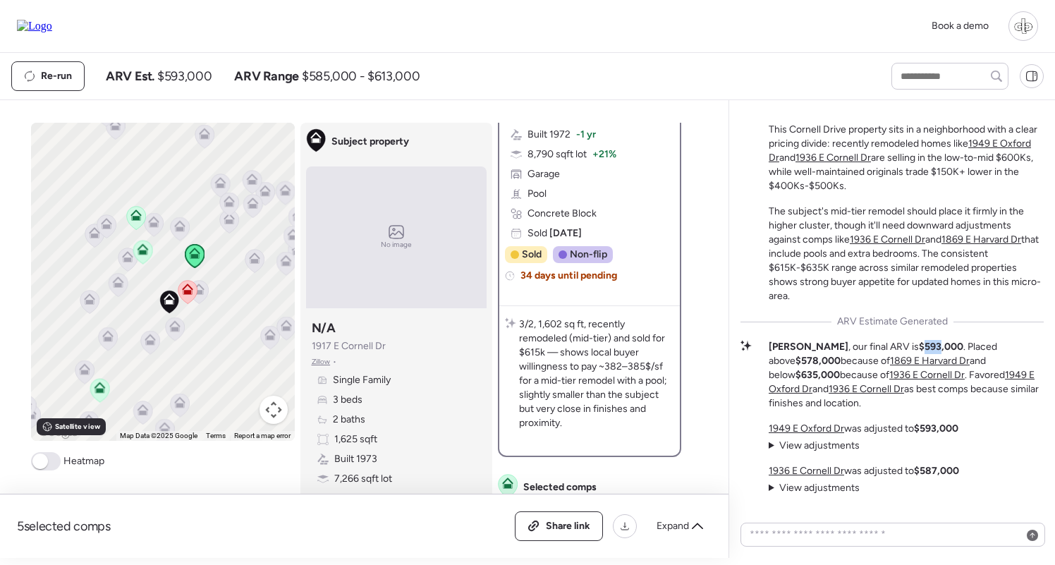
scroll to position [326, 0]
click at [816, 538] on textarea at bounding box center [893, 535] width 292 height 20
type textarea "**********"
click at [142, 255] on icon at bounding box center [142, 251] width 19 height 23
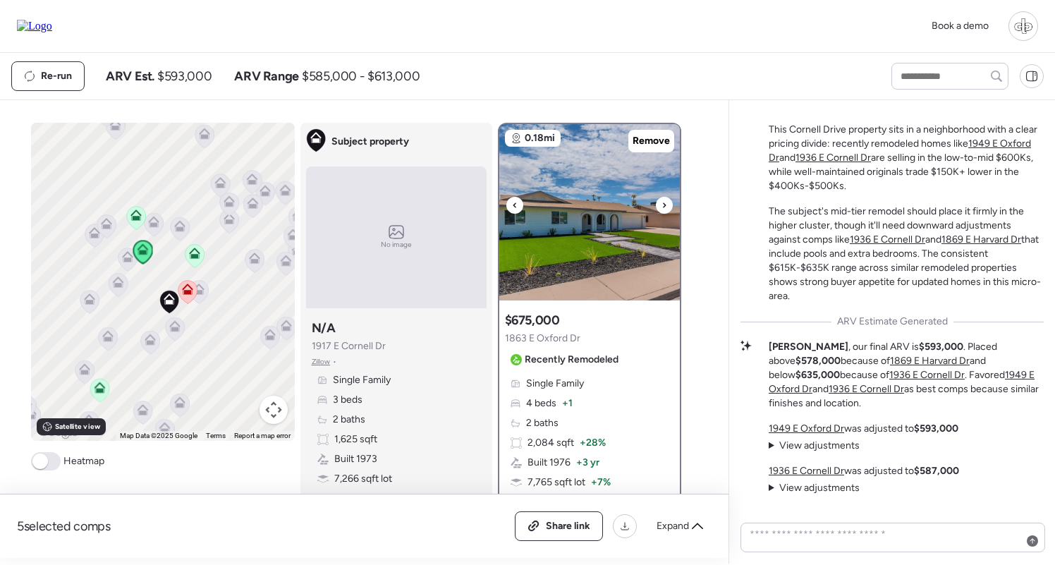
scroll to position [0, 0]
click at [648, 141] on span "Remove" at bounding box center [650, 141] width 37 height 14
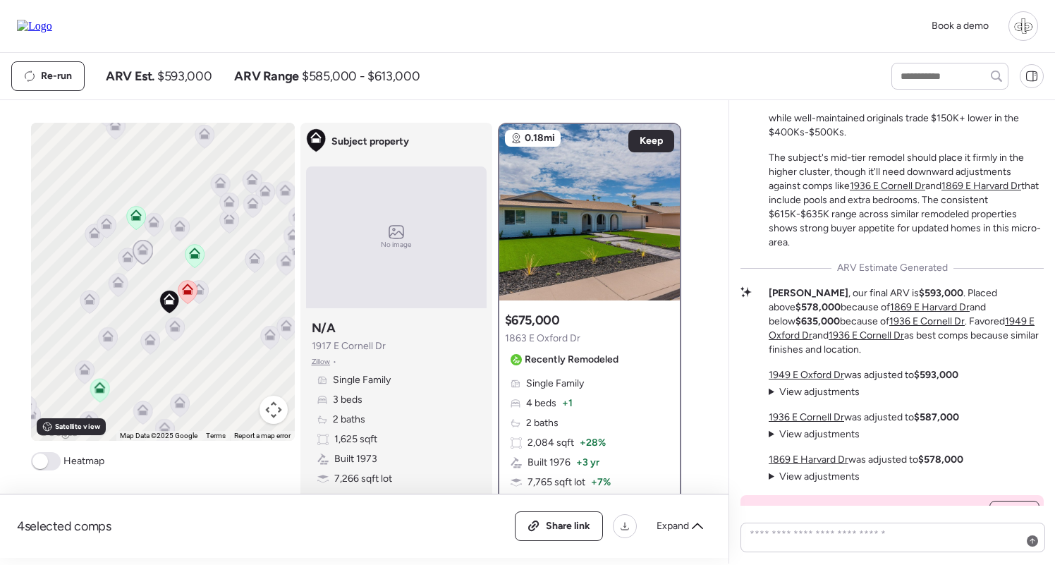
click at [118, 285] on icon at bounding box center [117, 285] width 9 height 4
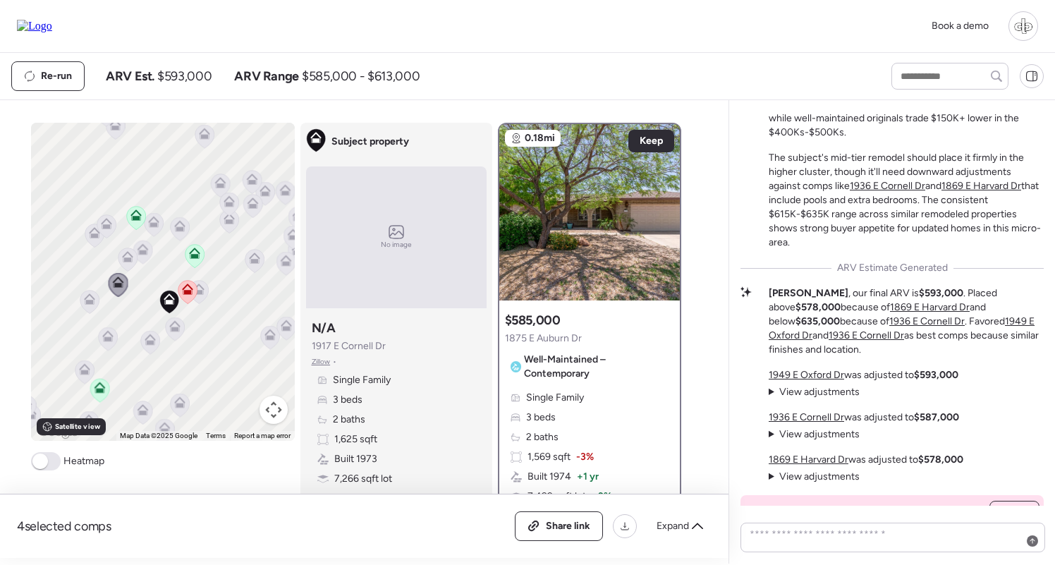
click at [89, 302] on icon at bounding box center [89, 302] width 9 height 4
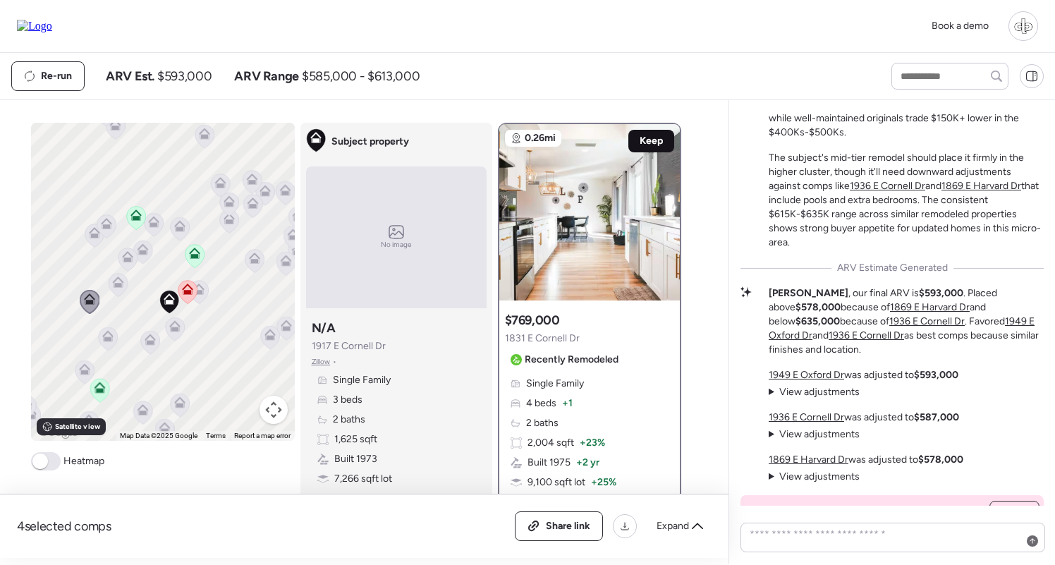
click at [644, 142] on span "Keep" at bounding box center [651, 141] width 23 height 14
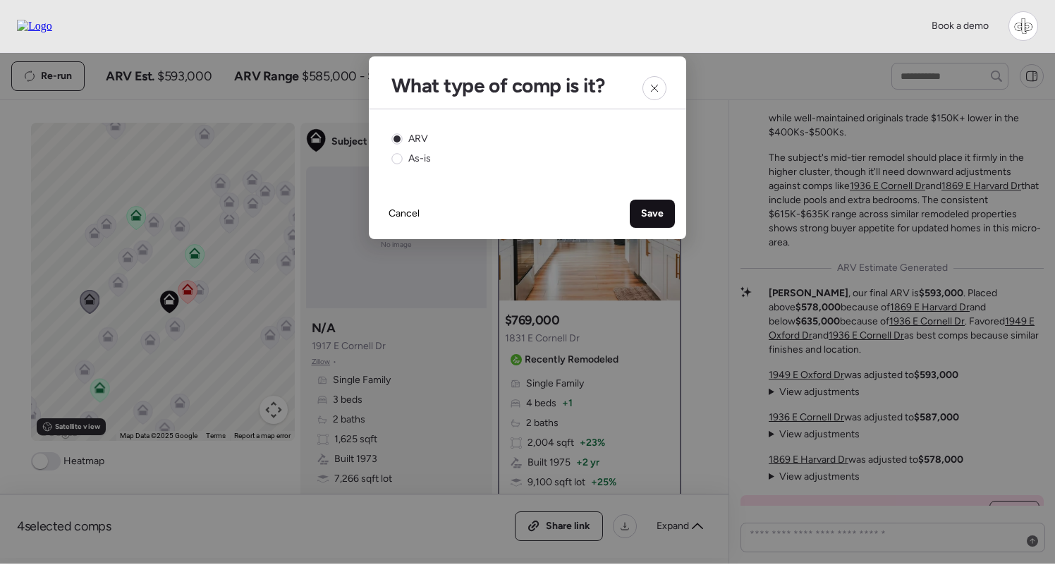
click at [654, 209] on span "Save" at bounding box center [652, 214] width 23 height 14
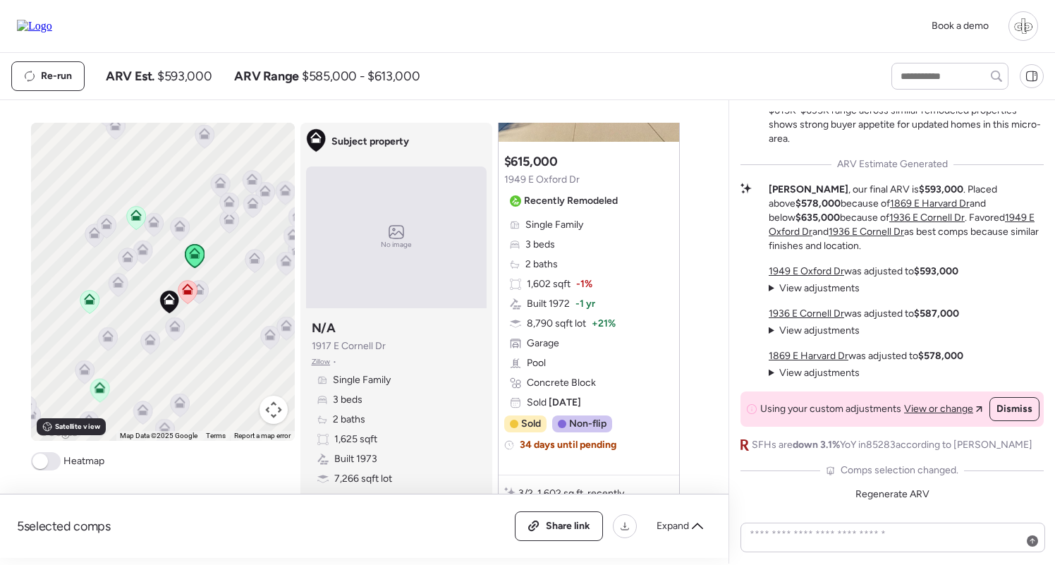
scroll to position [726, 0]
click at [183, 334] on icon at bounding box center [174, 328] width 19 height 23
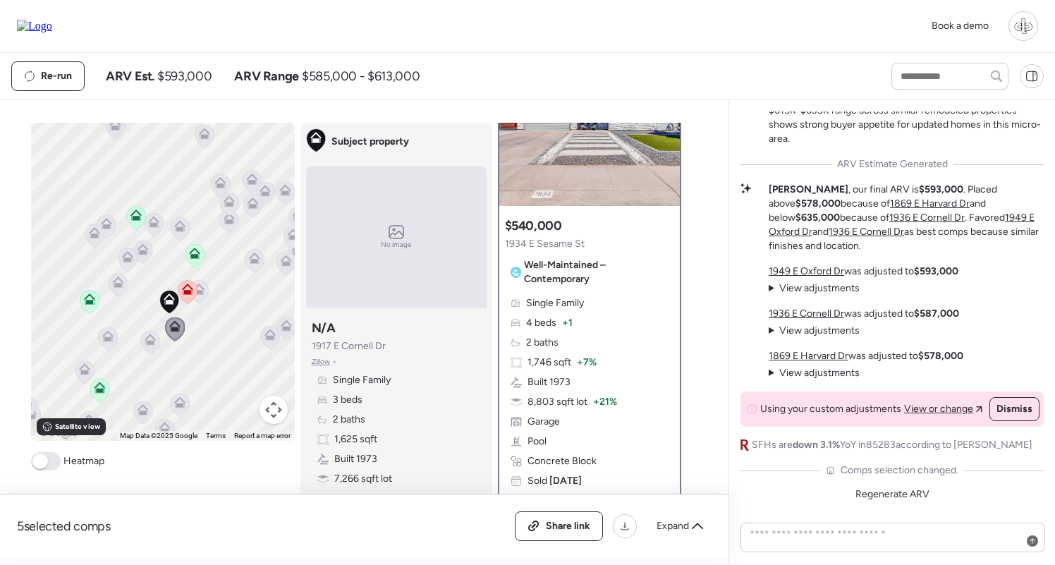
scroll to position [0, 0]
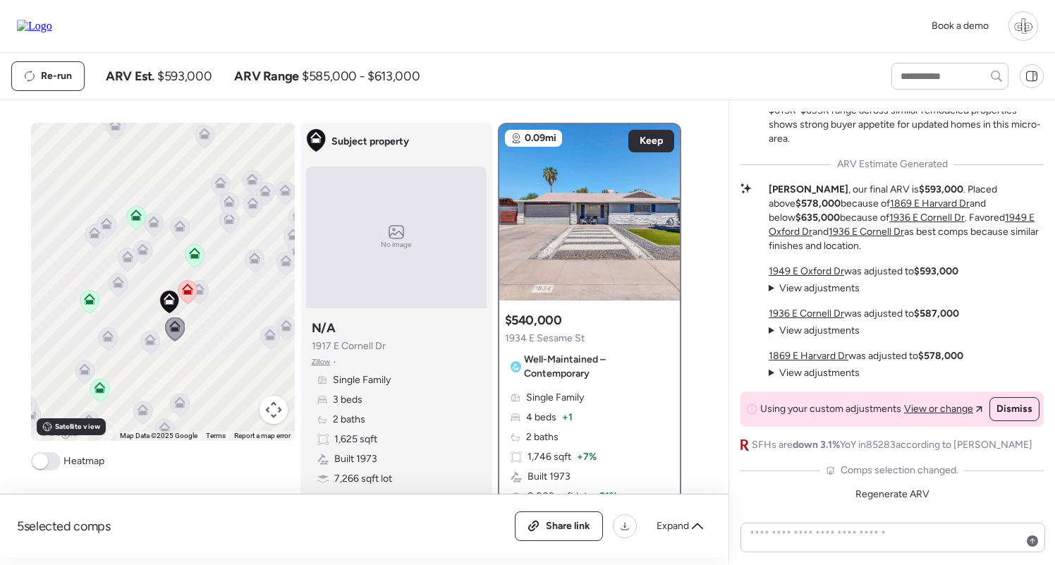
click at [147, 341] on icon at bounding box center [150, 339] width 11 height 11
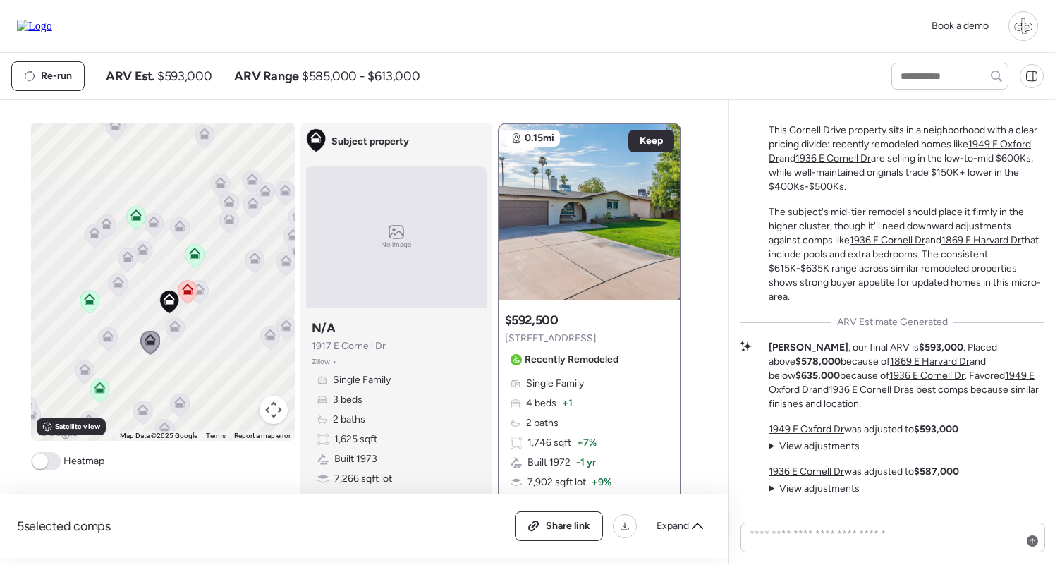
scroll to position [-157, 0]
